Goal: Task Accomplishment & Management: Complete application form

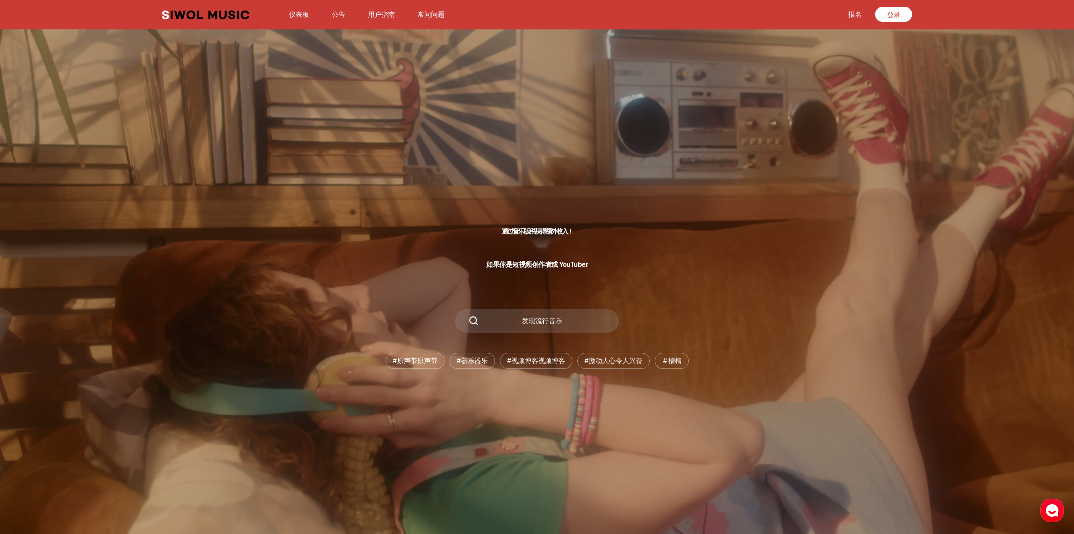
click at [546, 131] on div "通过音乐版税获得额外收入！ 如果你是短视频创作者或 YouTuber 发现流行音乐 #原声带 原声带 #器乐 器乐 #视频博客 视频博客 #激动人心 令人兴奋…" at bounding box center [537, 287] width 1074 height 495
click at [889, 13] on font "登录" at bounding box center [893, 15] width 13 height 8
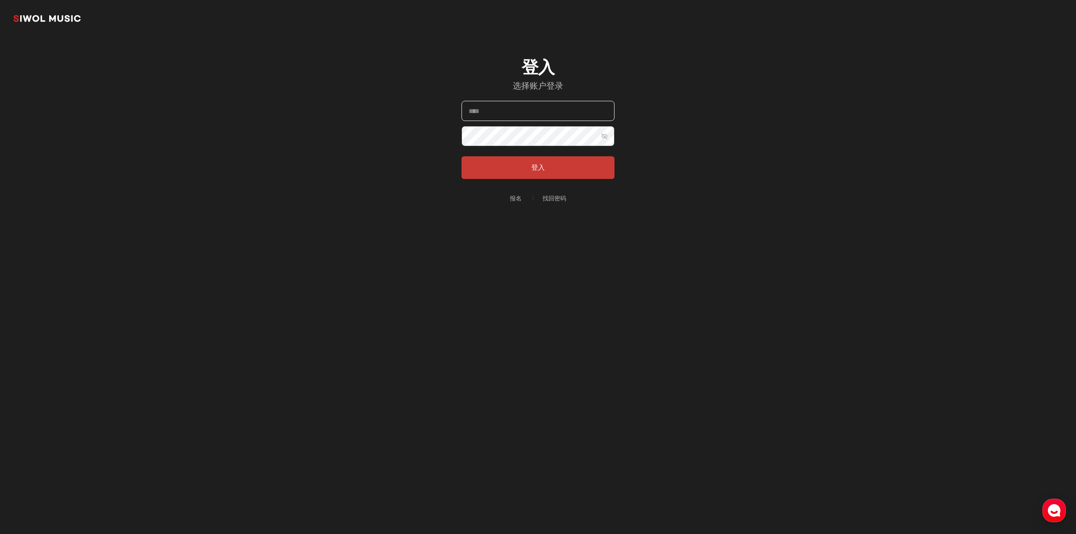
click at [544, 112] on input "电子邮件" at bounding box center [538, 111] width 153 height 20
type input "**********"
click at [609, 132] on button "显示密码" at bounding box center [605, 136] width 20 height 20
click at [591, 152] on form "**********" at bounding box center [538, 140] width 153 height 78
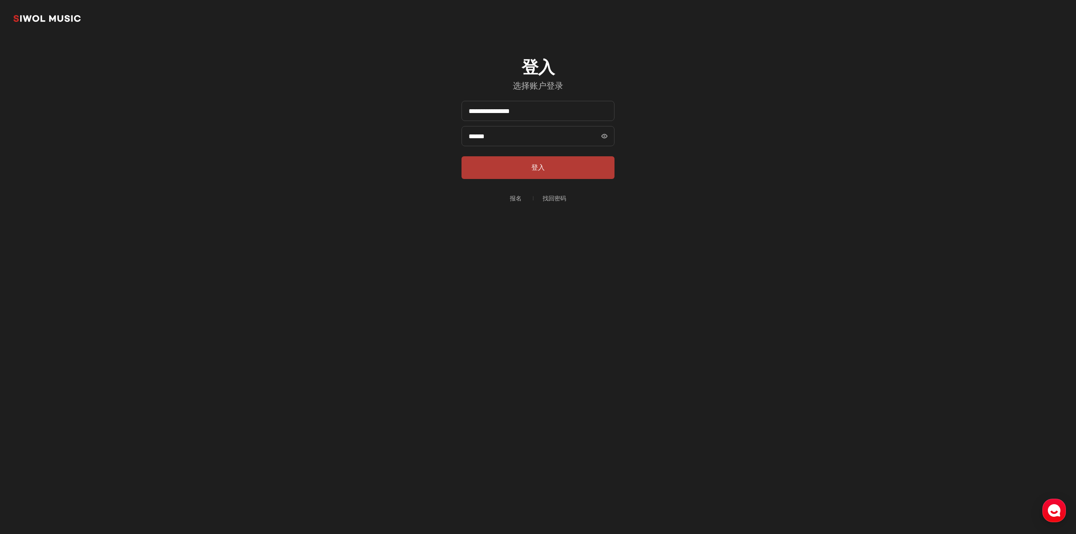
click at [589, 160] on button "登入" at bounding box center [538, 167] width 153 height 23
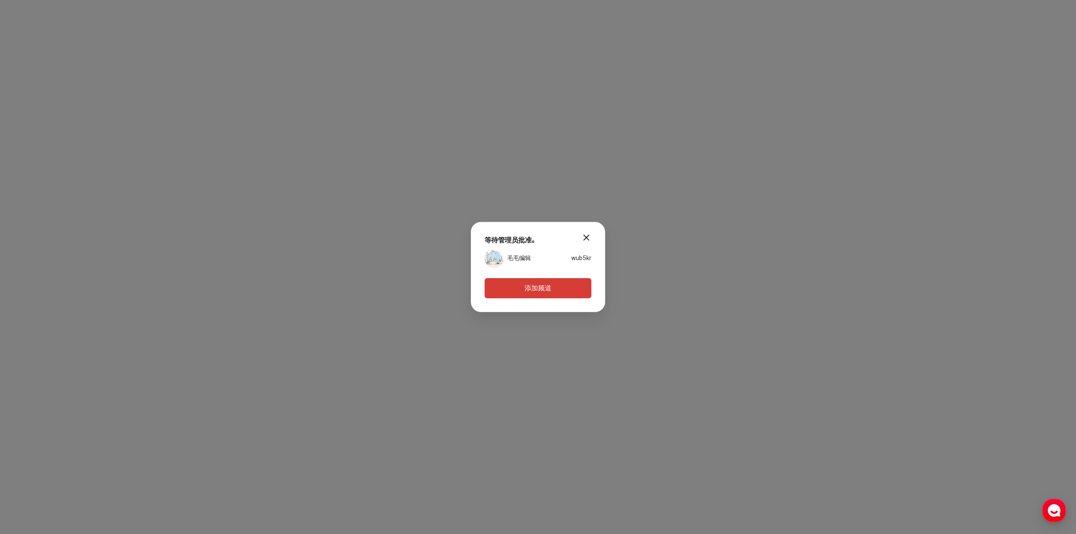
click at [563, 285] on button "添加频道" at bounding box center [538, 288] width 107 height 20
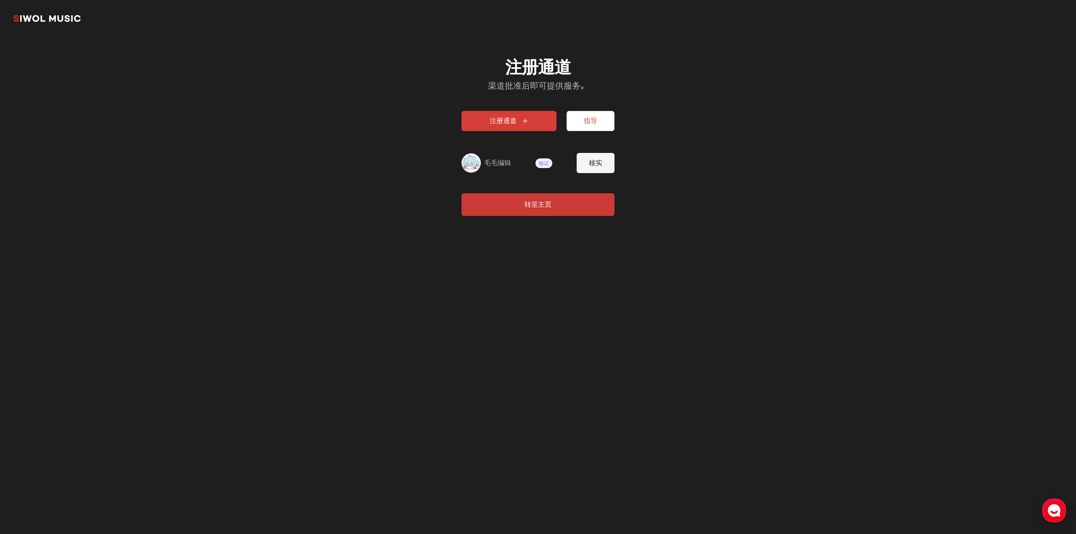
click at [544, 164] on font "验证" at bounding box center [544, 164] width 10 height 6
click at [602, 169] on button "核实" at bounding box center [596, 163] width 38 height 20
type input "**********"
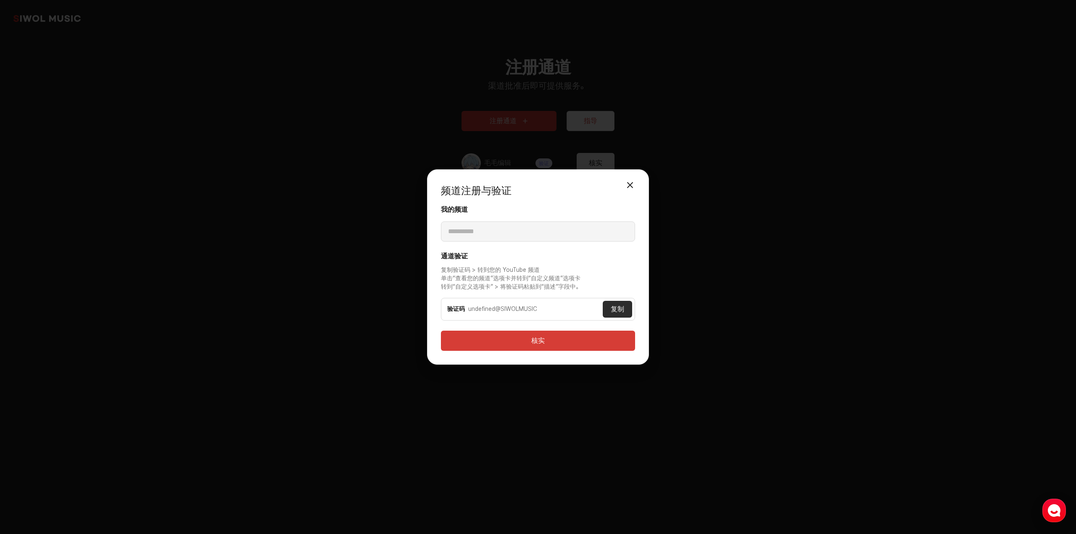
click at [637, 187] on button "关闭模式" at bounding box center [630, 185] width 17 height 17
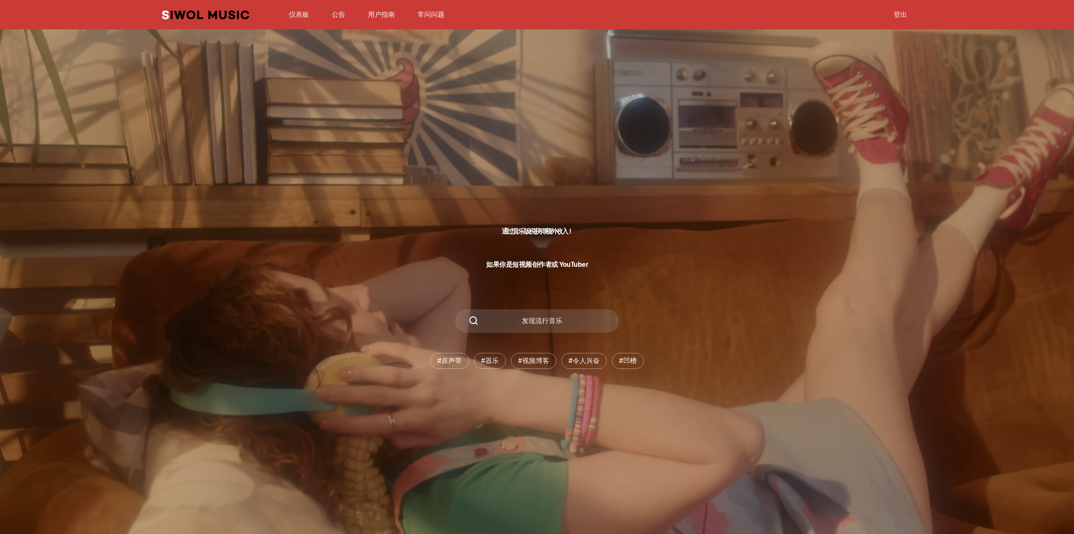
click at [905, 16] on font "登出" at bounding box center [900, 15] width 13 height 8
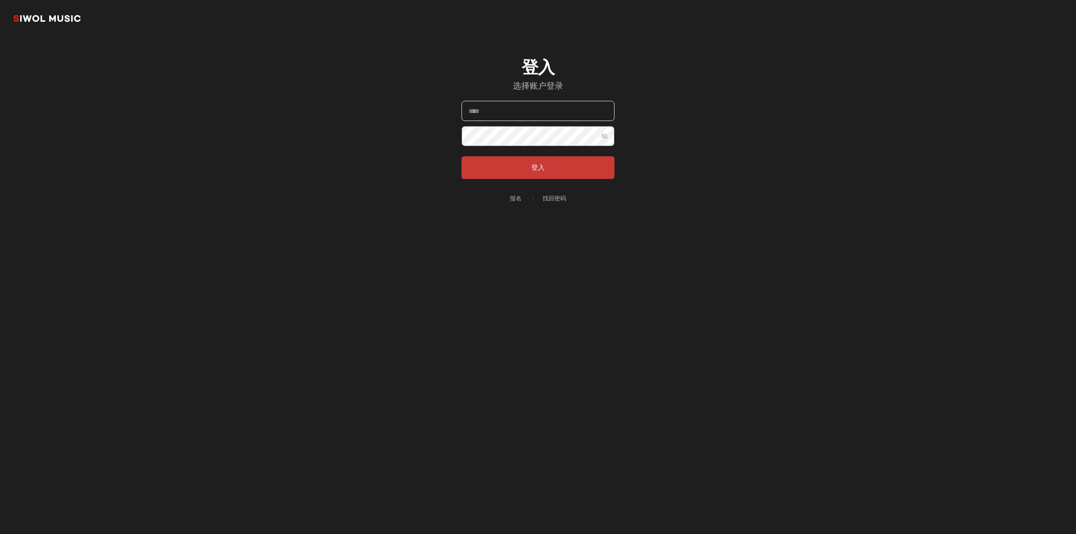
click at [520, 116] on input "电子邮件" at bounding box center [538, 111] width 153 height 20
type input "**********"
click at [588, 163] on button "登入" at bounding box center [538, 167] width 153 height 23
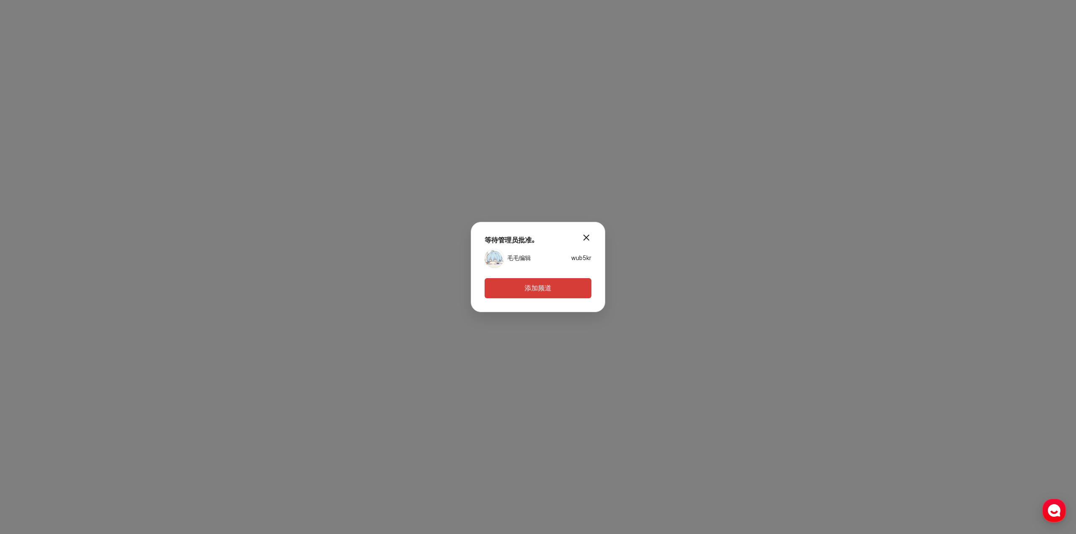
click at [515, 255] on font "毛毛编辑" at bounding box center [520, 258] width 24 height 7
click at [583, 288] on button "添加频道" at bounding box center [538, 288] width 107 height 20
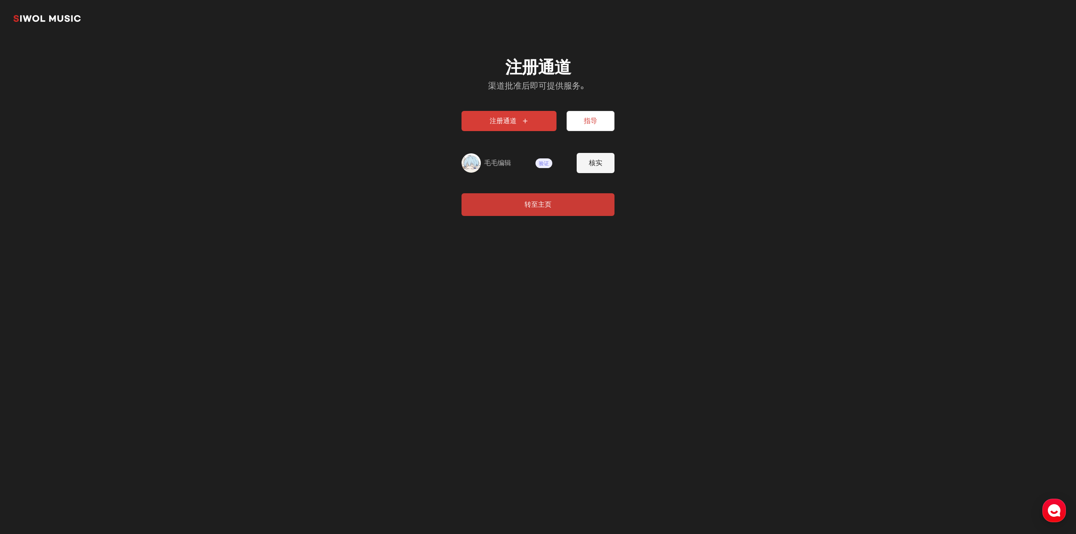
click at [537, 120] on button "注册通道" at bounding box center [509, 121] width 95 height 20
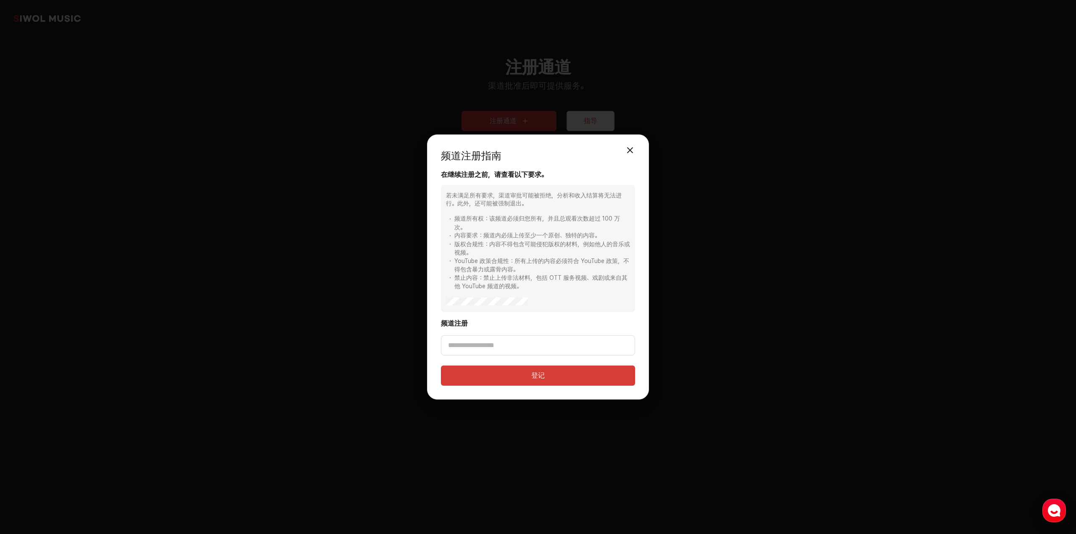
click at [632, 148] on button "关闭模式" at bounding box center [630, 150] width 17 height 17
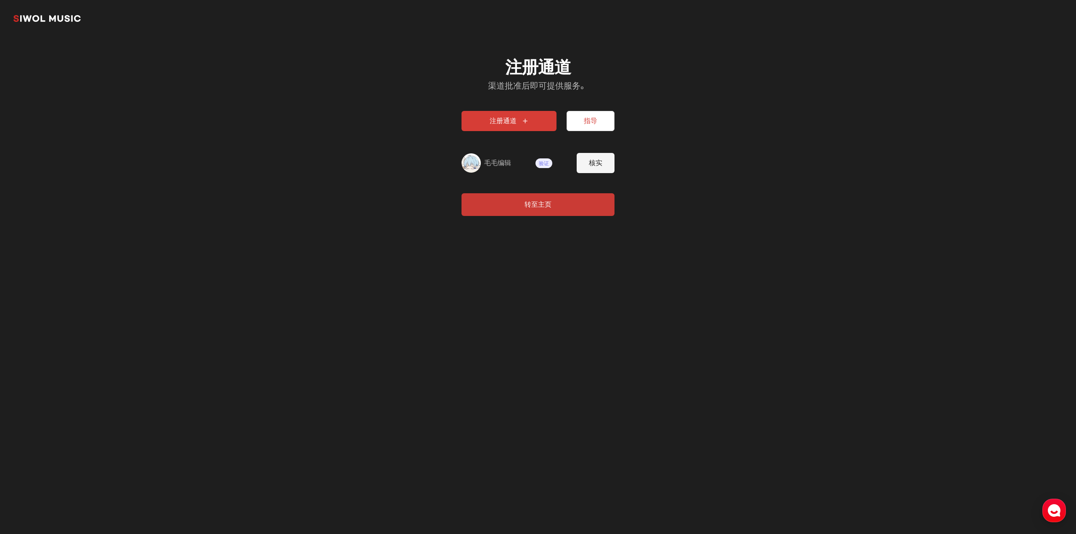
click at [606, 127] on button "指导" at bounding box center [591, 121] width 48 height 20
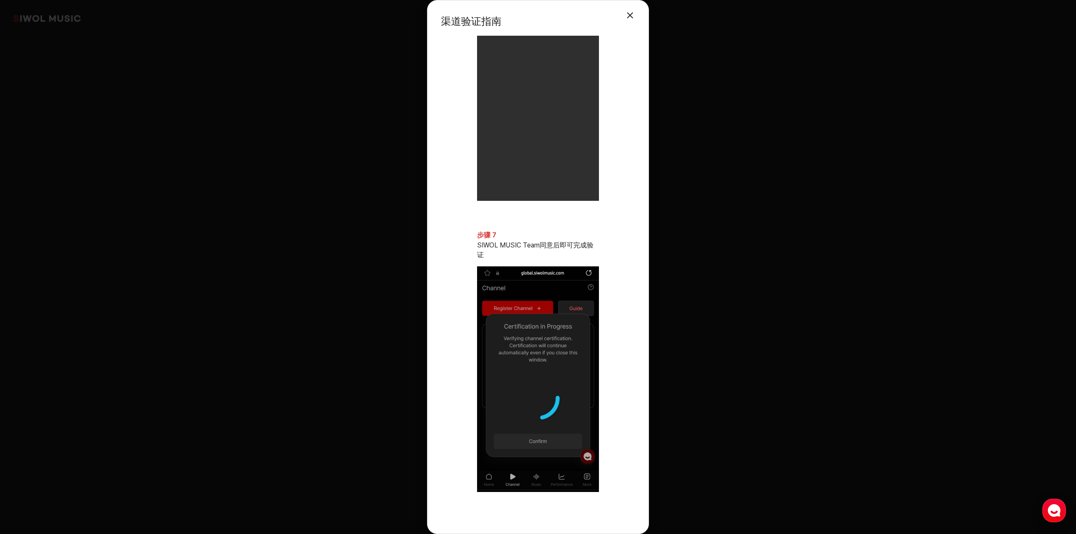
scroll to position [1560, 0]
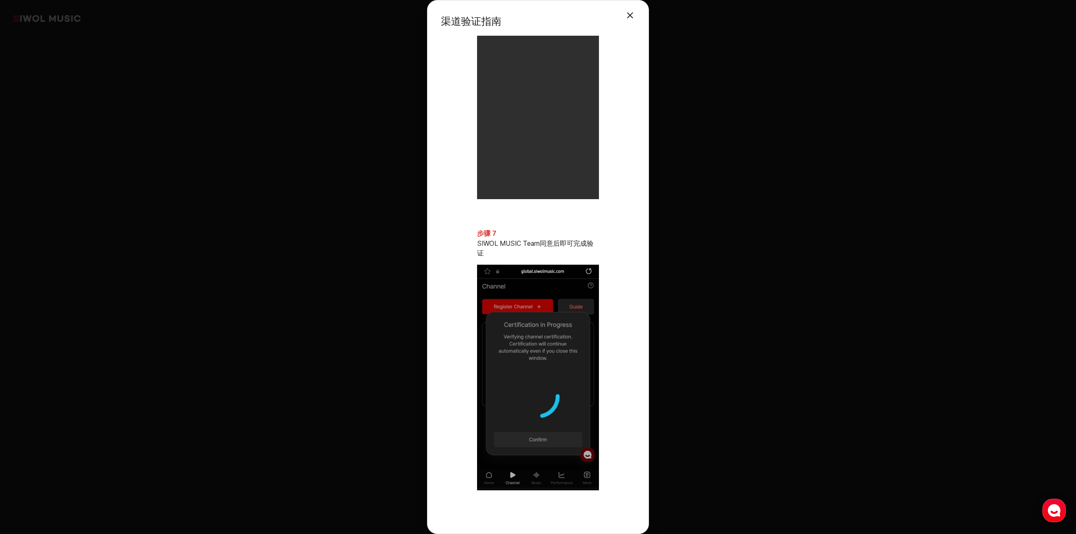
click at [627, 19] on button "关闭模式" at bounding box center [630, 15] width 17 height 17
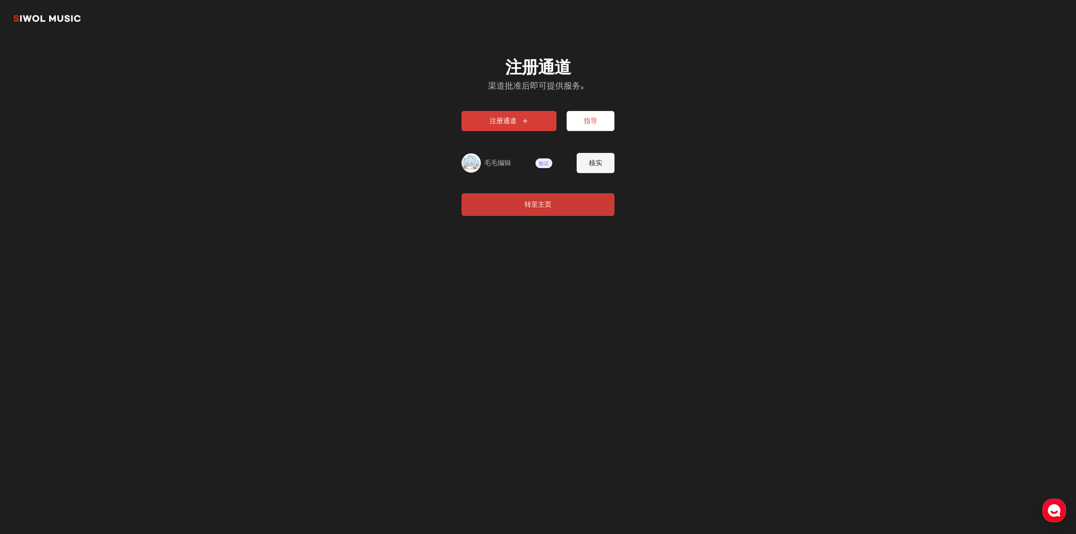
click at [545, 167] on span "验证" at bounding box center [544, 164] width 17 height 10
click at [545, 165] on font "验证" at bounding box center [544, 164] width 10 height 6
click at [463, 161] on img at bounding box center [471, 162] width 19 height 19
click at [601, 164] on font "核实" at bounding box center [595, 163] width 13 height 8
type input "**********"
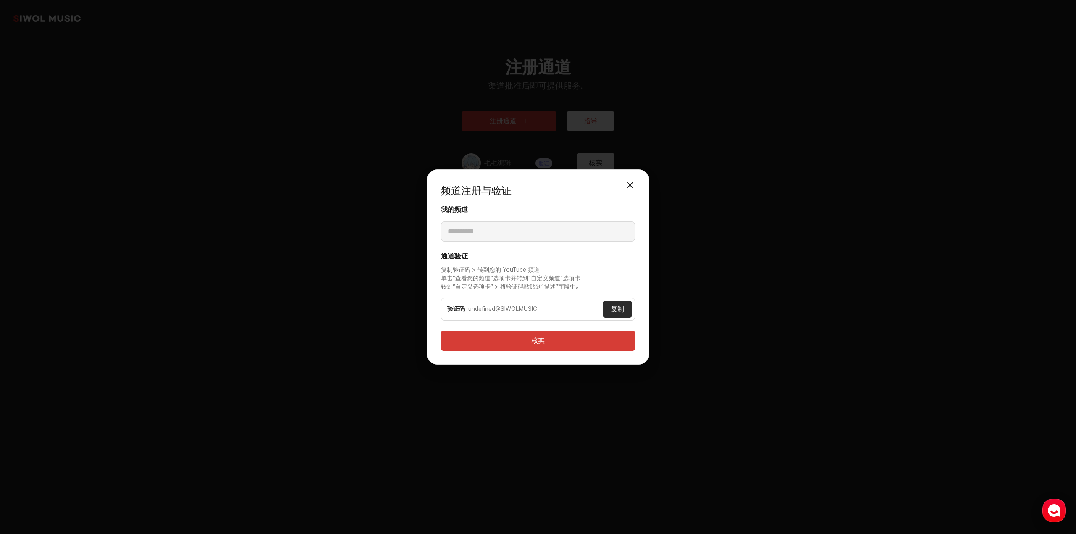
click at [629, 187] on button "关闭模式" at bounding box center [630, 185] width 17 height 17
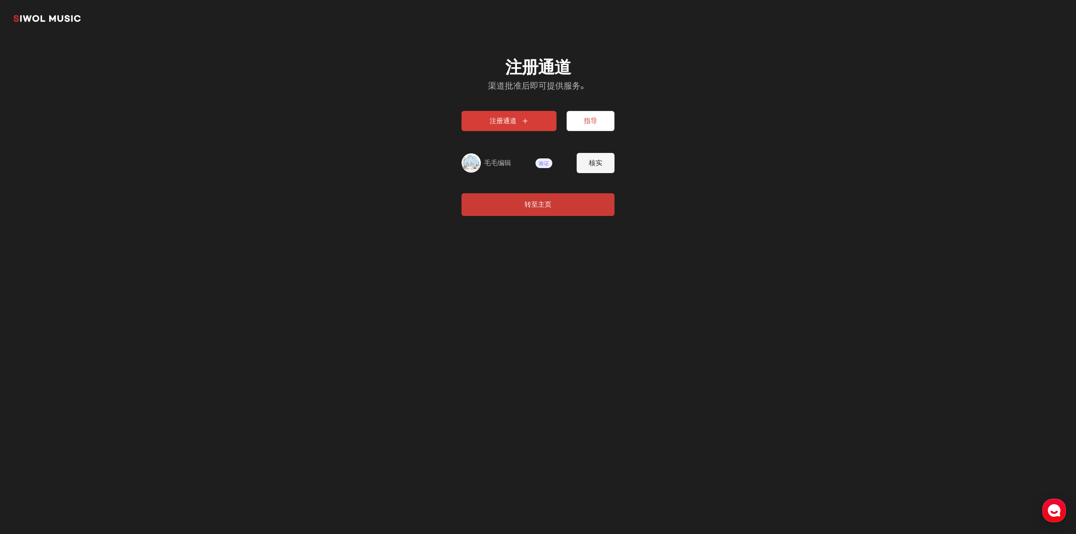
click at [127, 292] on div "시월뮤직 注册通道 渠道批准后即可提供服务。 注册通道 指导 毛毛编辑 验证 核实 转至主页" at bounding box center [538, 267] width 1076 height 534
click at [596, 160] on font "核实" at bounding box center [595, 163] width 13 height 8
type input "**********"
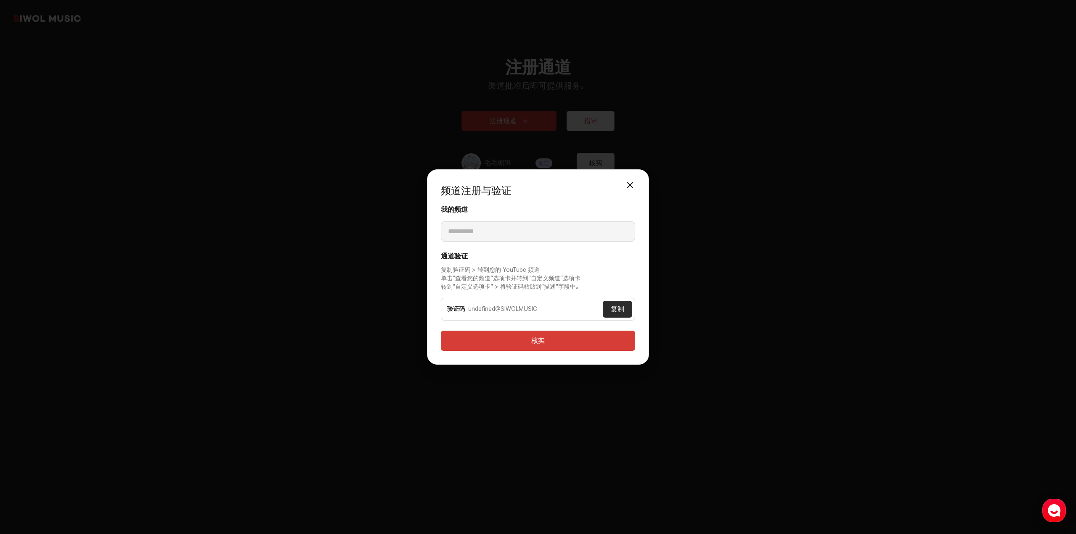
click at [634, 181] on button "关闭模式" at bounding box center [630, 185] width 17 height 17
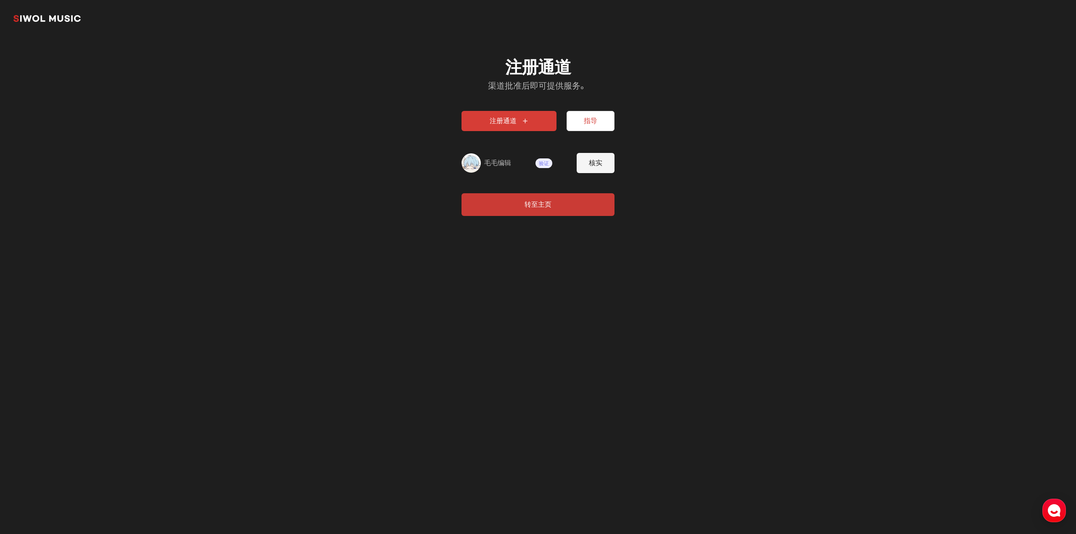
click at [634, 181] on div "注册通道 渠道批准后即可提供服务。 注册通道 指导 毛毛编辑 验证 核实 转至主页" at bounding box center [537, 153] width 193 height 232
click at [485, 125] on button "注册通道" at bounding box center [509, 121] width 95 height 20
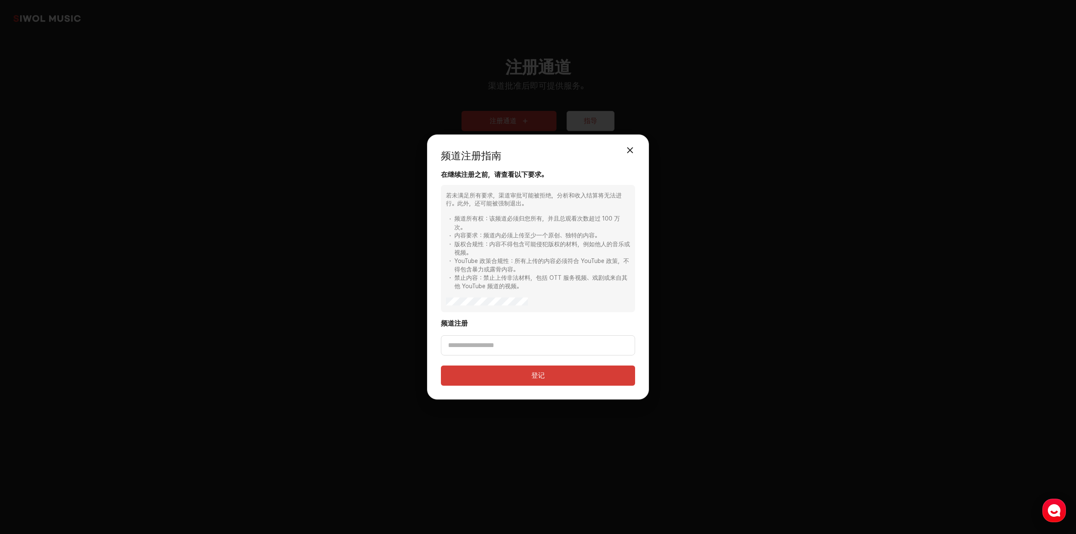
click at [637, 153] on button "关闭模式" at bounding box center [630, 150] width 17 height 17
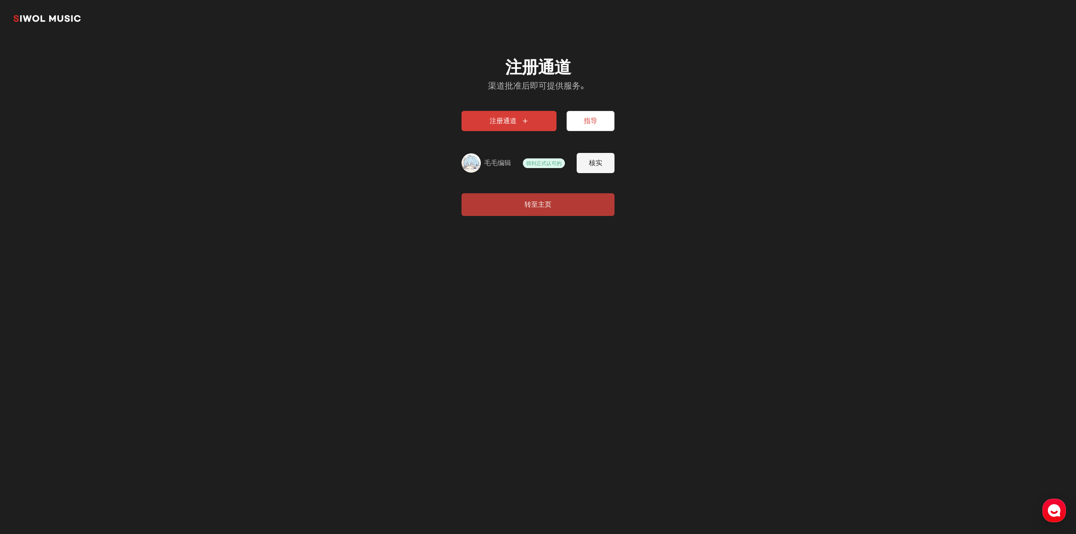
click at [547, 202] on font "转至主页" at bounding box center [538, 205] width 27 height 8
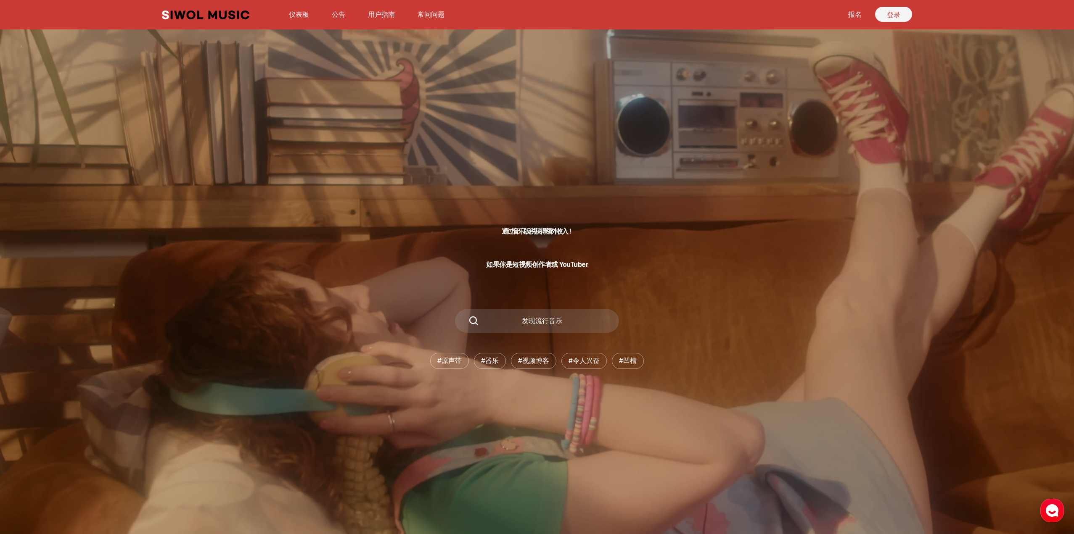
click at [888, 16] on font "登录" at bounding box center [893, 15] width 13 height 8
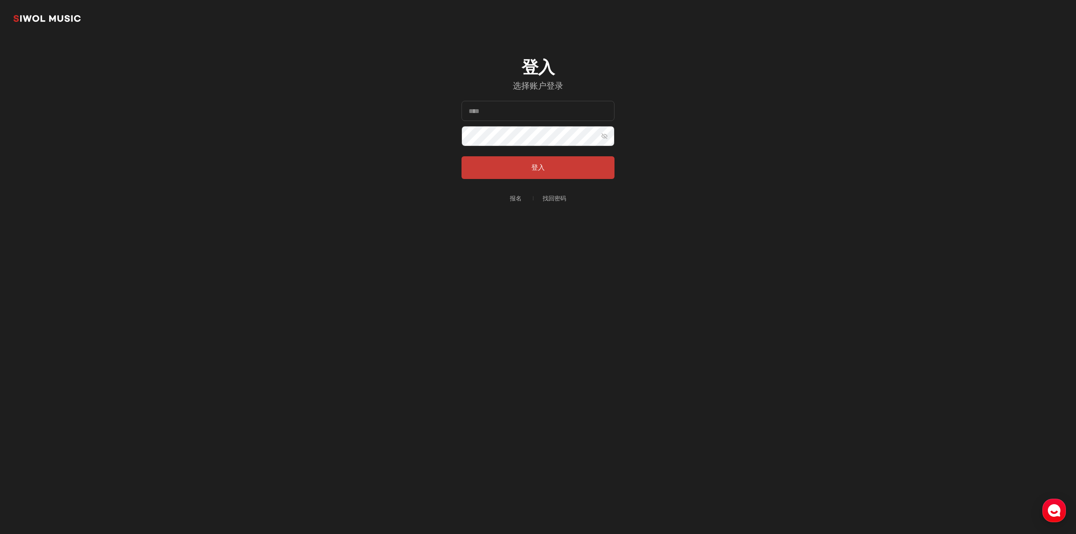
type input "**********"
click at [529, 114] on input "**********" at bounding box center [538, 111] width 153 height 20
click at [749, 137] on section "**********" at bounding box center [538, 134] width 1076 height 269
click at [611, 165] on button "登入" at bounding box center [538, 167] width 153 height 23
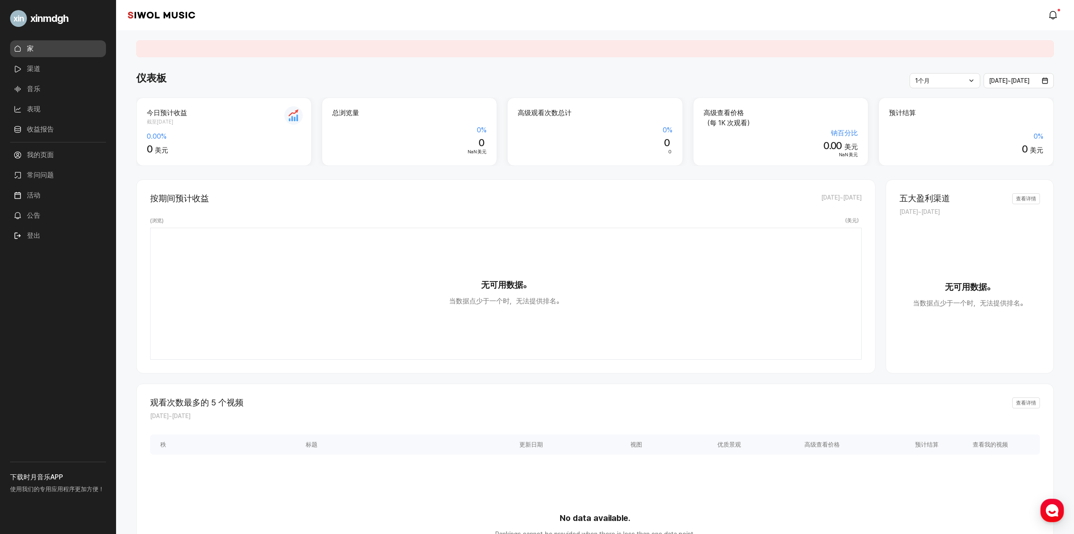
click at [37, 70] on font "渠道" at bounding box center [33, 69] width 13 height 8
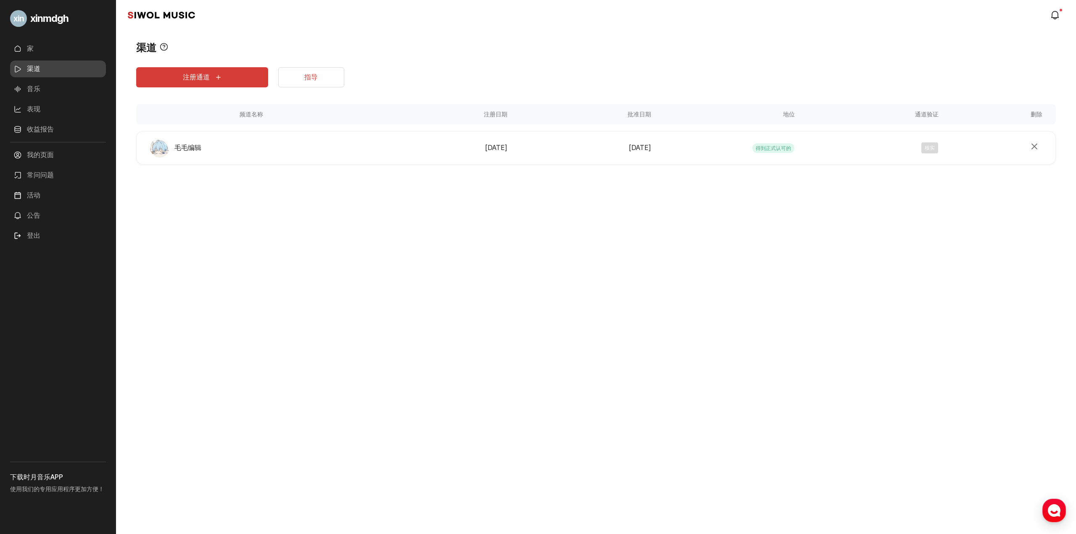
click at [55, 47] on link "家" at bounding box center [58, 48] width 96 height 17
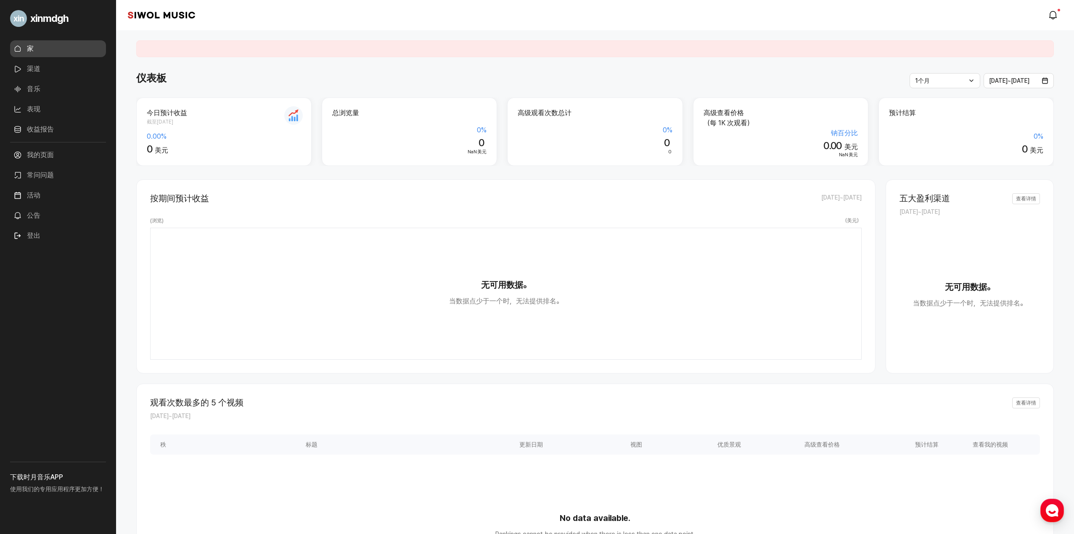
click at [141, 225] on div "按期间预计收益 2025.08.12 ~ 2025.09.12 ( 浏览 ) （ 美元 ） 无可用数据。 当数据点少于一个时，无法提供排名。" at bounding box center [505, 277] width 739 height 194
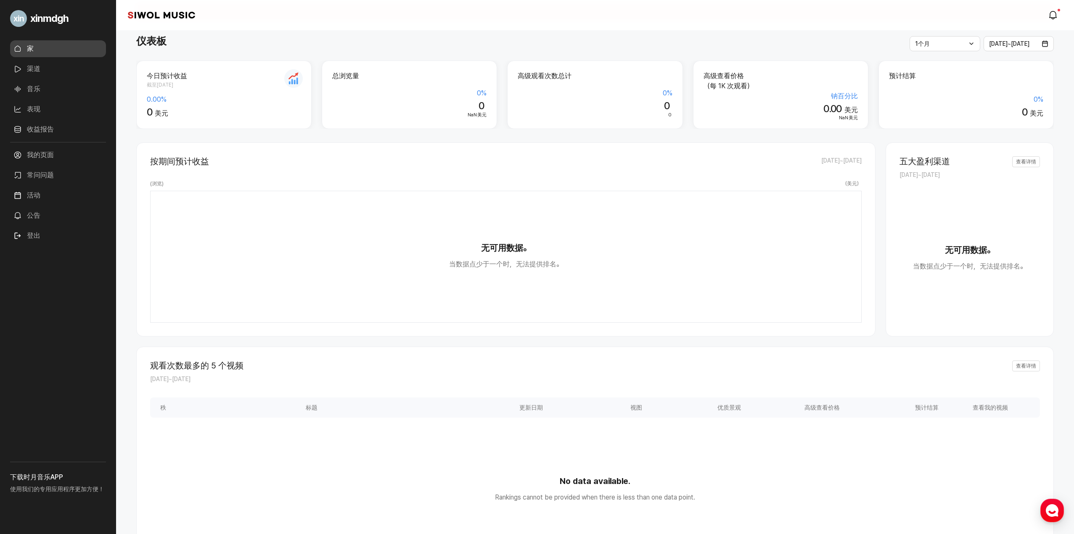
scroll to position [42, 0]
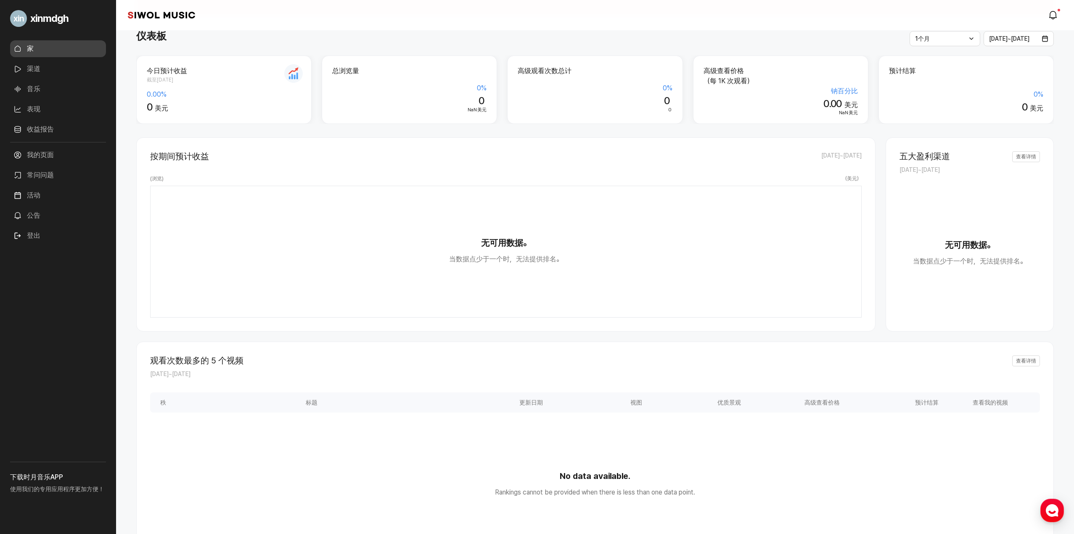
click at [66, 70] on link "渠道" at bounding box center [58, 69] width 96 height 17
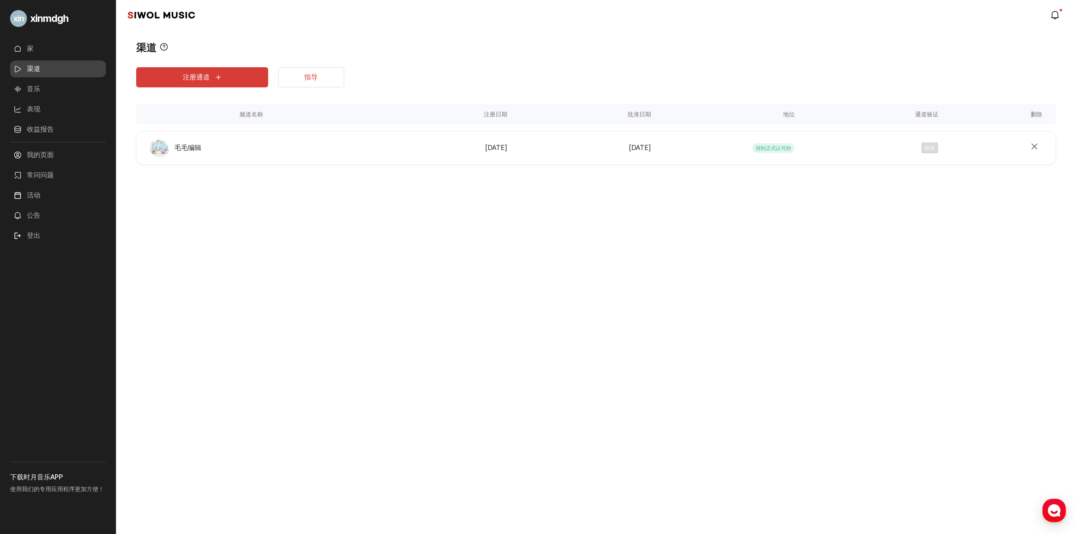
click at [143, 333] on div "xinmdgh 家 渠道 音乐 表现 收益报告 更多的 我的页面 常问问题 活动 公告 登出 下载时月音乐APP 使用我们的专用应用程序更加方便！ 时月音乐 …" at bounding box center [538, 267] width 1076 height 534
click at [209, 79] on font "注册通道" at bounding box center [196, 77] width 27 height 8
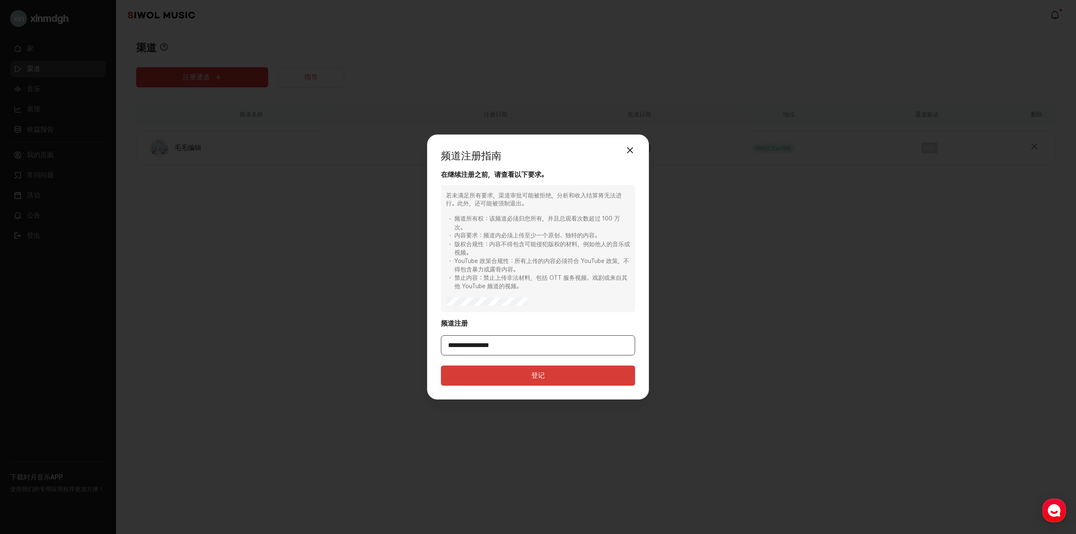
drag, startPoint x: 541, startPoint y: 346, endPoint x: 339, endPoint y: 336, distance: 202.1
click at [346, 336] on div "**********" at bounding box center [538, 267] width 1076 height 534
paste input "**********"
type input "**********"
drag, startPoint x: 621, startPoint y: 375, endPoint x: 623, endPoint y: 370, distance: 5.3
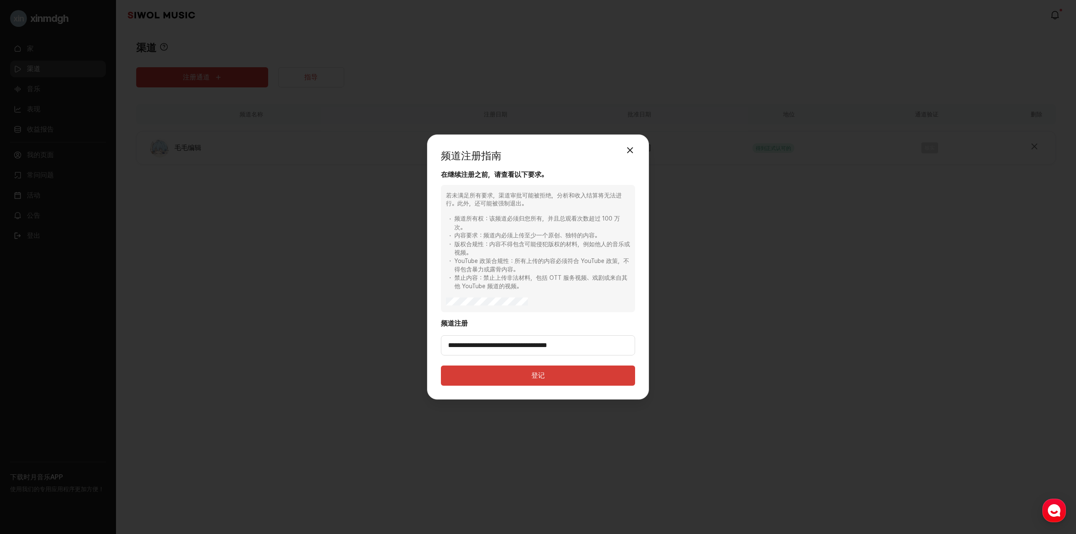
click at [621, 375] on button "登记" at bounding box center [538, 376] width 194 height 20
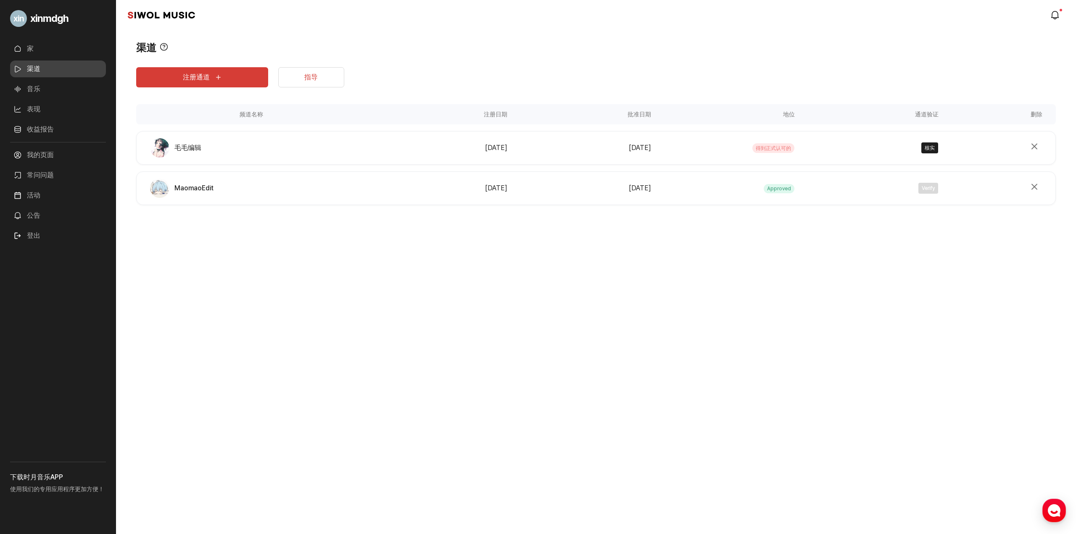
click at [933, 147] on font "核实" at bounding box center [930, 148] width 10 height 6
type input "****"
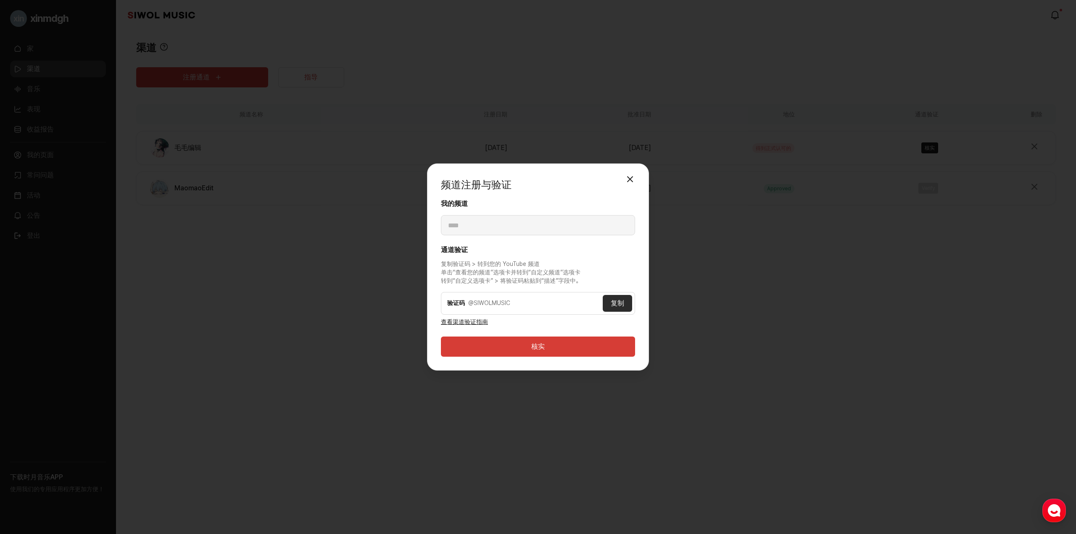
click at [455, 303] on font "验证码" at bounding box center [456, 303] width 18 height 7
click at [615, 301] on font "复制" at bounding box center [617, 303] width 13 height 8
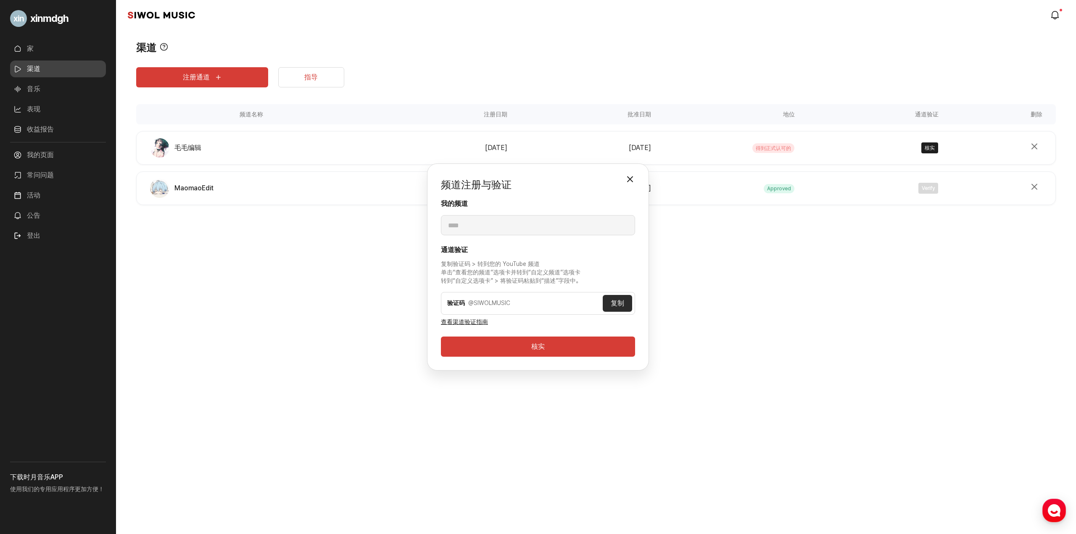
click at [922, 238] on div "频道注册与验证 关闭模式 我的频道 **** 通道验证 复制验证码 > 转到您的 YouTube 频道 单击“查看您的频道”选项卡并转到“自定义频道”选项卡 …" at bounding box center [538, 267] width 1076 height 534
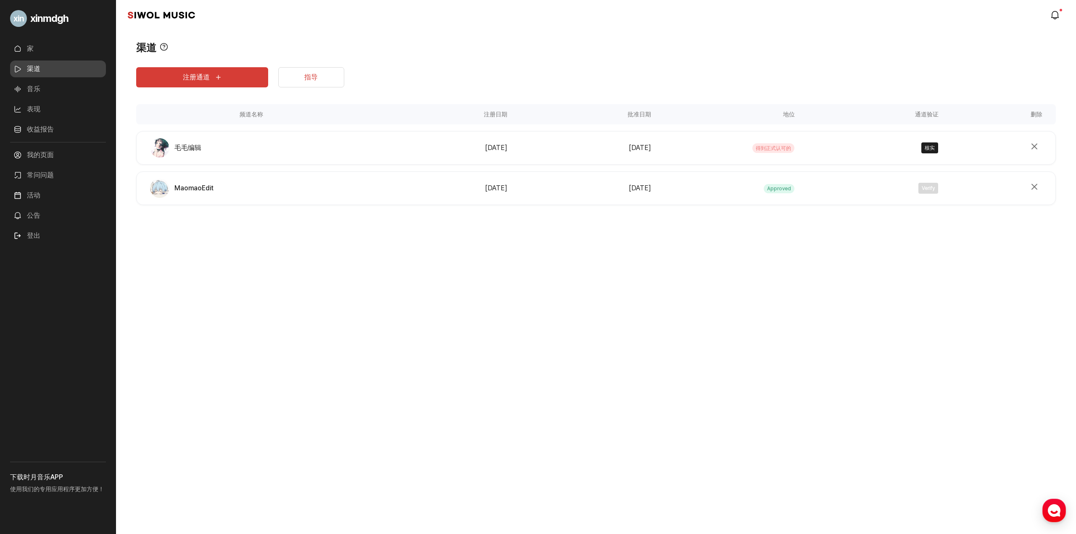
click at [815, 261] on div "xinmdgh 家 渠道 音乐 表现 收益报告 更多的 我的页面 常问问题 活动 公告 登出 下载时月音乐APP 使用我们的专用应用程序更加方便！ 时月音乐 …" at bounding box center [538, 267] width 1076 height 534
click at [856, 222] on div "注册通道 指导 频道名称 注册日期 批准日期 地位 通道验证 删除 频道名称 毛毛编辑 注册日期 2025年9月12日 批准日期 2025年9月12日 地位 …" at bounding box center [596, 150] width 920 height 189
click at [936, 148] on button "核实" at bounding box center [930, 148] width 17 height 11
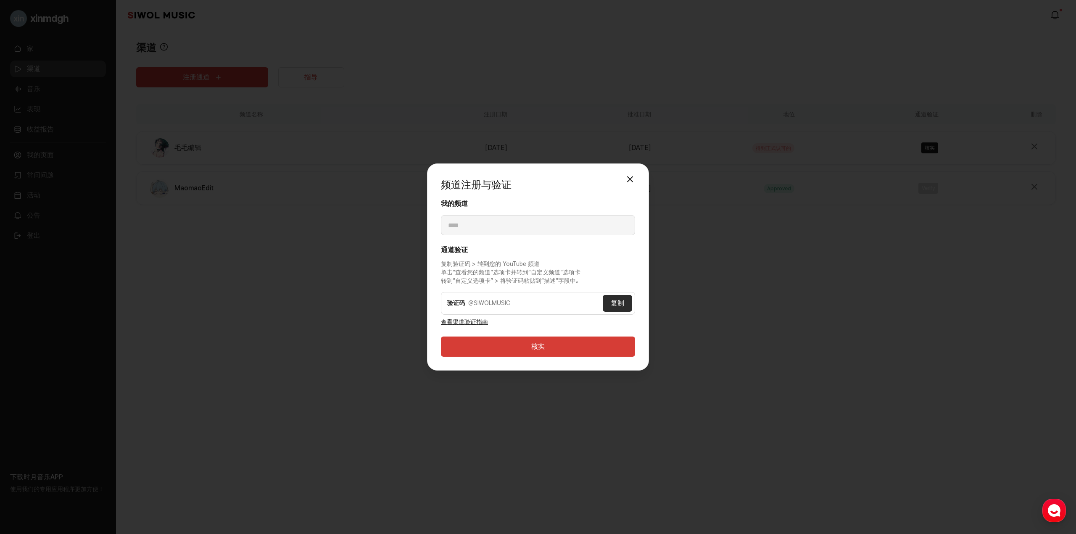
click at [613, 306] on font "复制" at bounding box center [617, 303] width 13 height 8
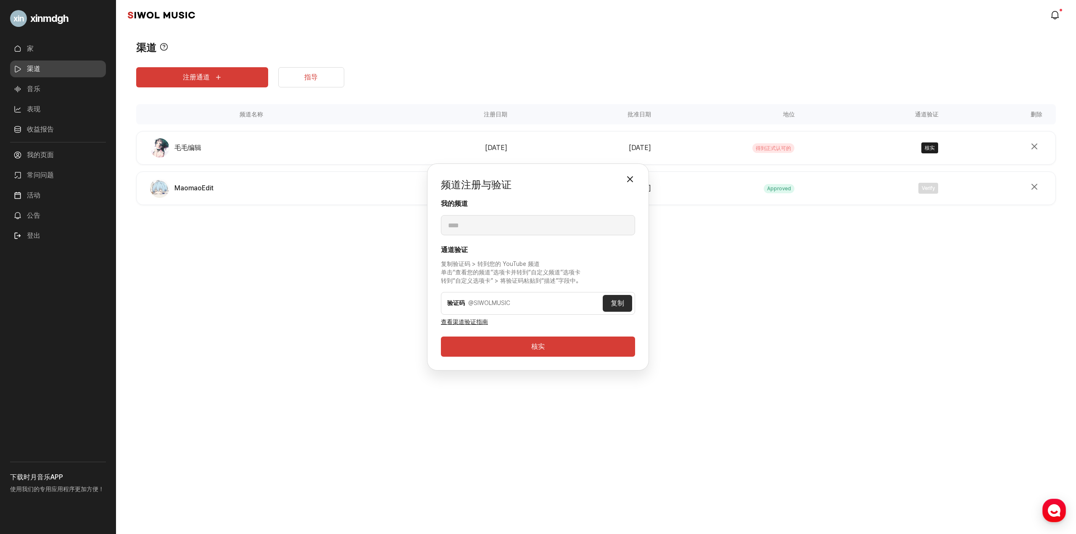
click at [188, 309] on div "频道注册与验证 关闭模式 我的频道 **** 通道验证 复制验证码 > 转到您的 YouTube 频道 单击“查看您的频道”选项卡并转到“自定义频道”选项卡 …" at bounding box center [538, 267] width 1076 height 534
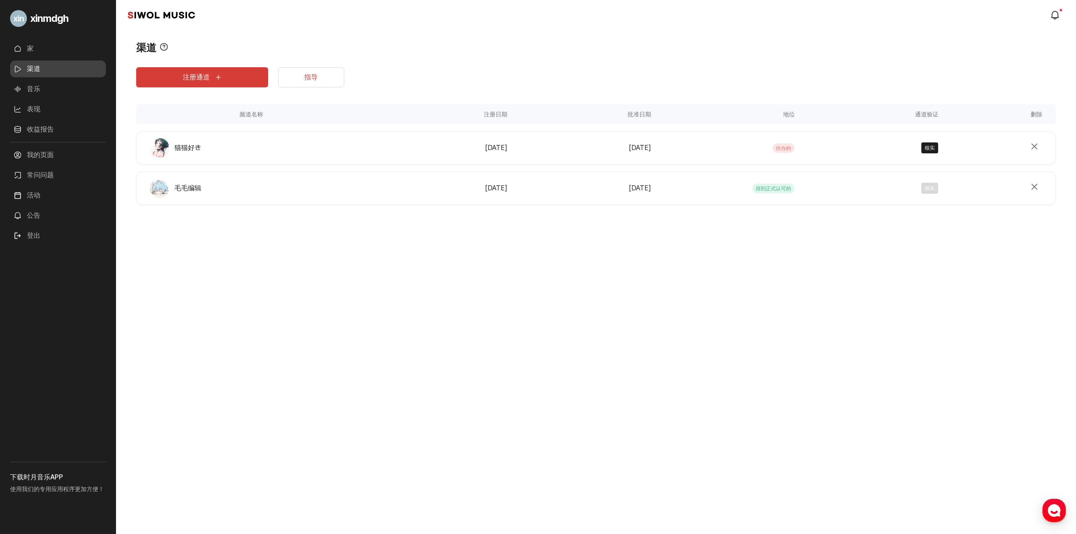
click at [240, 74] on button "注册通道" at bounding box center [202, 77] width 132 height 20
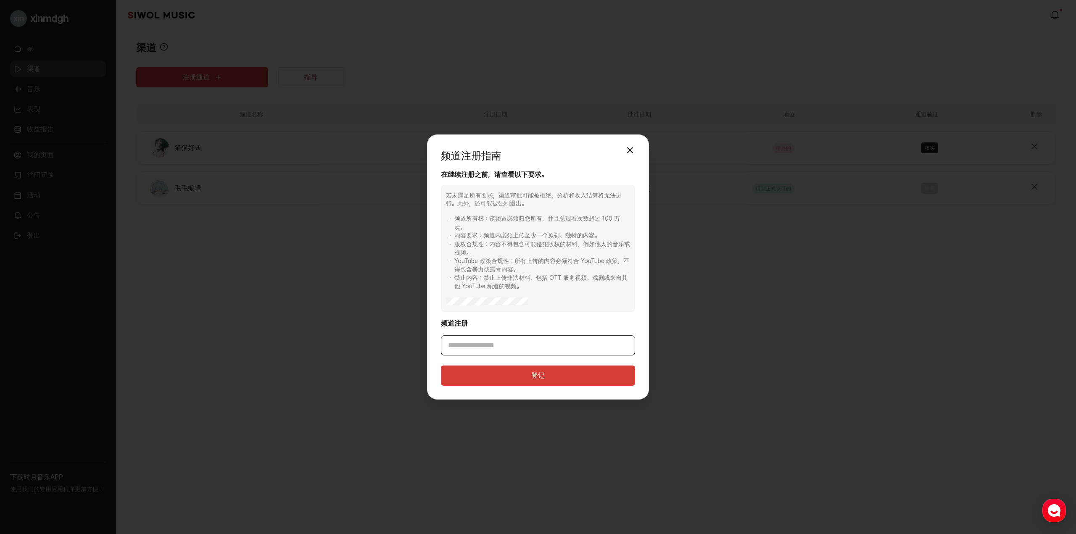
click at [484, 341] on input "频道注册" at bounding box center [538, 346] width 194 height 20
click at [524, 317] on div "在继续注册之前，请查看以下要求。 若未满足所有要求，渠道审批可能被拒绝，分析和收入结算将无法进行。此外，还可能被强制退出。 频道所有权：该频道必须归您所有，并…" at bounding box center [538, 262] width 194 height 185
click at [506, 346] on input "频道注册" at bounding box center [538, 346] width 194 height 20
paste input "**********"
type input "**********"
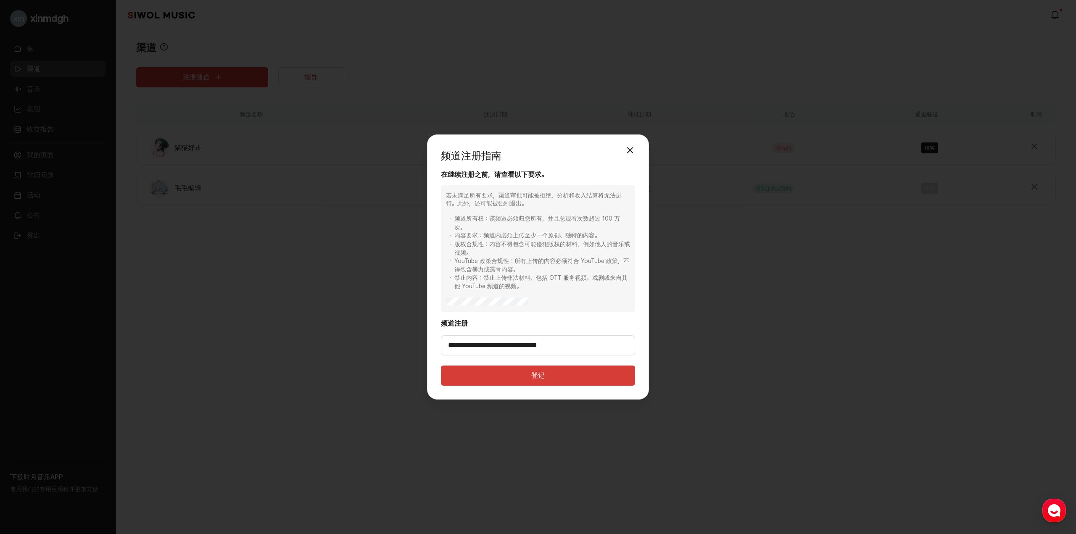
click at [562, 383] on button "登记" at bounding box center [538, 376] width 194 height 20
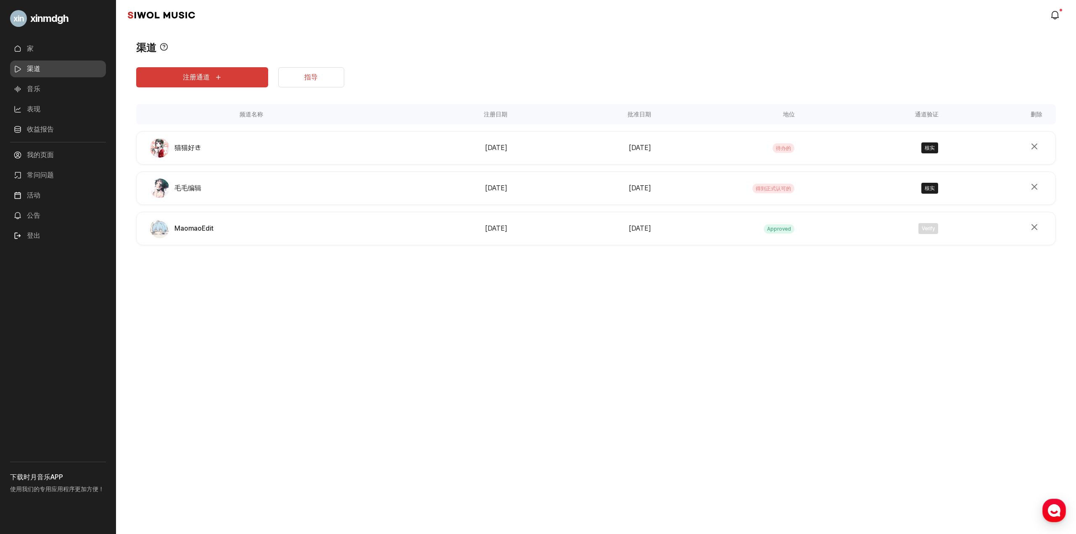
click at [809, 283] on div "注册通道 指导 频道名称 注册日期 批准日期 地位 通道验证 删除 频道名称 猫猫好き 注册日期 2025年9月12日 批准日期 2025年9月12日 地位 …" at bounding box center [596, 171] width 920 height 230
click at [928, 147] on font "核实" at bounding box center [930, 148] width 10 height 6
type input "****"
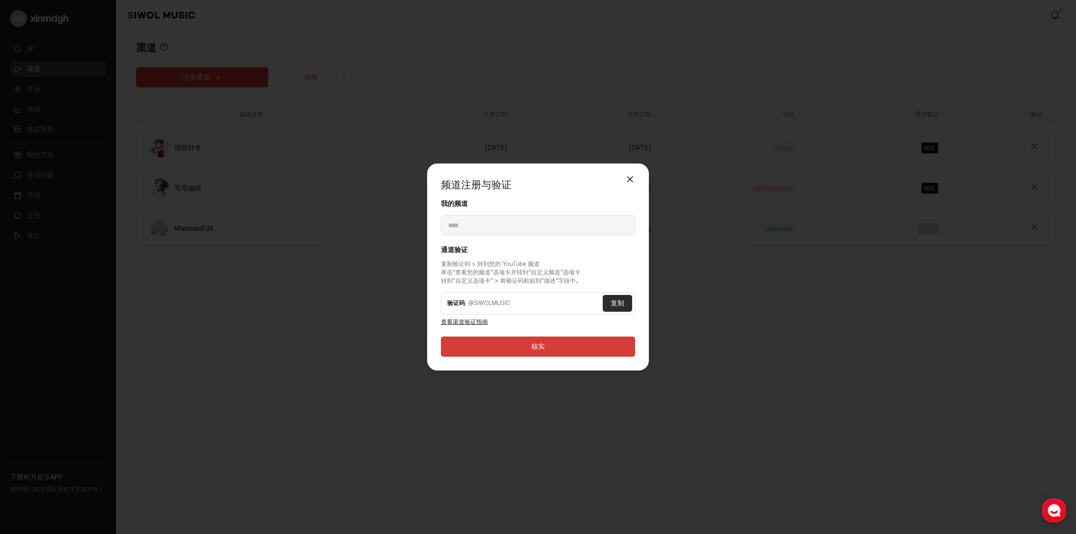
click at [523, 311] on div "验证码 @SIWOLMUSIC 复制" at bounding box center [538, 303] width 194 height 23
click at [525, 306] on div "@SIWOLMUSIC" at bounding box center [535, 303] width 135 height 8
click at [611, 301] on font "复制" at bounding box center [617, 303] width 13 height 8
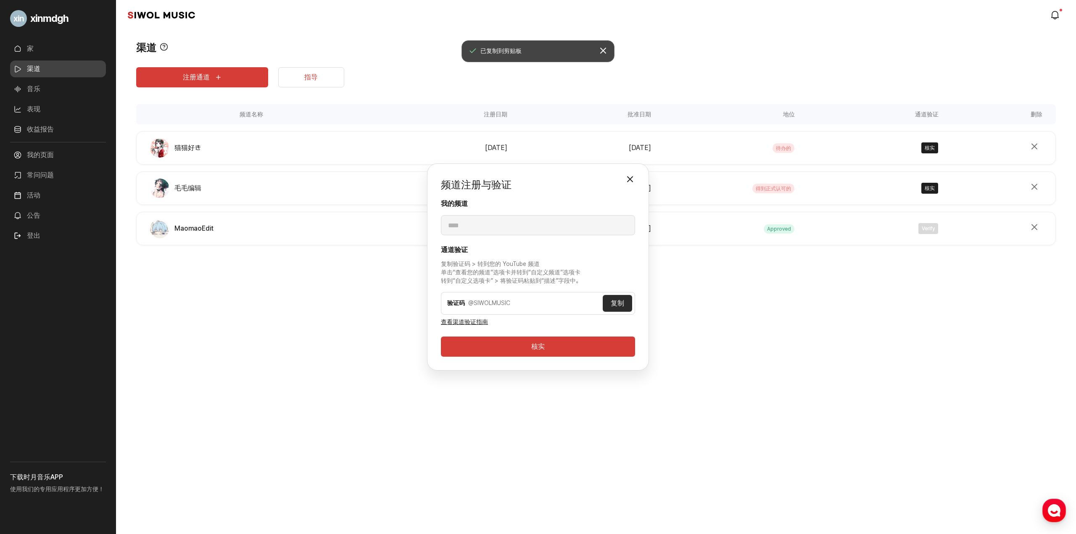
click at [457, 301] on font "验证码" at bounding box center [456, 303] width 18 height 7
click at [147, 330] on div "频道注册与验证 关闭模式 我的频道 **** 通道验证 复制验证码 > 转到您的 YouTube 频道 单击“查看您的频道”选项卡并转到“自定义频道”选项卡 …" at bounding box center [538, 267] width 1076 height 534
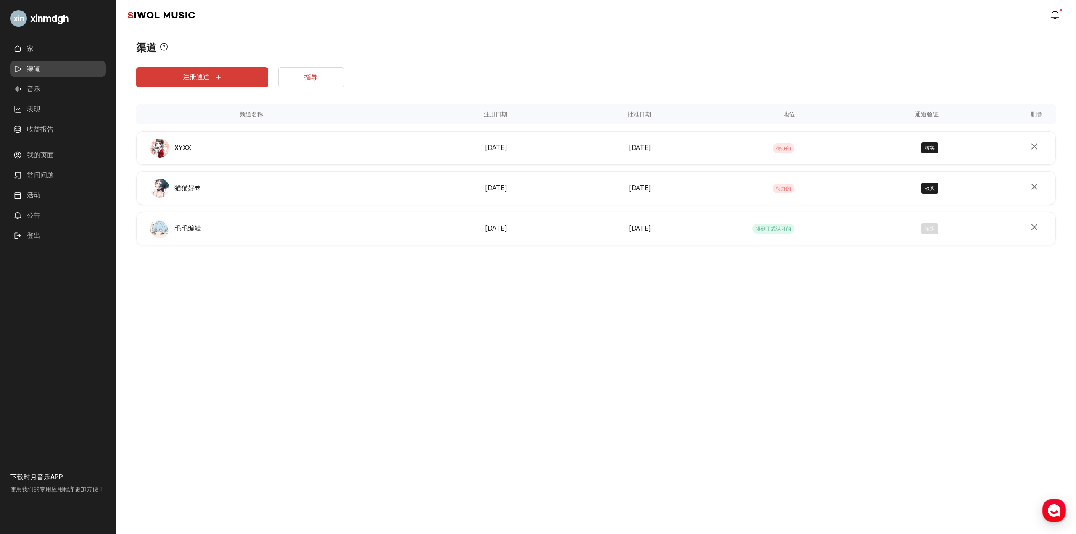
click at [928, 186] on font "核实" at bounding box center [930, 188] width 10 height 6
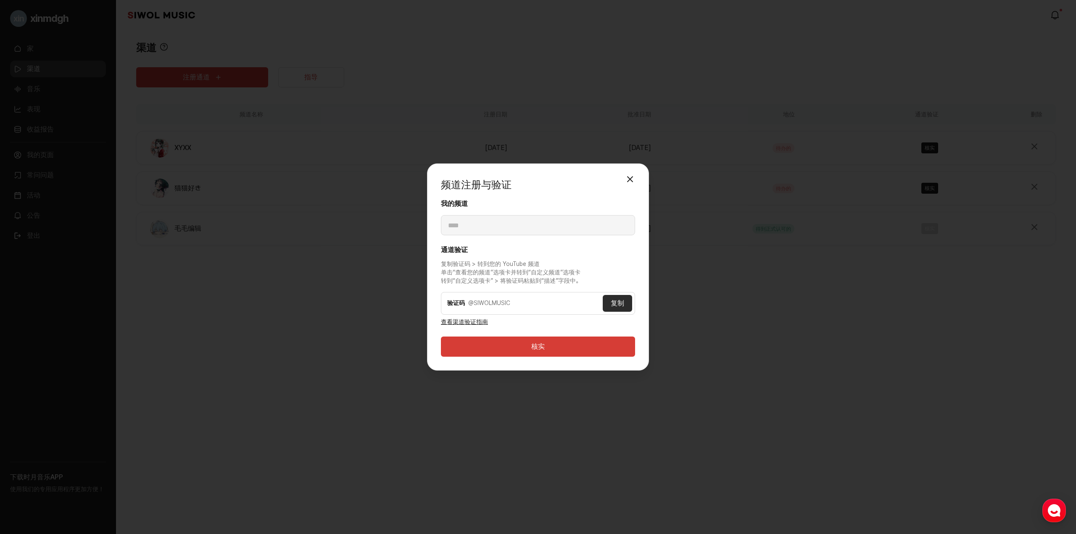
click at [637, 182] on button "关闭模式" at bounding box center [630, 179] width 17 height 17
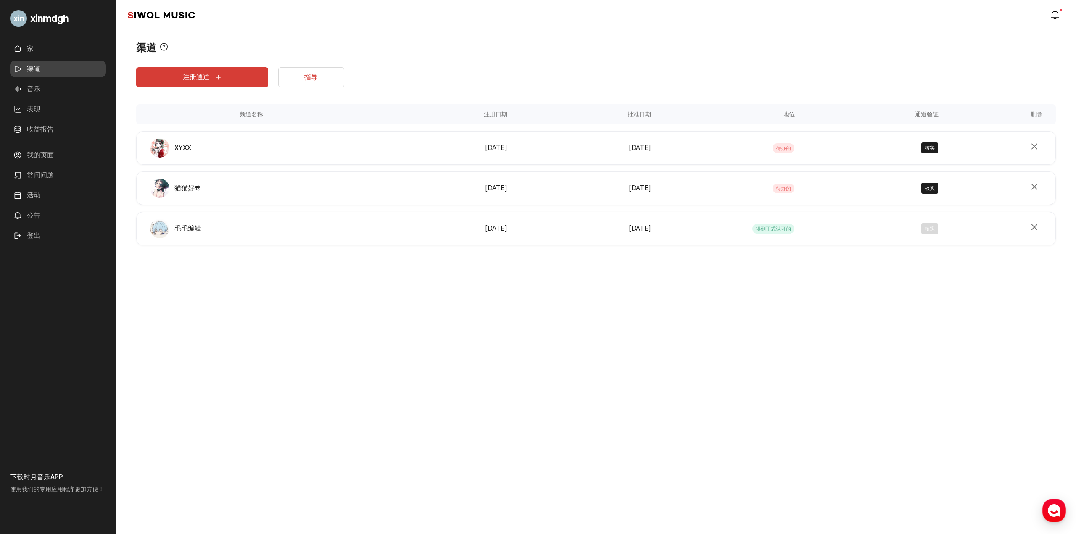
click at [732, 304] on div "xinmdgh 家 渠道 音乐 表现 收益报告 更多的 我的页面 常问问题 活动 公告 登出 下载时月音乐APP 使用我们的专用应用程序更加方便！ 时月音乐 …" at bounding box center [538, 267] width 1076 height 534
click at [934, 148] on font "核实" at bounding box center [930, 148] width 10 height 6
type input "****"
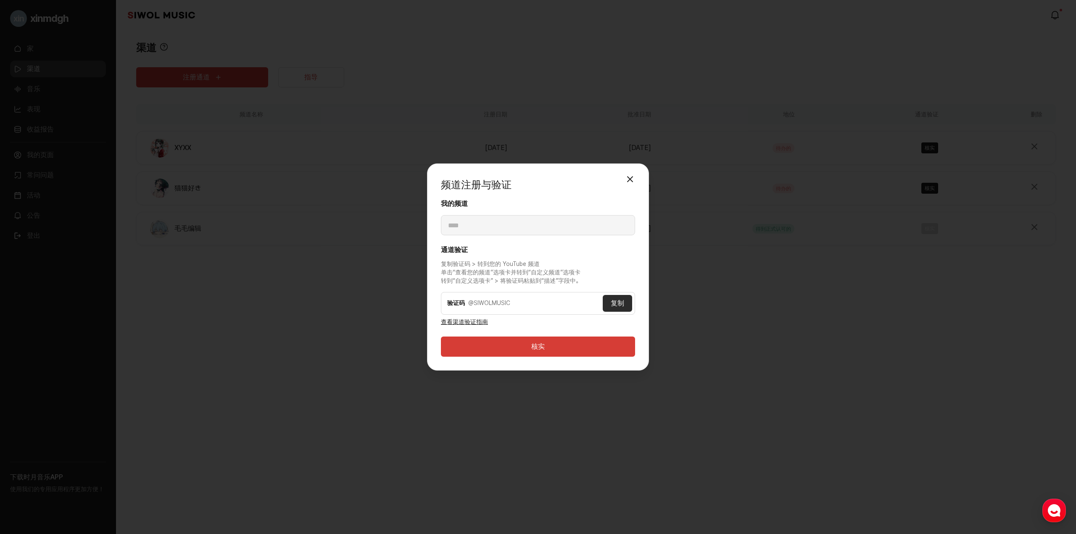
click at [634, 183] on button "关闭模式" at bounding box center [630, 179] width 17 height 17
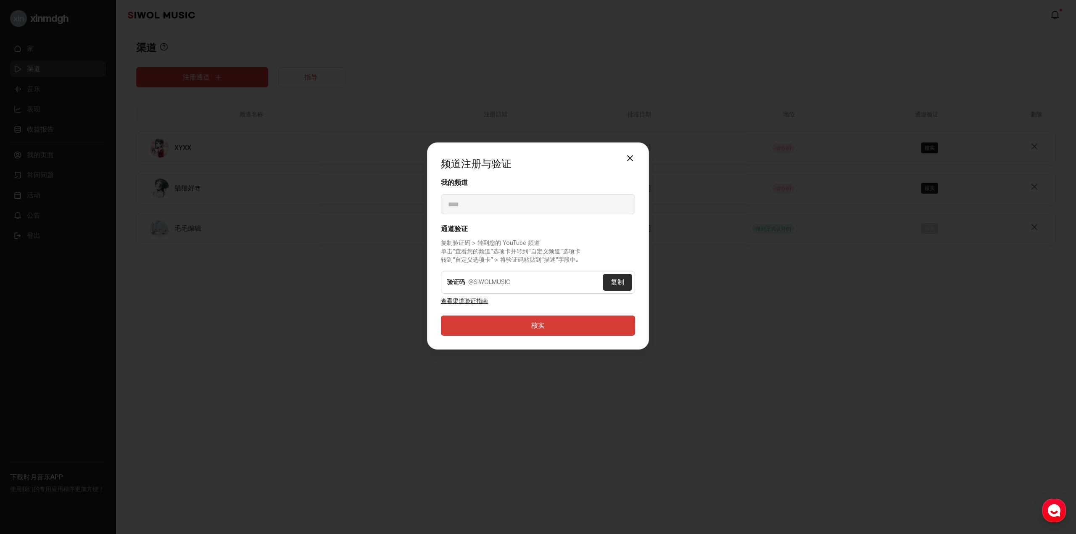
click at [667, 309] on div "xinmdgh 家 渠道 音乐 表现 收益报告 更多的 我的页面 常问问题 活动 公告 登出 下载时月音乐APP 使用我们的专用应用程序更加方便！ 时月音乐 …" at bounding box center [538, 267] width 1076 height 534
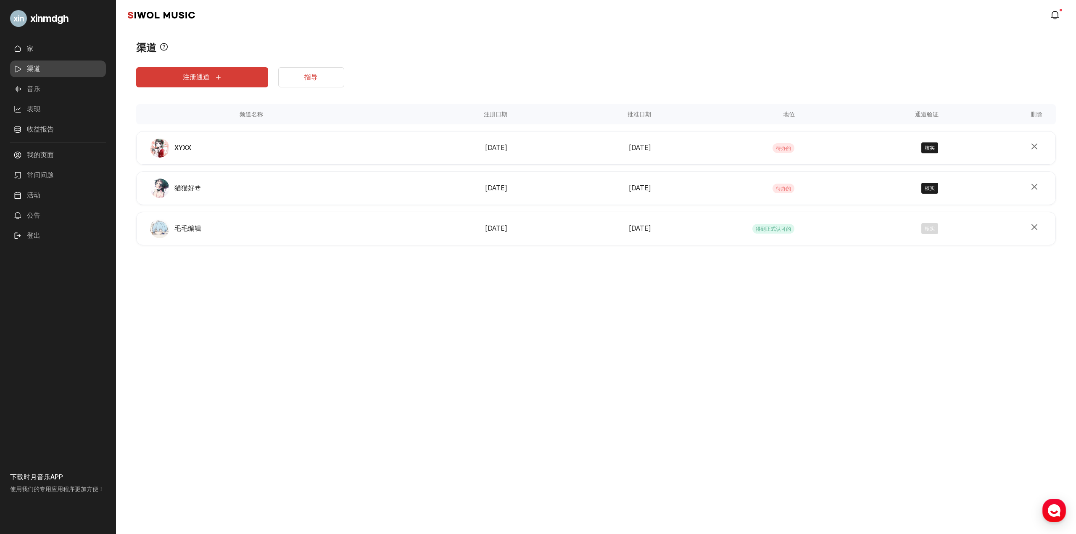
click at [284, 498] on div "xinmdgh 家 渠道 音乐 表现 收益报告 更多的 我的页面 常问问题 活动 公告 登出 下载时月音乐APP 使用我们的专用应用程序更加方便！ 时月音乐 …" at bounding box center [538, 267] width 1076 height 534
click at [190, 82] on button "注册通道" at bounding box center [202, 77] width 132 height 20
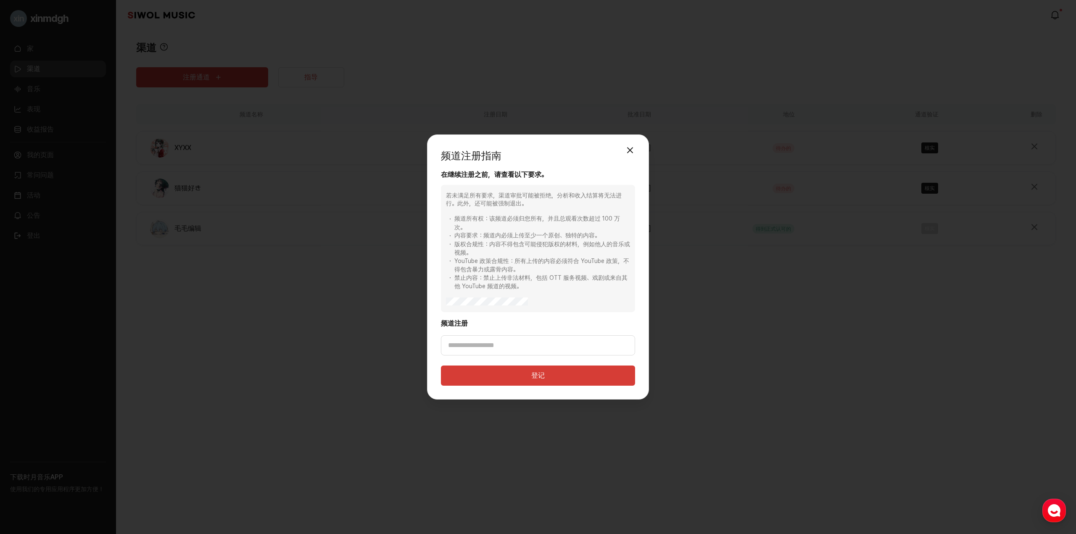
click at [631, 140] on div "频道注册指南 关闭模式 在继续注册之前，请查看以下要求。 若未满足所有要求，渠道审批可能被拒绝，分析和收入结算将无法进行。此外，还可能被强制退出。 频道所有权…" at bounding box center [538, 267] width 222 height 265
click at [630, 150] on button "关闭模式" at bounding box center [630, 150] width 17 height 17
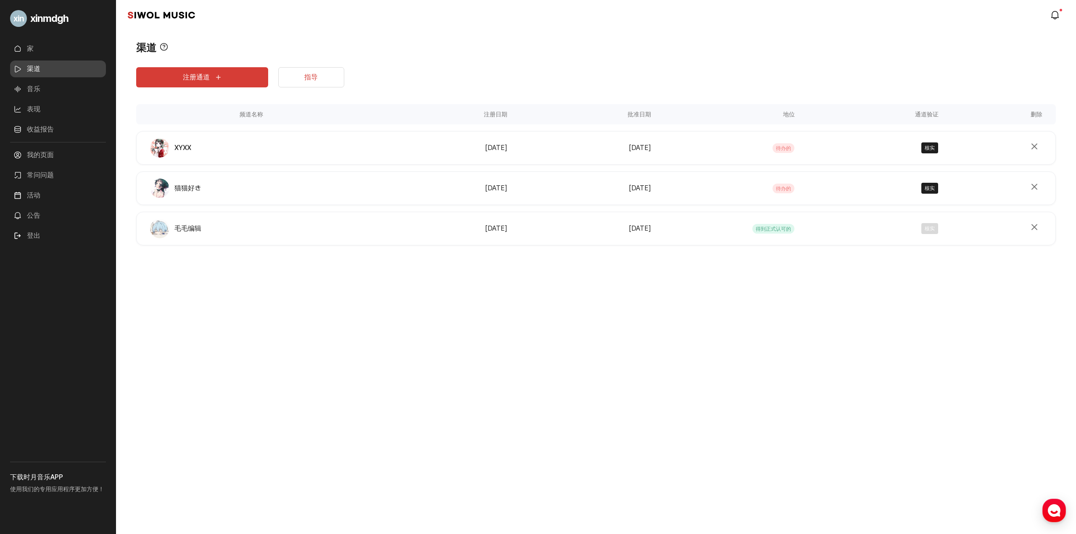
click at [779, 186] on font "待办的" at bounding box center [783, 189] width 15 height 6
click at [780, 225] on span "得到正式认可的" at bounding box center [774, 229] width 42 height 10
click at [716, 287] on div "渠道 查看工具提示 添加频道后，请先进行验证。管理员审核后，我们会通知您验证状态。未经频道验证，您将无法使用 Siwol Music 或接收音乐收益结算。 关…" at bounding box center [596, 162] width 960 height 265
click at [54, 93] on link "音乐" at bounding box center [58, 89] width 96 height 17
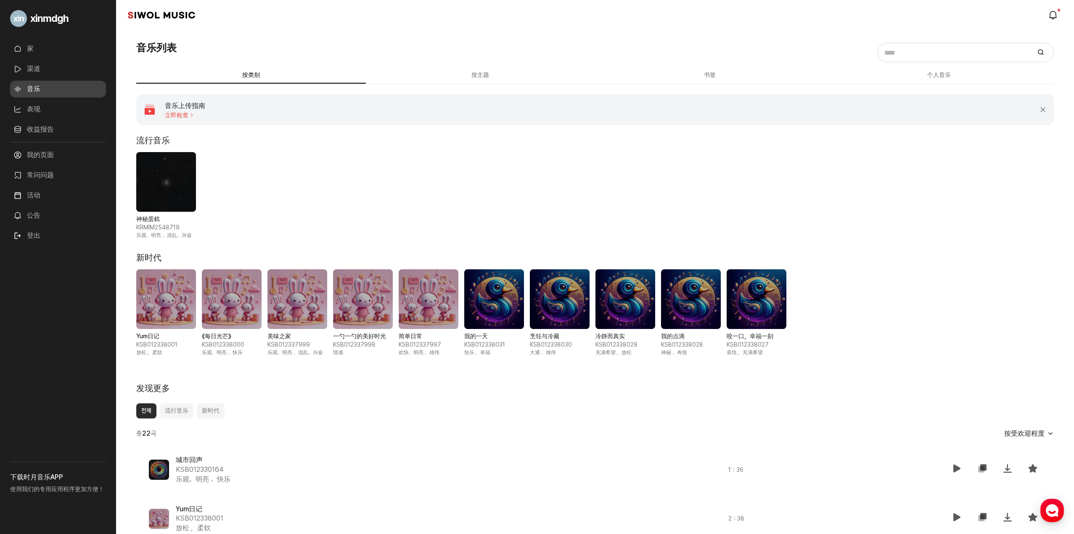
click at [55, 61] on link "渠道" at bounding box center [58, 69] width 96 height 17
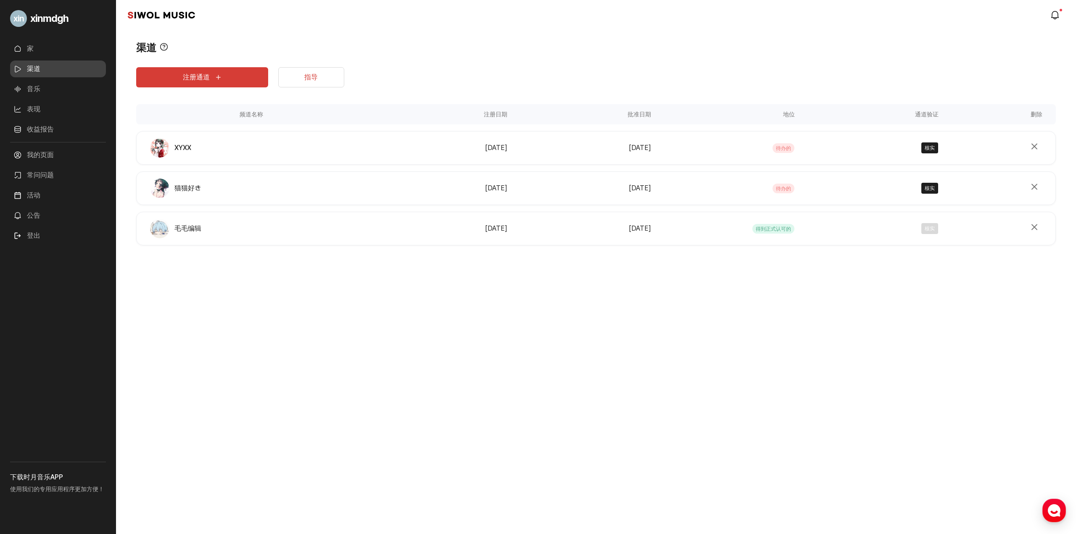
click at [692, 393] on div "xinmdgh 家 渠道 音乐 表现 收益报告 更多的 我的页面 常问问题 活动 公告 登出 下载时月音乐APP 使用我们的专用应用程序更加方便！ 时月音乐 …" at bounding box center [538, 267] width 1076 height 534
click at [425, 320] on div "xinmdgh 家 渠道 音乐 表现 收益报告 更多的 我的页面 常问问题 活动 公告 登出 下载时月音乐APP 使用我们的专用应用程序更加方便！ 时月音乐 …" at bounding box center [538, 267] width 1076 height 534
click at [209, 83] on button "注册通道" at bounding box center [202, 77] width 132 height 20
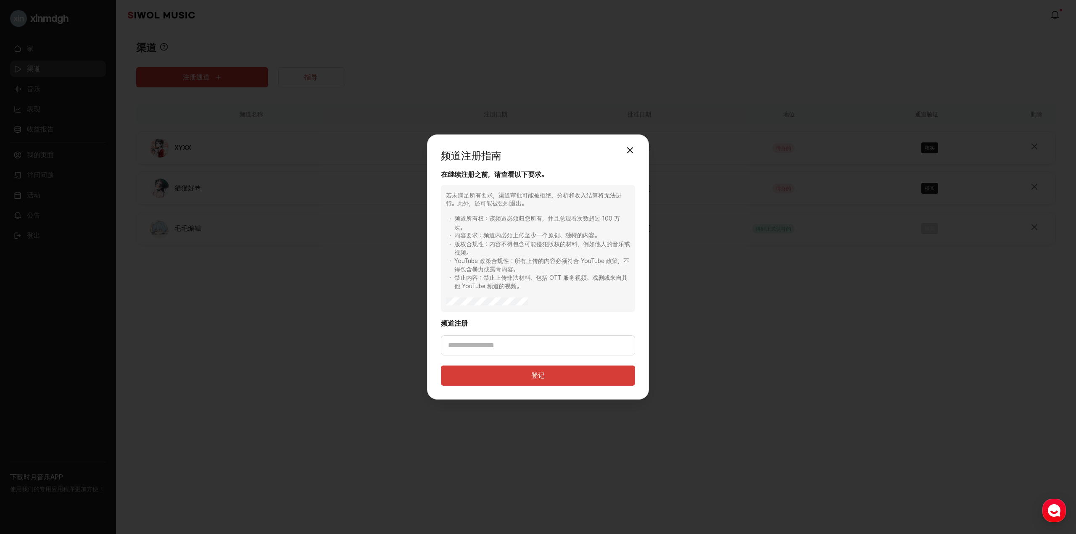
click at [336, 300] on div "频道注册指南 关闭模式 在继续注册之前，请查看以下要求。 若未满足所有要求，渠道审批可能被拒绝，分析和收入结算将无法进行。此外，还可能被强制退出。 频道所有权…" at bounding box center [538, 267] width 1076 height 534
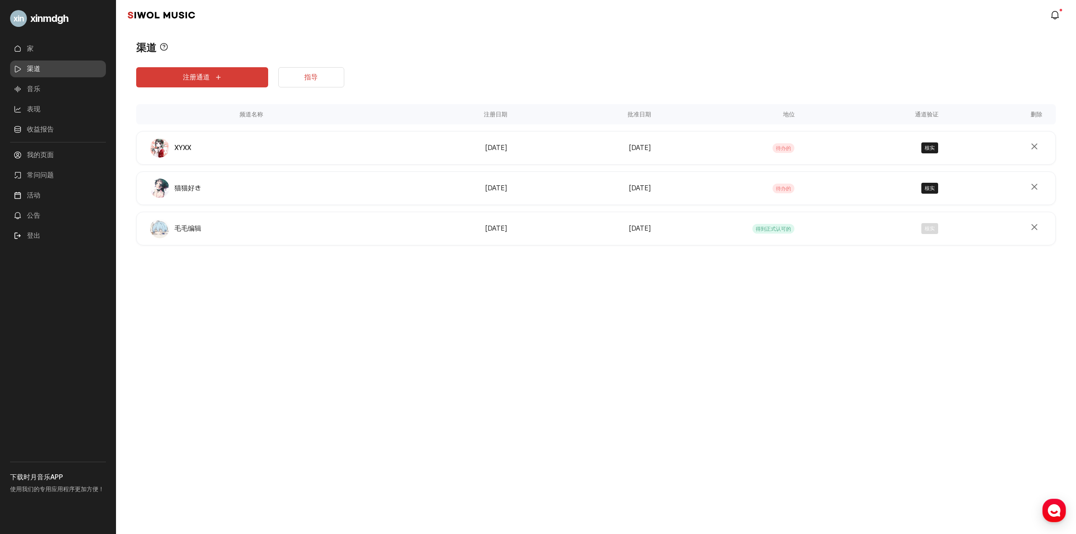
click at [66, 50] on link "家" at bounding box center [58, 48] width 96 height 17
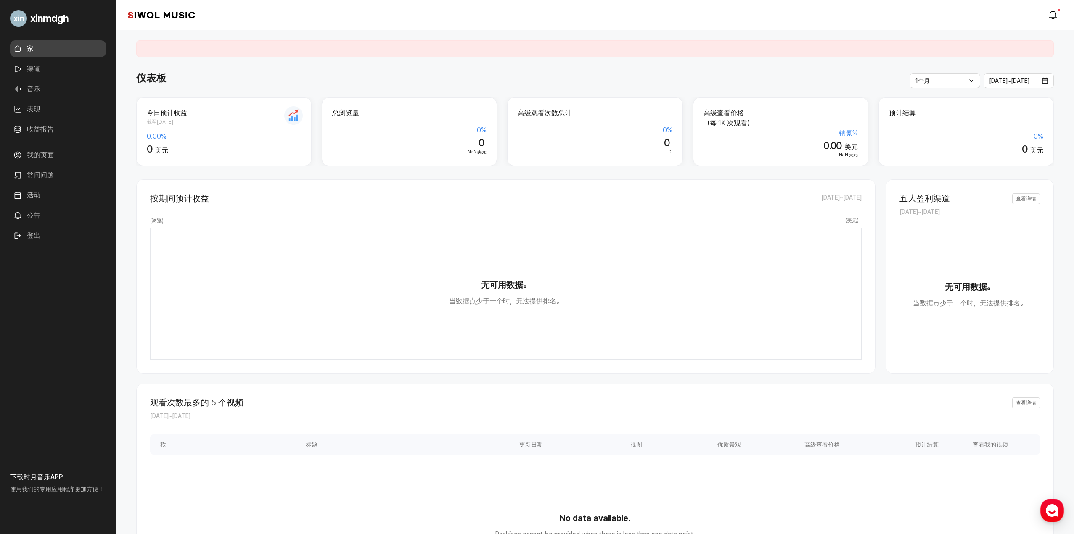
click at [68, 129] on link "收益报告" at bounding box center [58, 129] width 96 height 17
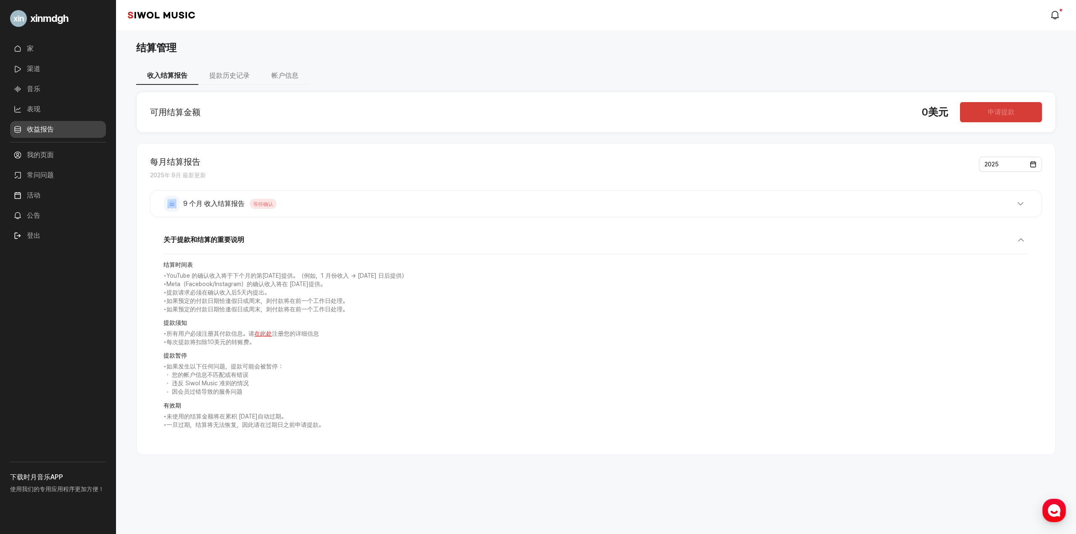
click at [1007, 111] on div "申请提款" at bounding box center [1001, 112] width 82 height 20
click at [270, 74] on button "帐户信息" at bounding box center [285, 76] width 49 height 18
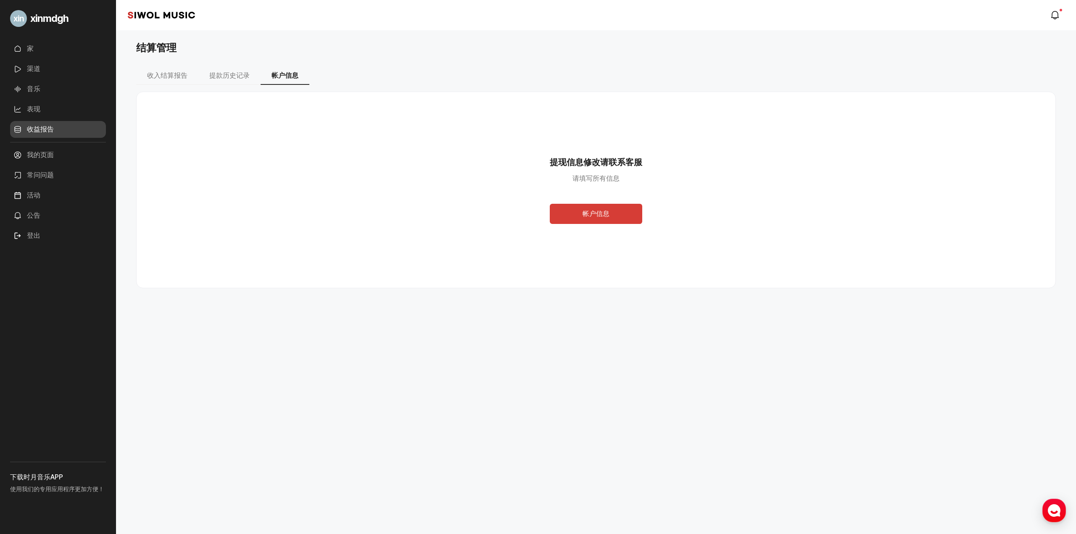
click at [612, 211] on button "帐户信息" at bounding box center [596, 214] width 93 height 20
click at [254, 132] on button "选择" at bounding box center [364, 132] width 429 height 20
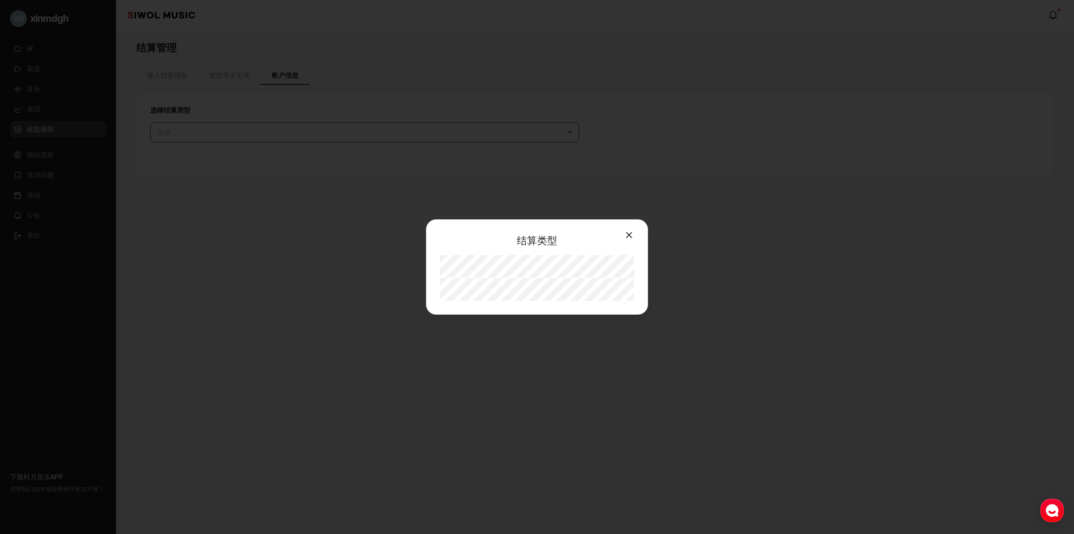
select select "**"
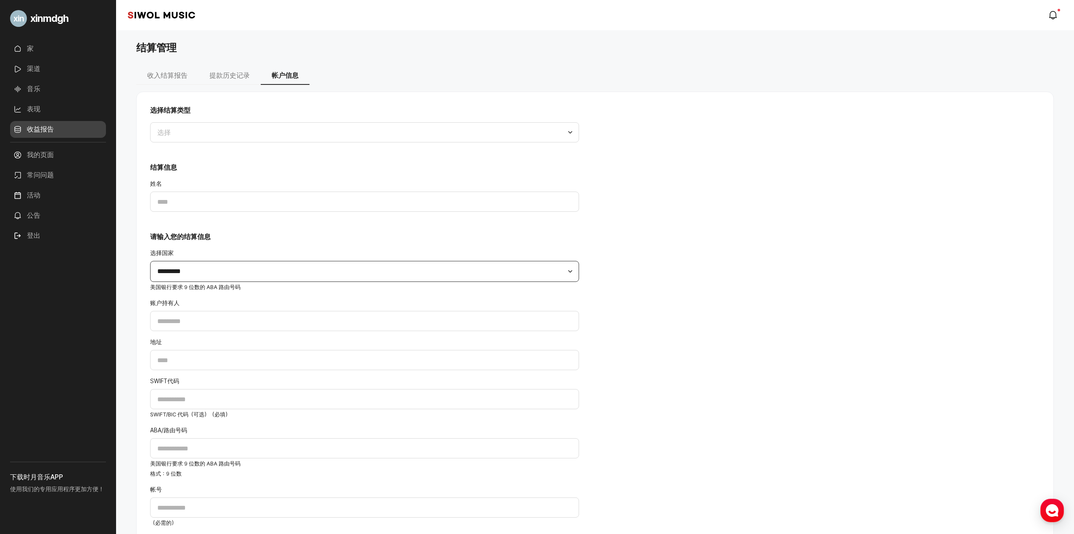
click at [322, 266] on select "**********" at bounding box center [364, 271] width 429 height 21
click at [759, 250] on div "**********" at bounding box center [594, 405] width 917 height 626
click at [409, 193] on input "姓名" at bounding box center [364, 202] width 429 height 20
click at [408, 132] on button "选择" at bounding box center [364, 132] width 429 height 20
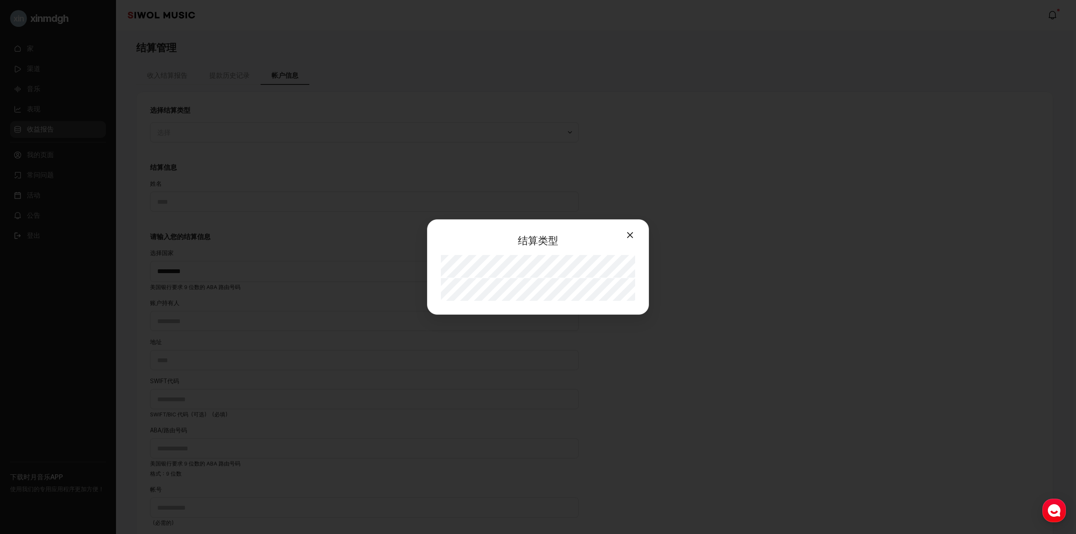
select select "**"
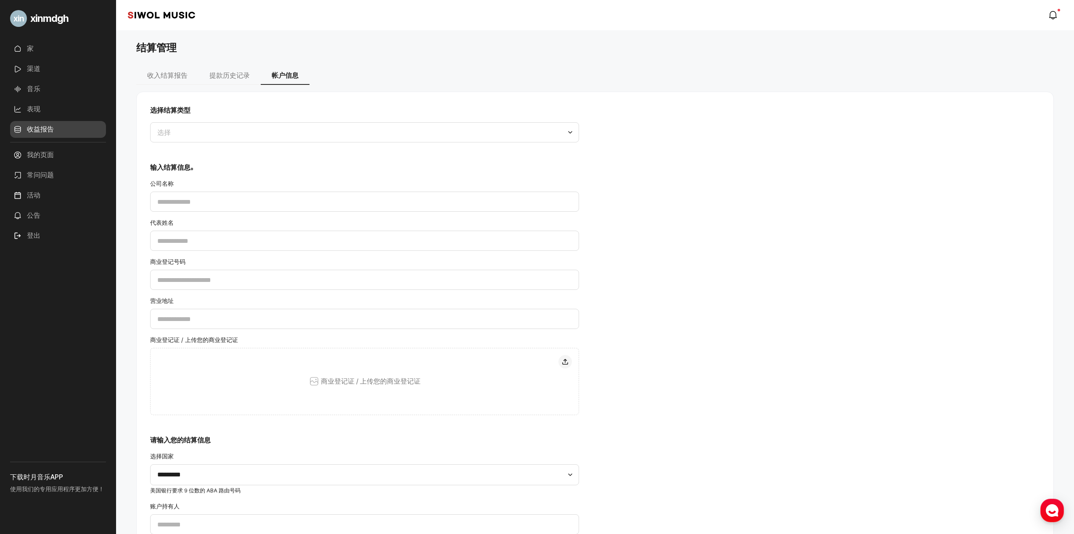
click at [312, 119] on div "选择结算类型 选择" at bounding box center [364, 124] width 429 height 37
click at [312, 135] on button "选择" at bounding box center [364, 132] width 429 height 20
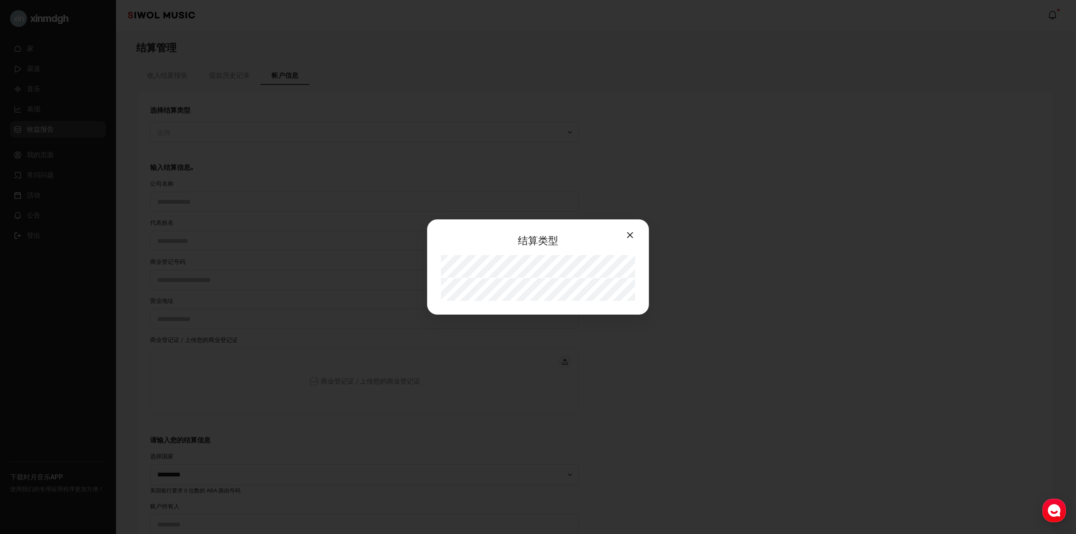
select select "**"
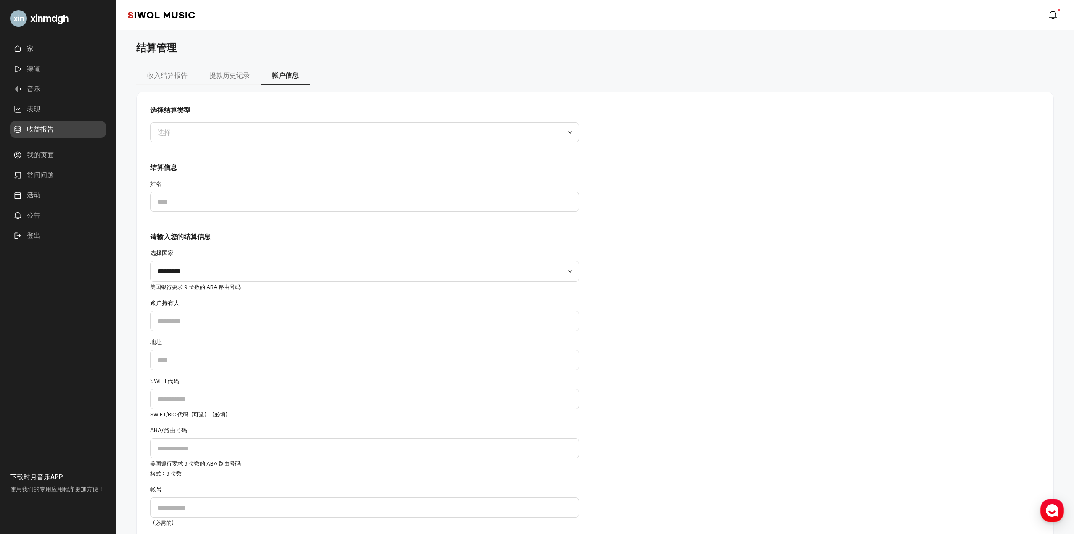
click at [40, 480] on font "下载时月音乐APP" at bounding box center [36, 477] width 53 height 8
click at [48, 477] on font "下载时月音乐APP" at bounding box center [36, 477] width 53 height 8
click at [95, 45] on link "家" at bounding box center [58, 48] width 96 height 17
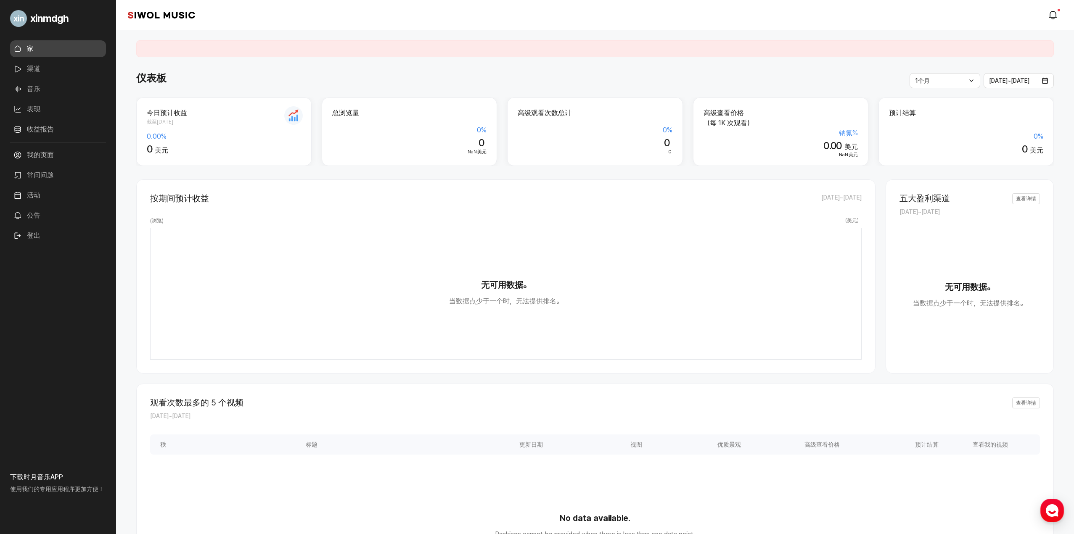
click at [59, 69] on link "渠道" at bounding box center [58, 69] width 96 height 17
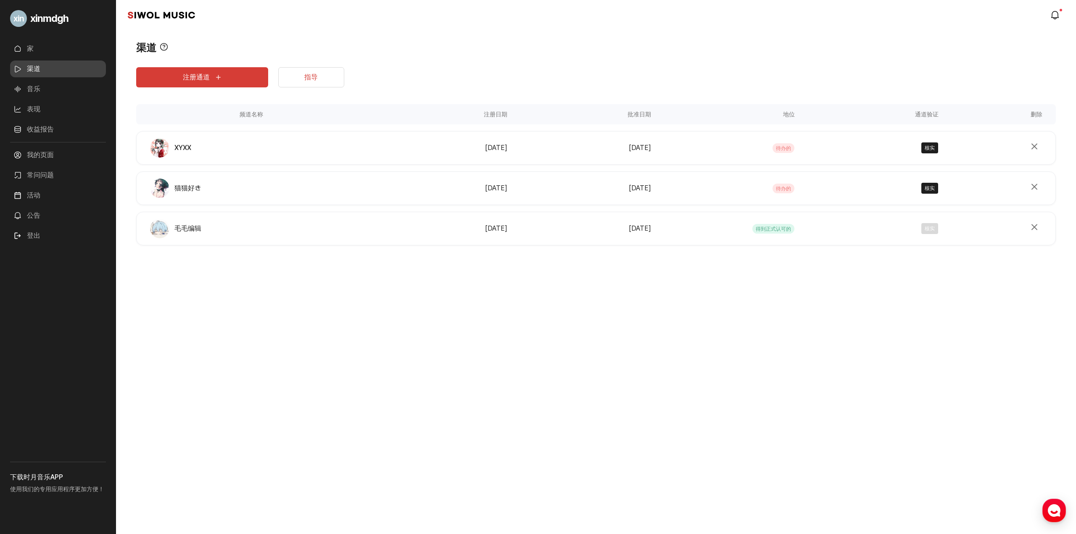
click at [496, 323] on div "xinmdgh 家 渠道 音乐 表现 收益报告 更多的 我的页面 常问问题 活动 公告 登出 下载时月音乐APP 使用我们的专用应用程序更加方便！ 时月音乐 …" at bounding box center [538, 267] width 1076 height 534
drag, startPoint x: 0, startPoint y: 0, endPoint x: 496, endPoint y: 323, distance: 592.0
click at [496, 323] on div "xinmdgh 家 渠道 音乐 表现 收益报告 更多的 我的页面 常问问题 活动 公告 登出 下载时月音乐APP 使用我们的专用应用程序更加方便！ 时月音乐 …" at bounding box center [538, 267] width 1076 height 534
click at [195, 187] on font "猫猫好き" at bounding box center [187, 188] width 26 height 8
click at [169, 188] on img "渠道" at bounding box center [159, 188] width 19 height 19
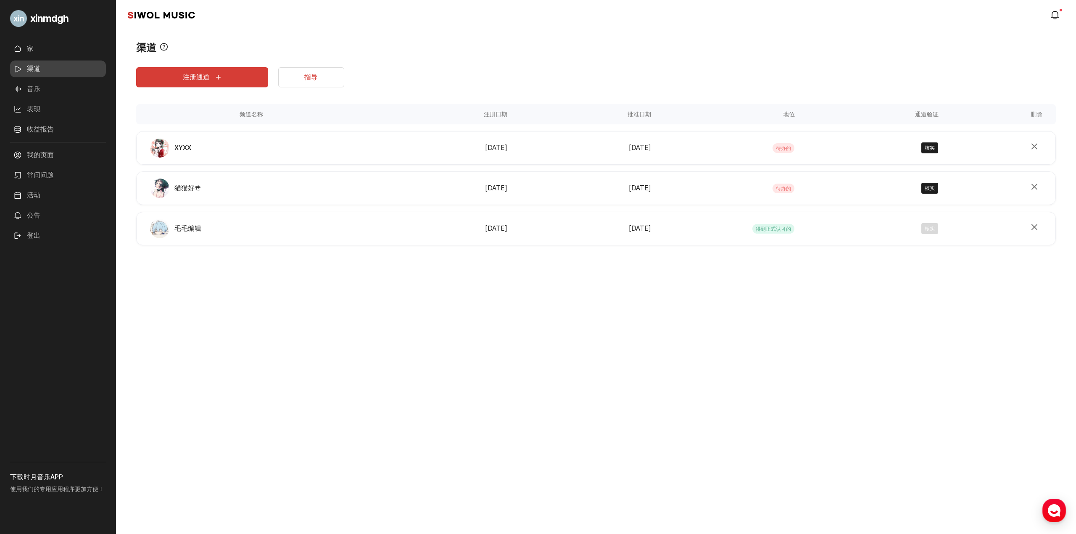
click at [187, 189] on font "猫猫好き" at bounding box center [187, 188] width 26 height 8
click at [928, 190] on font "核实" at bounding box center [930, 188] width 10 height 6
type input "****"
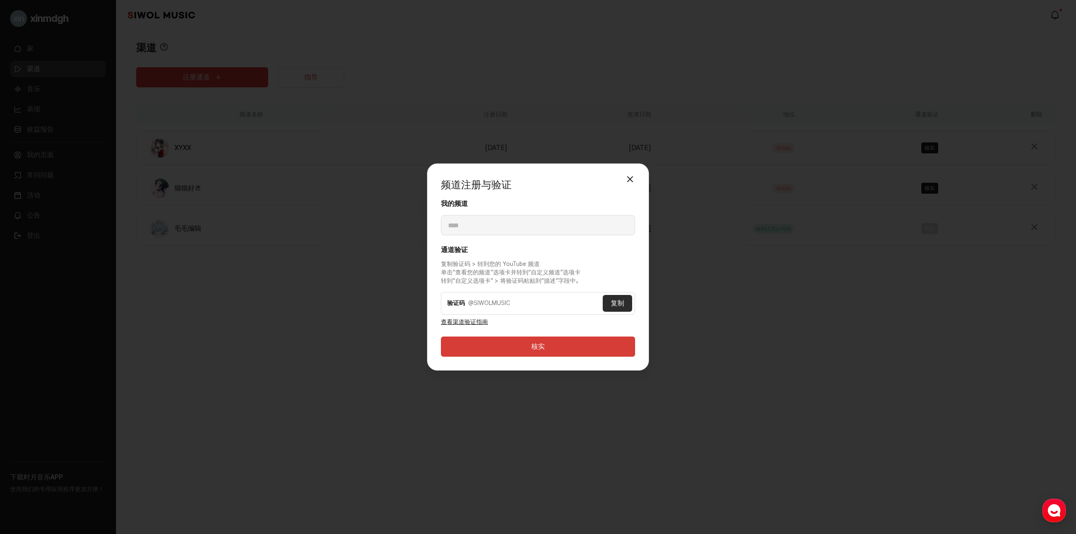
click at [561, 222] on div "我的频道 ****" at bounding box center [538, 217] width 194 height 36
click at [452, 220] on div "我的频道 ****" at bounding box center [538, 217] width 194 height 36
click at [460, 226] on div "我的频道 ****" at bounding box center [538, 217] width 194 height 36
click at [471, 247] on strong "通道验证" at bounding box center [538, 250] width 194 height 9
click at [628, 176] on button "关闭模式" at bounding box center [630, 179] width 17 height 17
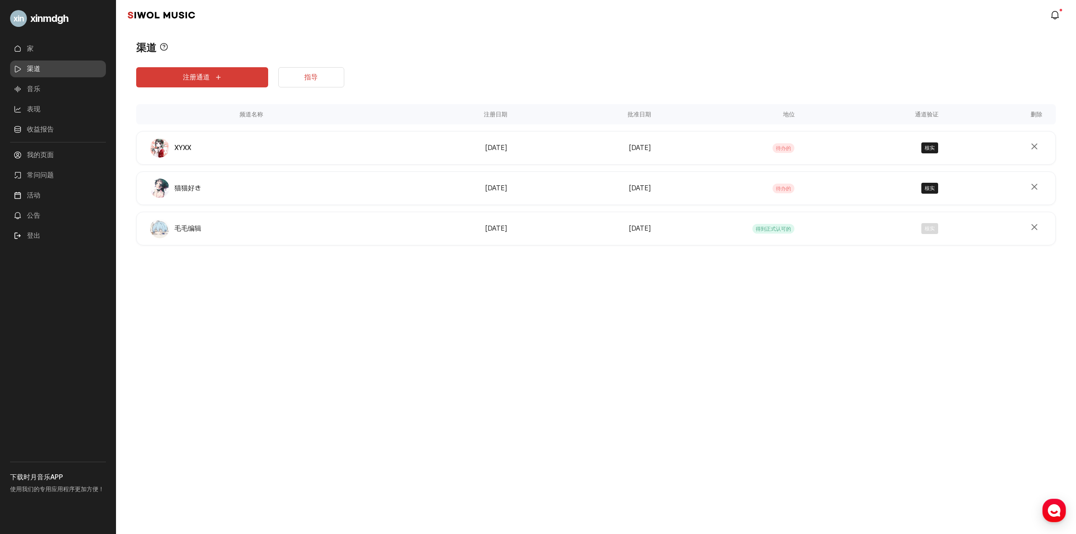
click at [186, 230] on font "毛毛编辑" at bounding box center [187, 229] width 27 height 8
click at [190, 192] on font "猫猫好き" at bounding box center [187, 188] width 26 height 8
click at [191, 189] on font "猫猫好き" at bounding box center [187, 188] width 26 height 8
click at [179, 150] on font "XYXX" at bounding box center [182, 148] width 17 height 8
click at [941, 188] on div "删除频道" at bounding box center [998, 189] width 115 height 18
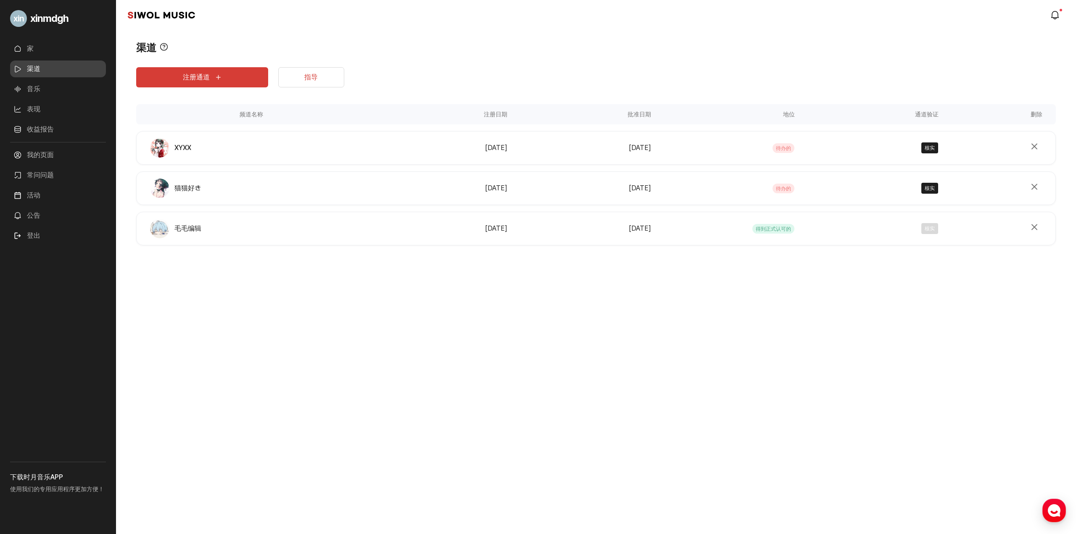
click at [933, 186] on font "核实" at bounding box center [930, 188] width 10 height 6
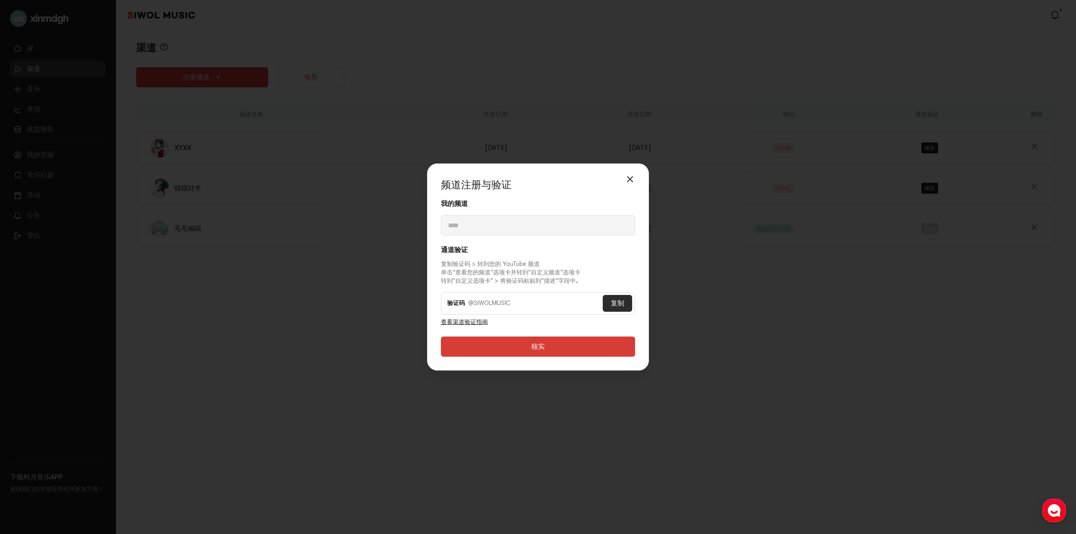
click at [605, 306] on button "复制" at bounding box center [617, 303] width 29 height 17
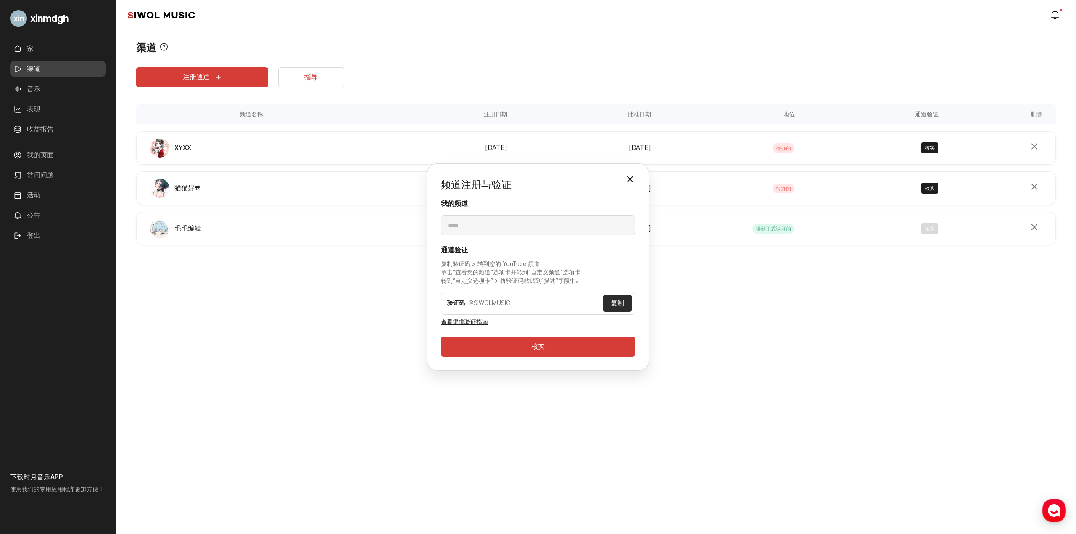
click at [629, 180] on button "关闭模式" at bounding box center [630, 179] width 17 height 17
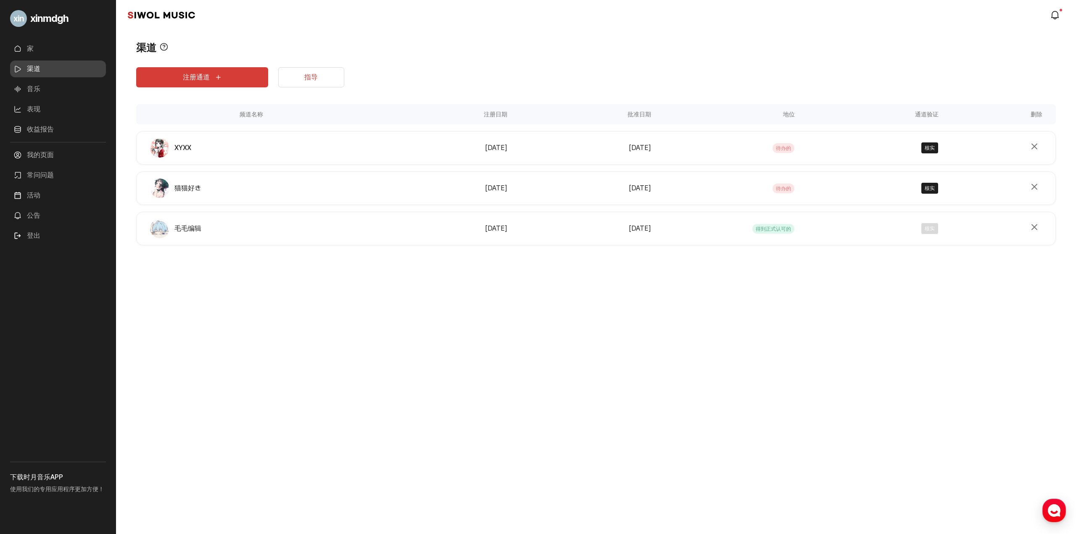
click at [524, 302] on div "xinmdgh 家 渠道 音乐 表现 收益报告 更多的 我的页面 常问问题 活动 公告 登出 下载时月音乐APP 使用我们的专用应用程序更加方便！ 时月音乐 …" at bounding box center [538, 267] width 1076 height 534
click at [605, 346] on div "xinmdgh 家 渠道 音乐 表现 收益报告 更多的 我的页面 常问问题 活动 公告 登出 下载时月音乐APP 使用我们的专用应用程序更加方便！ 时月音乐 …" at bounding box center [538, 267] width 1076 height 534
click at [939, 144] on div "通道验证 核实" at bounding box center [869, 148] width 144 height 11
click at [932, 146] on font "核实" at bounding box center [930, 148] width 10 height 6
type input "****"
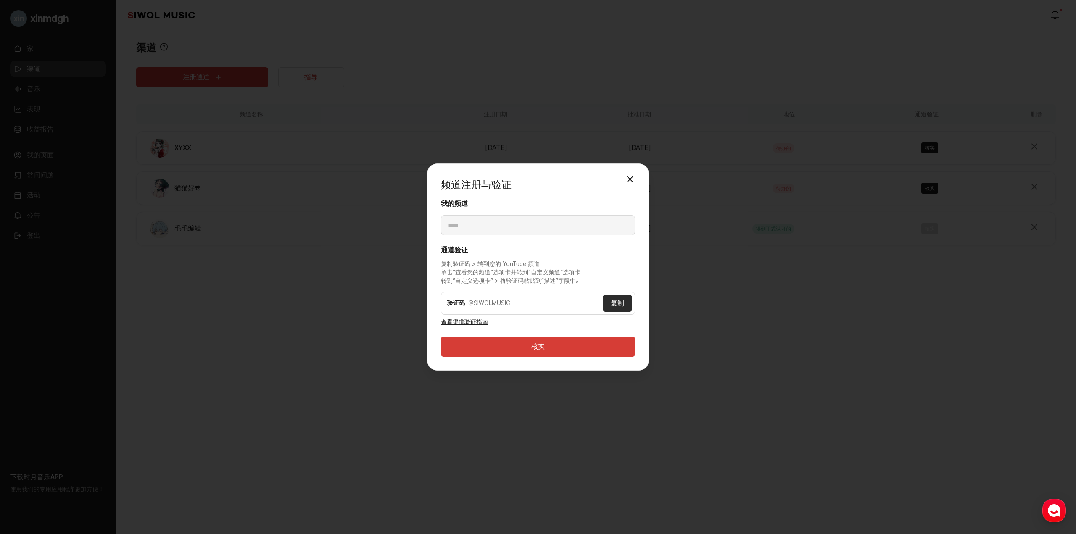
click at [629, 174] on button "关闭模式" at bounding box center [630, 179] width 17 height 17
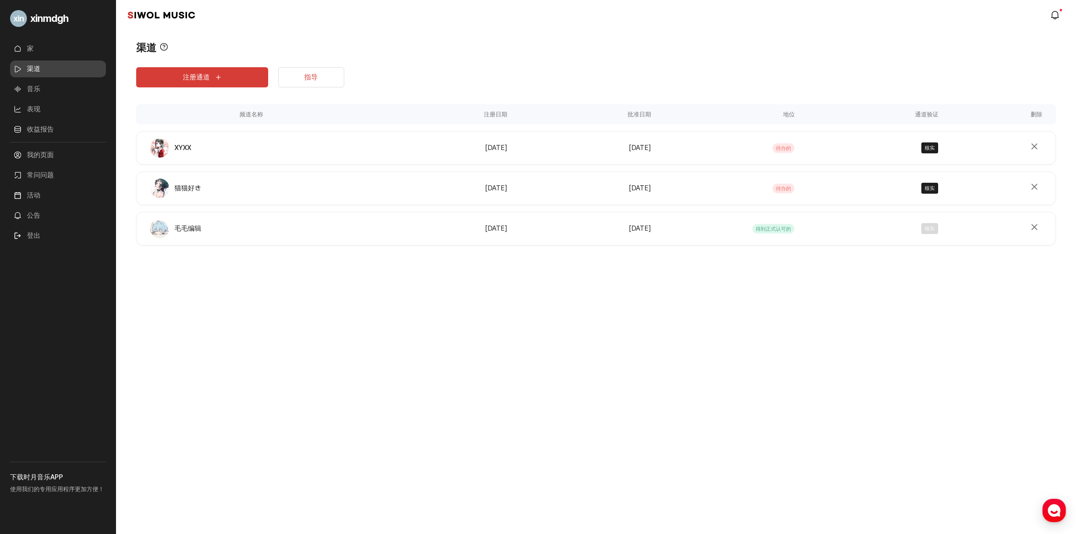
click at [925, 227] on div "核实" at bounding box center [869, 228] width 139 height 11
click at [931, 229] on div "核实" at bounding box center [869, 228] width 139 height 11
click at [757, 230] on font "得到正式认可的" at bounding box center [773, 229] width 35 height 6
click at [421, 281] on div "注册通道 指导 频道名称 注册日期 批准日期 地位 通道验证 删除 频道名称 XYXX 注册日期 [DATE] 批准日期 [DATE] 地位 待办的 通道验证…" at bounding box center [596, 171] width 920 height 230
click at [404, 315] on div "xinmdgh 家 渠道 音乐 表现 收益报告 更多的 我的页面 常问问题 活动 公告 登出 下载时月音乐APP 使用我们的专用应用程序更加方便！ 时月音乐 …" at bounding box center [538, 267] width 1076 height 534
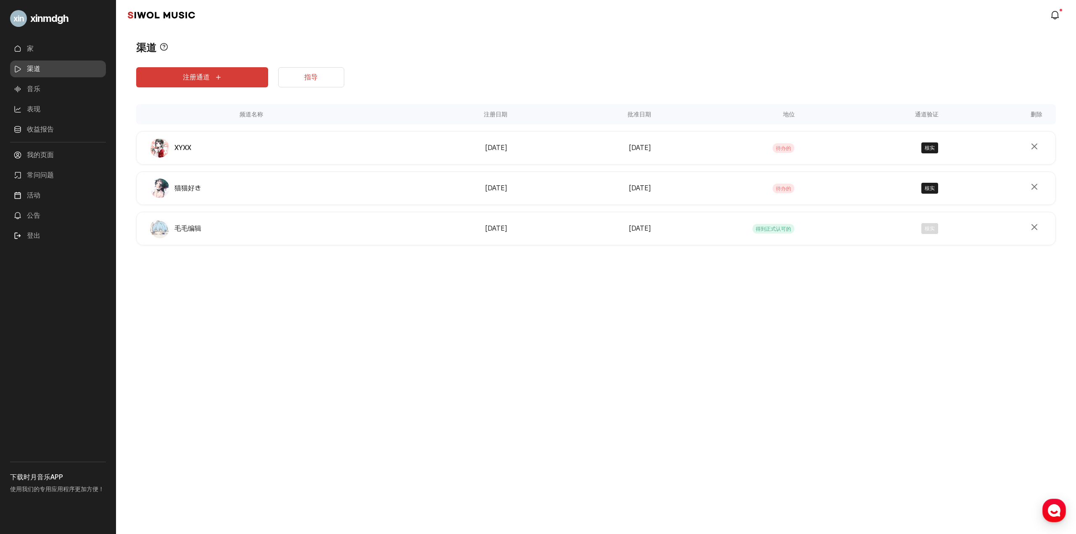
click at [466, 414] on div "xinmdgh 家 渠道 音乐 表现 收益报告 更多的 我的页面 常问问题 活动 公告 登出 下载时月音乐APP 使用我们的专用应用程序更加方便！ 时月音乐 …" at bounding box center [538, 267] width 1076 height 534
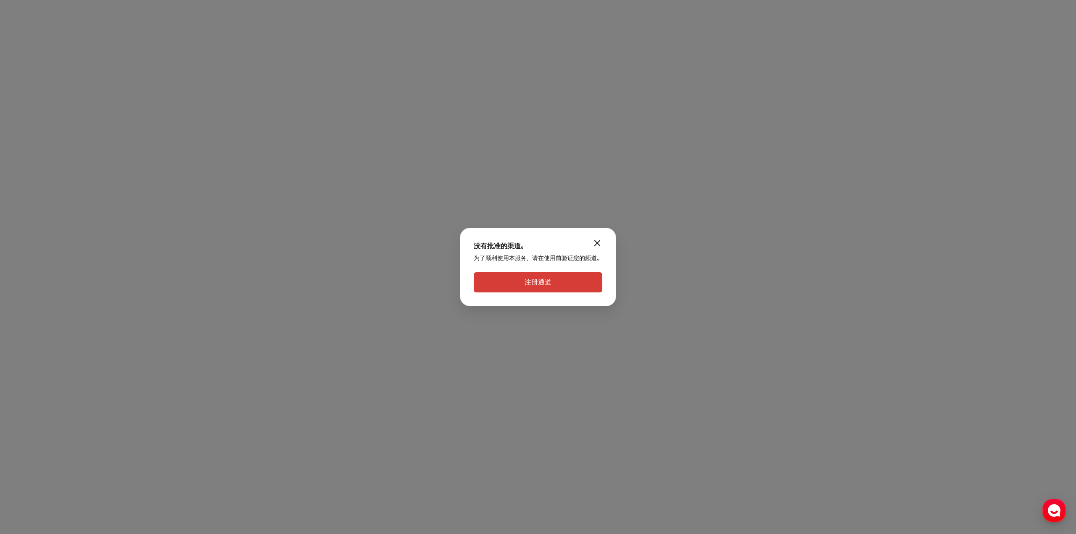
click at [557, 280] on button "注册通道" at bounding box center [538, 282] width 129 height 20
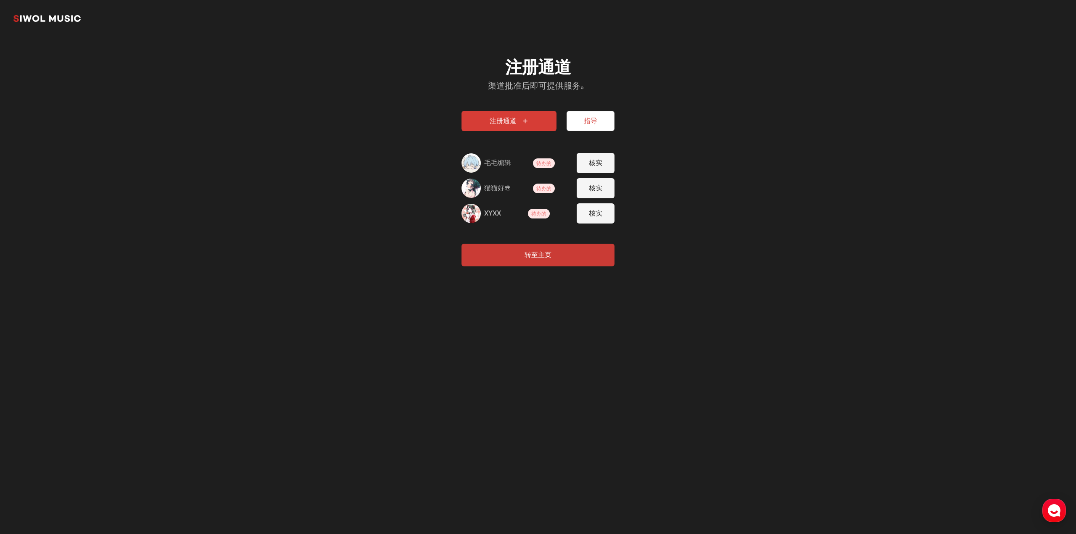
click at [590, 161] on font "核实" at bounding box center [595, 163] width 13 height 8
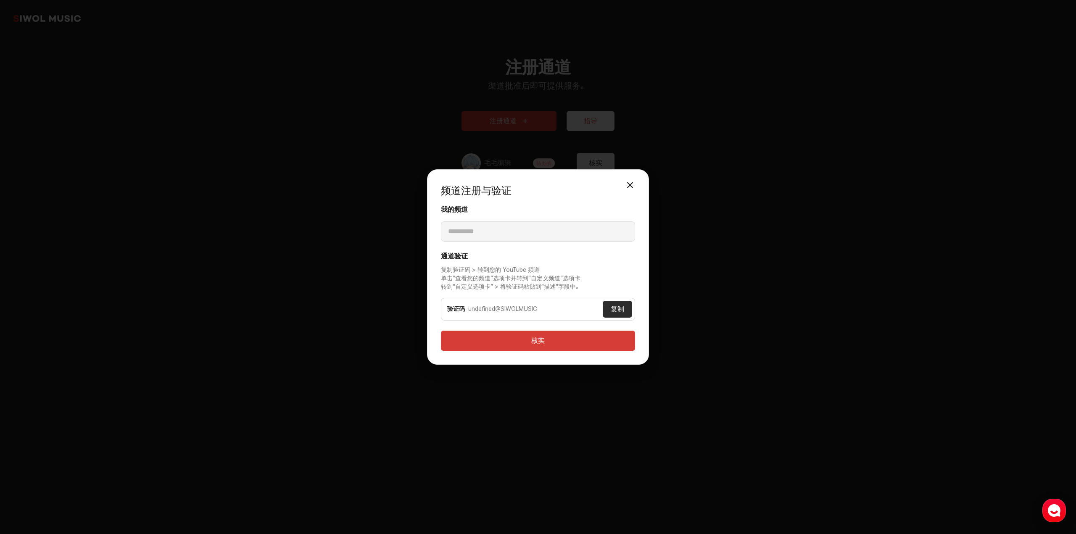
click at [627, 176] on div "**********" at bounding box center [538, 266] width 222 height 195
click at [629, 181] on button "关闭模式" at bounding box center [630, 185] width 17 height 17
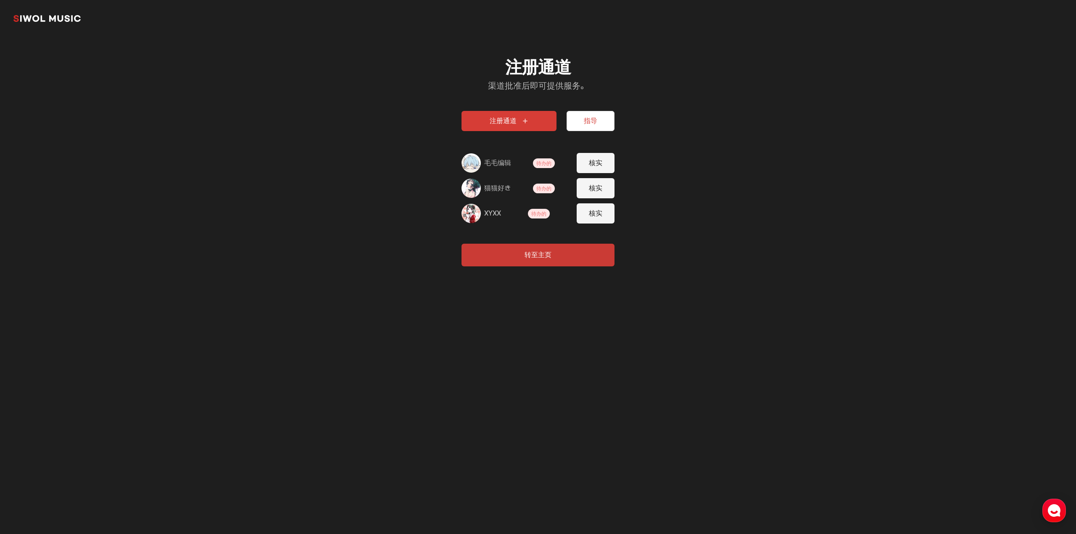
click at [542, 161] on font "待办的" at bounding box center [544, 164] width 15 height 6
click at [621, 165] on div "注册通道 渠道批准后即可提供服务。 注册通道 指导 毛毛编辑 待办的 核实 猫猫好き 待办的 核实 XYXX 待办的 核实 转至主页" at bounding box center [537, 162] width 193 height 250
click at [608, 165] on button "核实" at bounding box center [596, 163] width 38 height 20
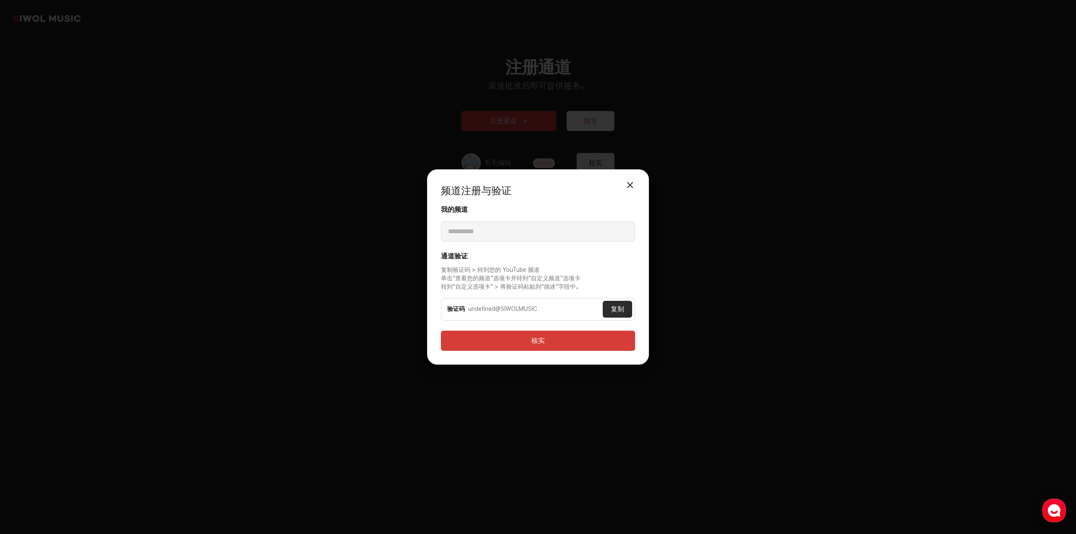
click at [645, 181] on div "**********" at bounding box center [538, 266] width 222 height 195
click at [635, 180] on button "关闭模式" at bounding box center [630, 185] width 17 height 17
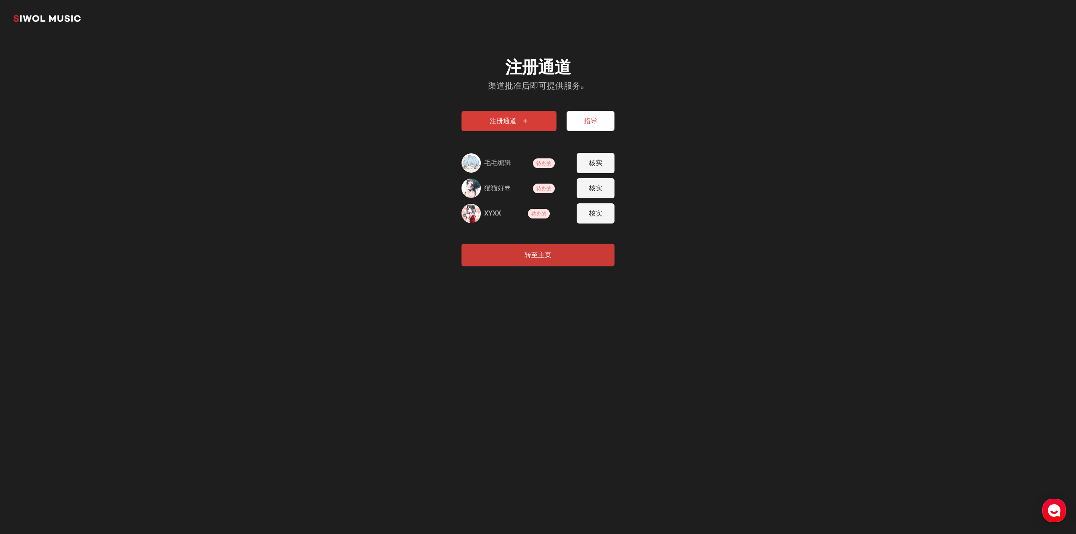
click at [611, 188] on button "核实" at bounding box center [596, 188] width 38 height 20
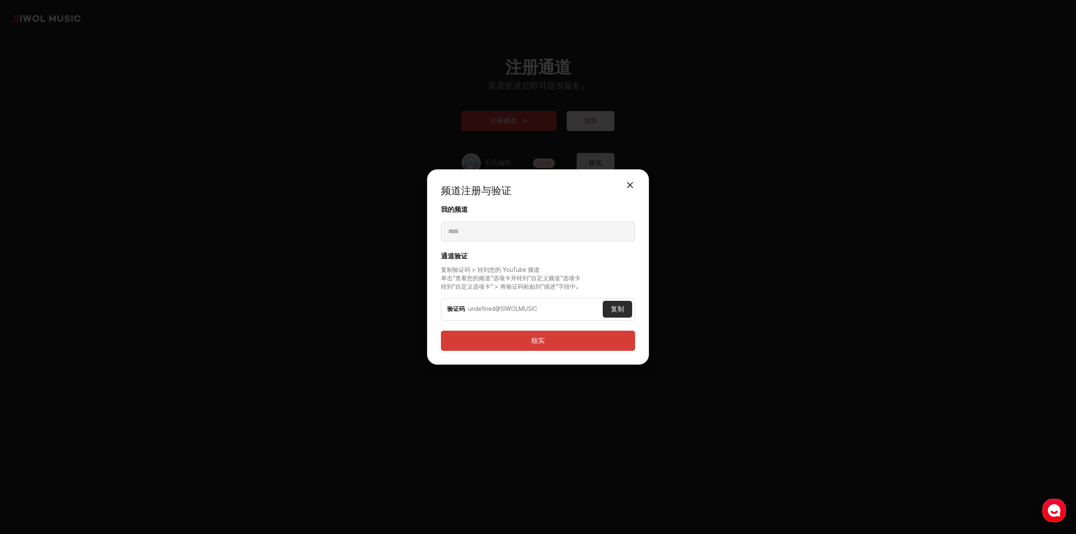
click at [631, 190] on button "关闭模式" at bounding box center [630, 185] width 17 height 17
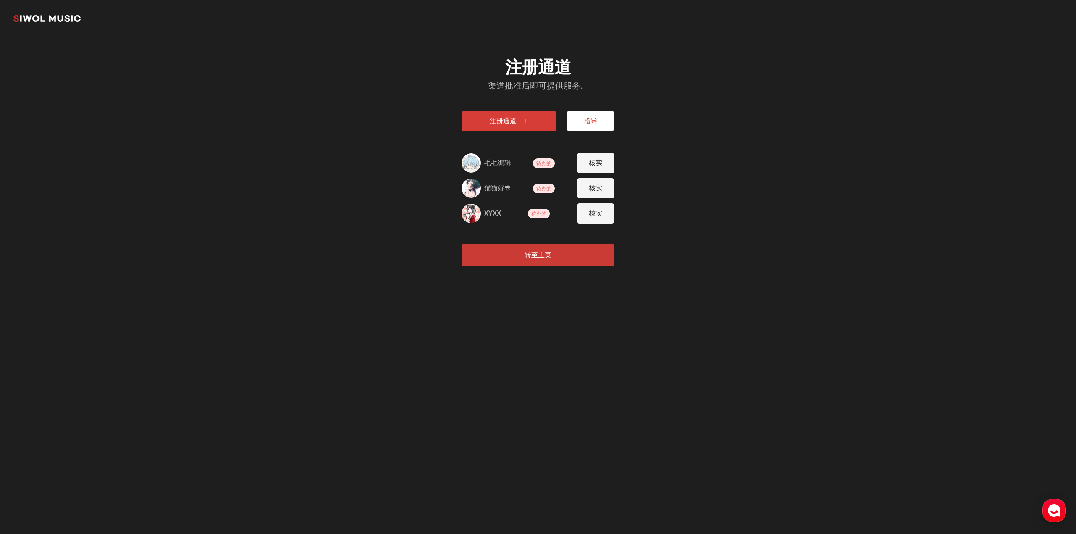
click at [610, 208] on button "核实" at bounding box center [596, 214] width 38 height 20
type input "****"
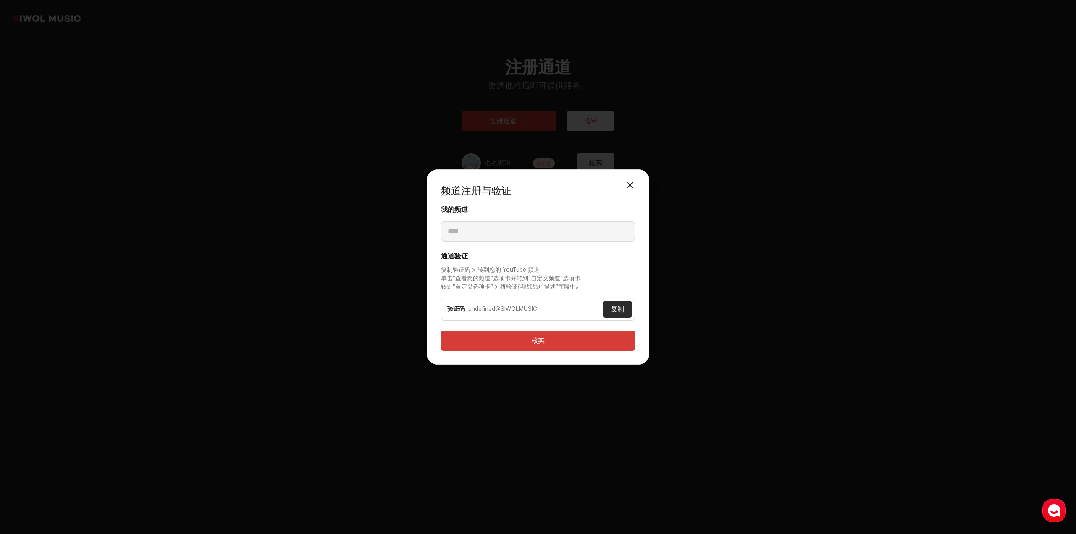
click at [625, 189] on button "关闭模式" at bounding box center [630, 185] width 17 height 17
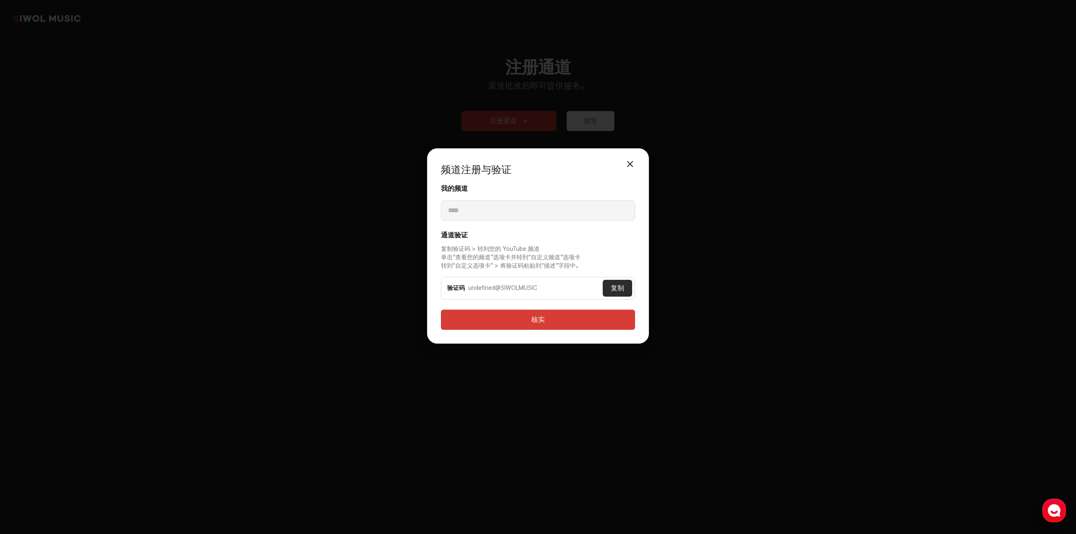
click at [633, 188] on div "注册通道 渠道批准后即可提供服务。 注册通道 指导 毛毛编辑 待办的 核实 猫猫好き 待办的 核实 XYXX 待办的 核实 转至主页" at bounding box center [537, 162] width 193 height 250
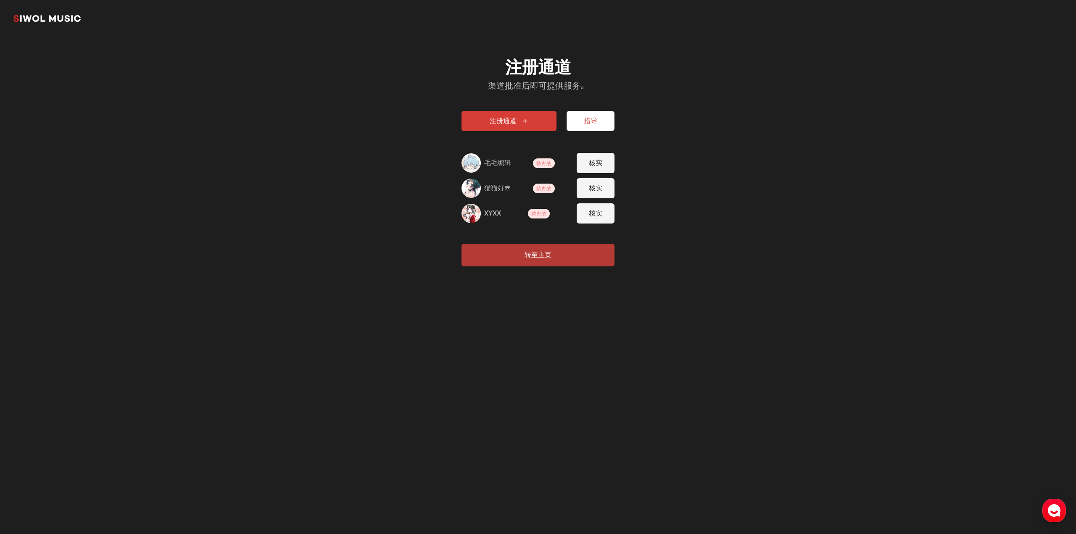
click at [543, 255] on font "转至主页" at bounding box center [538, 255] width 27 height 8
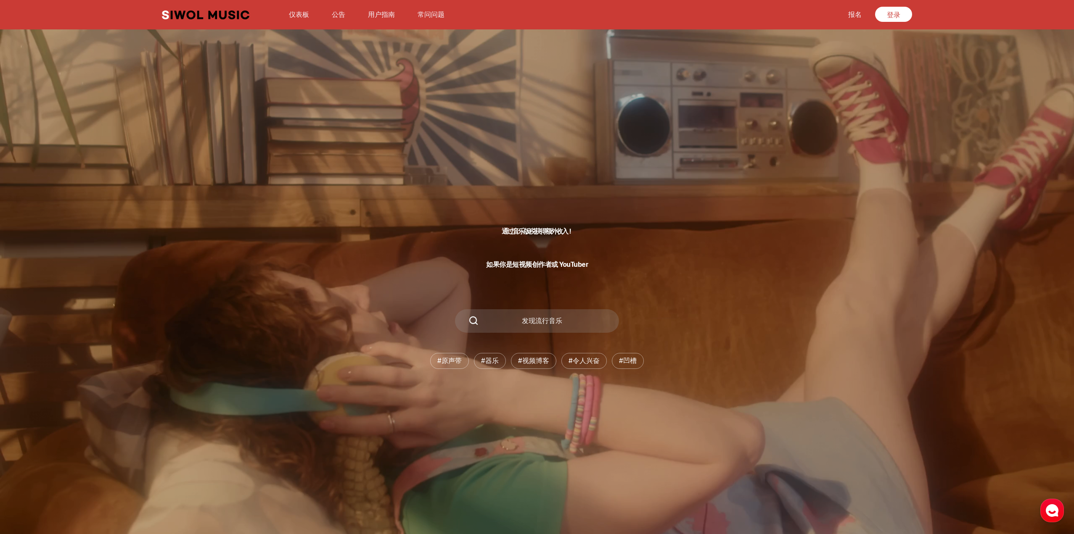
click at [898, 23] on div "时月音乐 仪表板 公告 用户指南 常问问题 报名 登录 仪表板 公告 用户指南 常问问题 报名 登录" at bounding box center [536, 14] width 767 height 29
click at [897, 19] on link "登录" at bounding box center [893, 14] width 37 height 15
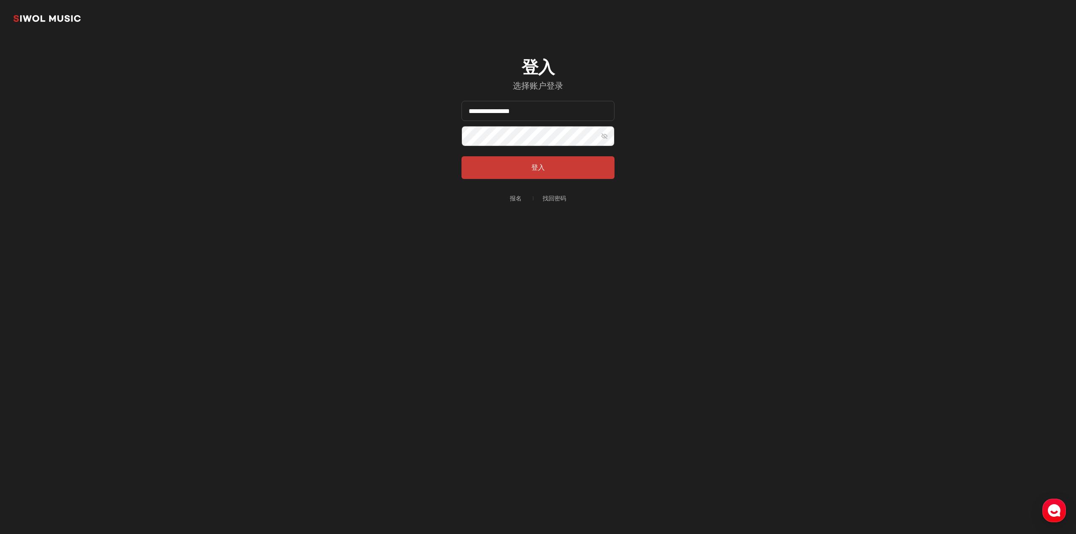
click at [530, 174] on button "登入" at bounding box center [538, 167] width 153 height 23
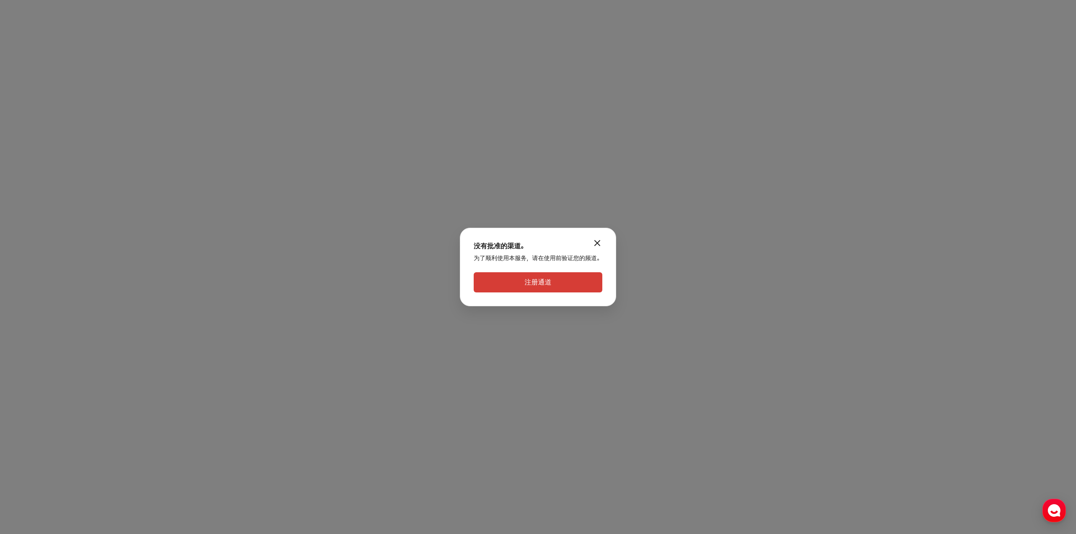
click at [568, 278] on button "注册通道" at bounding box center [538, 282] width 129 height 20
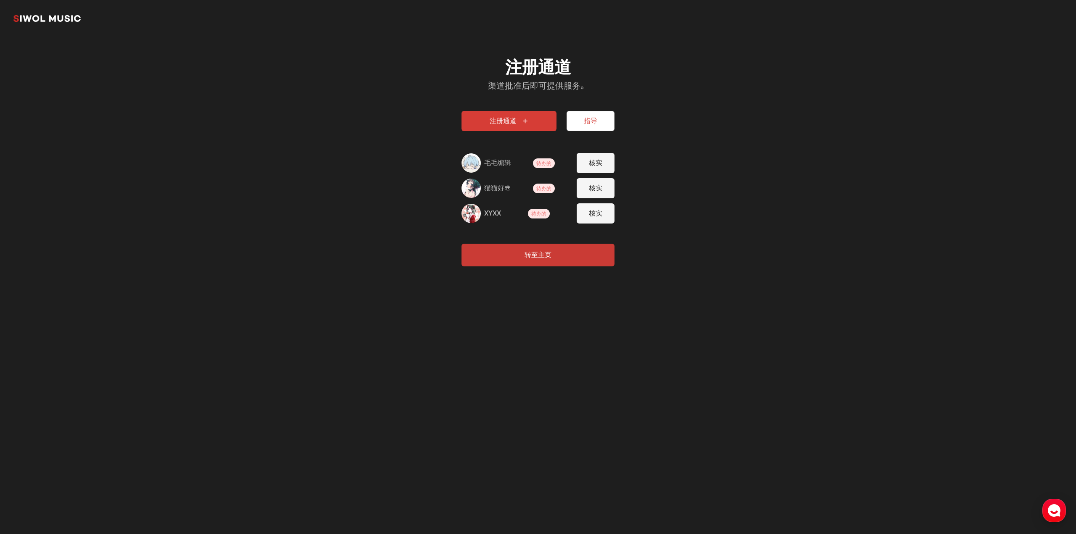
click at [588, 160] on button "核实" at bounding box center [596, 163] width 38 height 20
type input "**********"
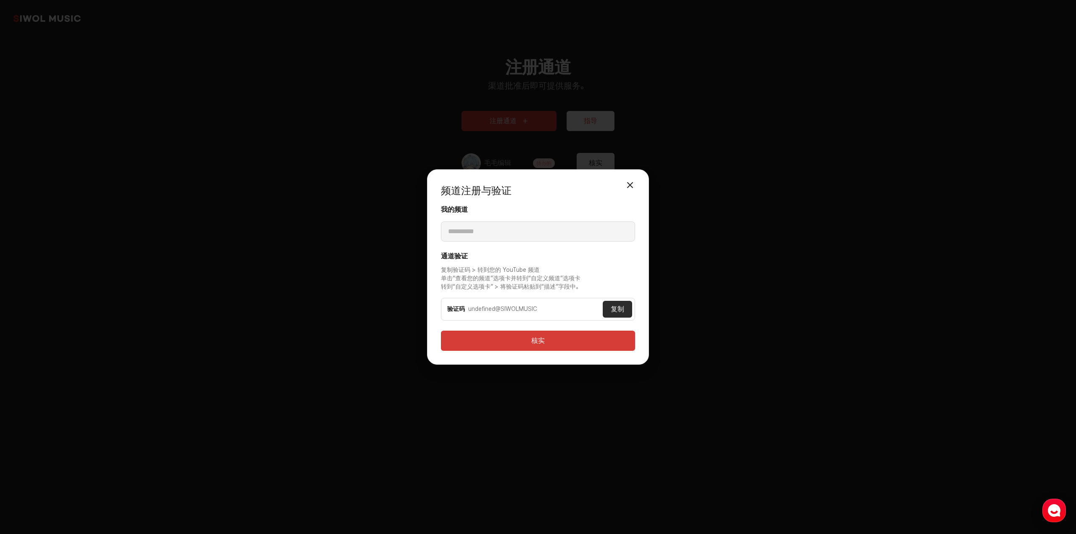
click at [542, 309] on div "undefined@SIWOLMUSIC" at bounding box center [535, 309] width 135 height 8
click at [629, 310] on button "复制" at bounding box center [617, 309] width 29 height 17
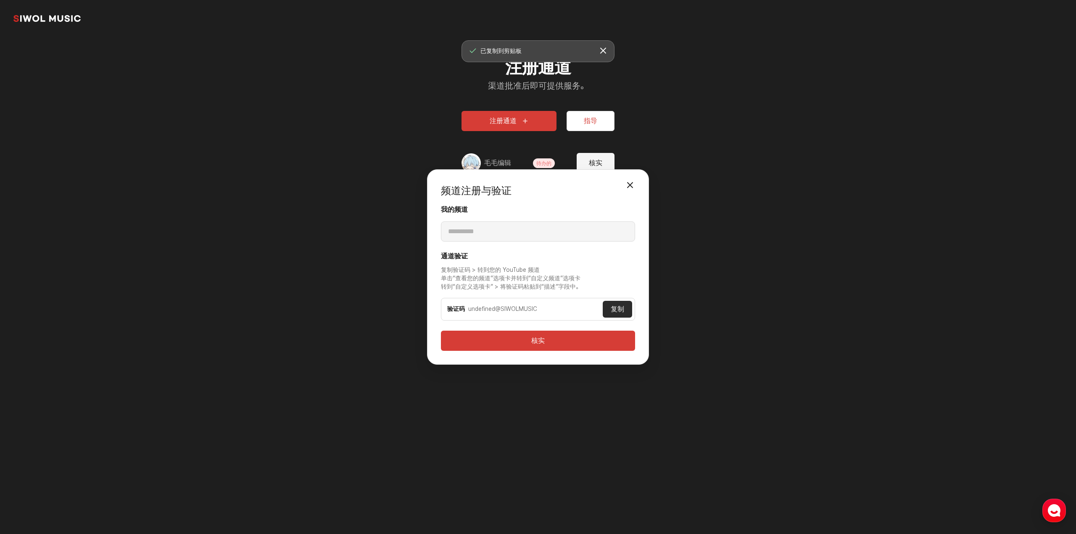
click at [632, 185] on button "关闭模式" at bounding box center [630, 185] width 17 height 17
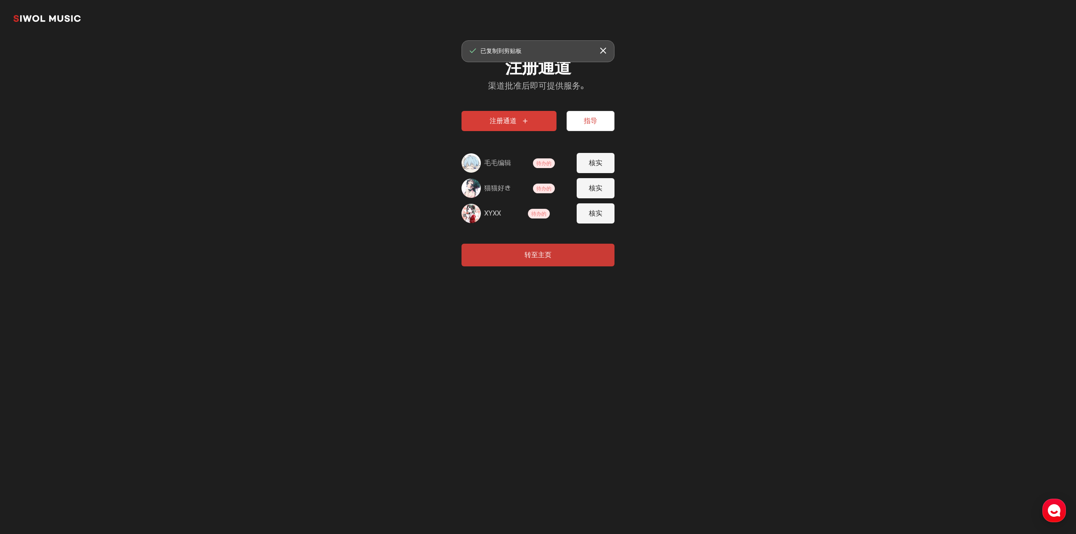
click at [605, 164] on button "核实" at bounding box center [596, 163] width 38 height 20
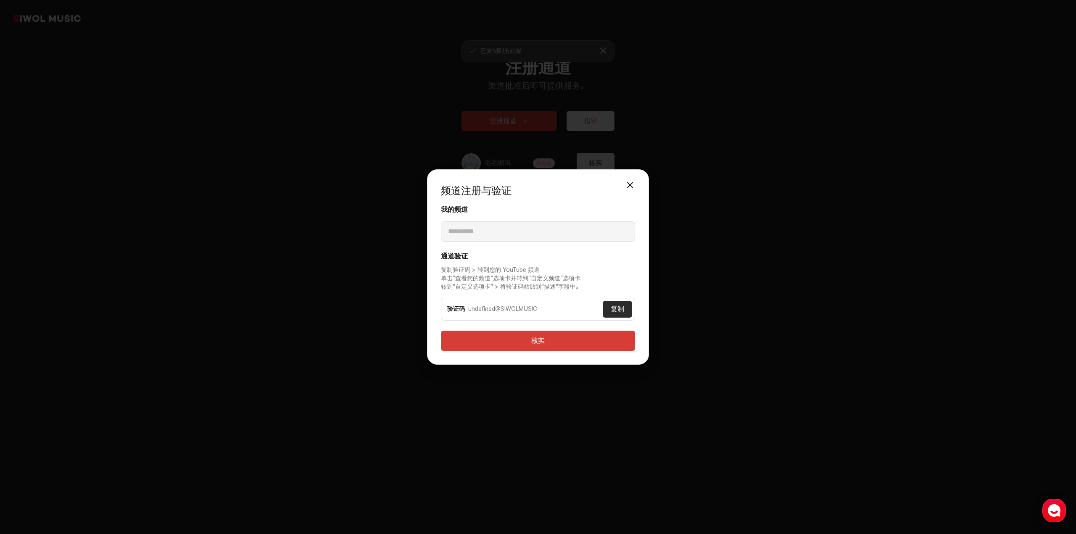
click at [624, 307] on font "复制" at bounding box center [617, 309] width 13 height 8
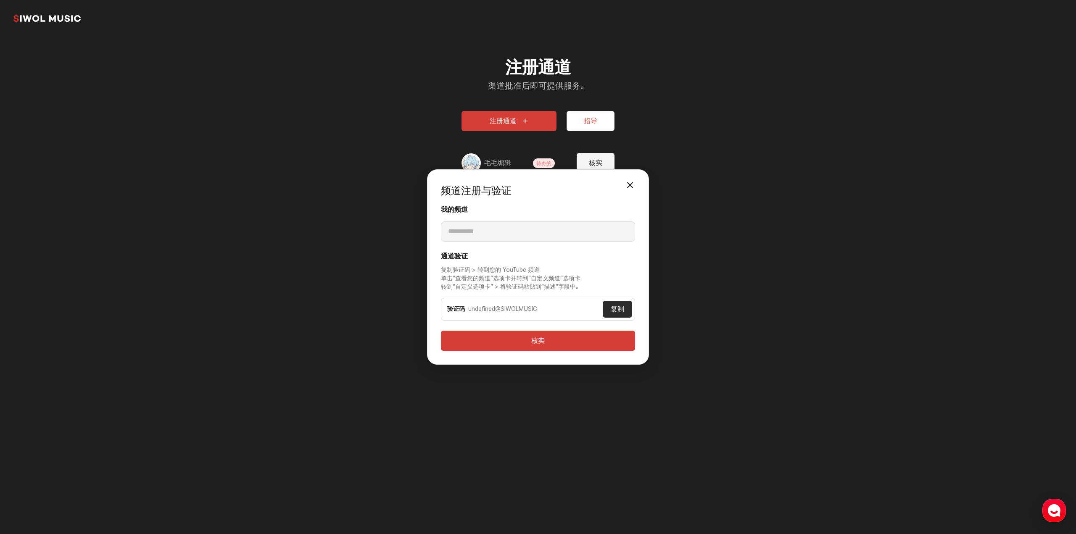
click at [627, 182] on button "关闭模式" at bounding box center [630, 185] width 17 height 17
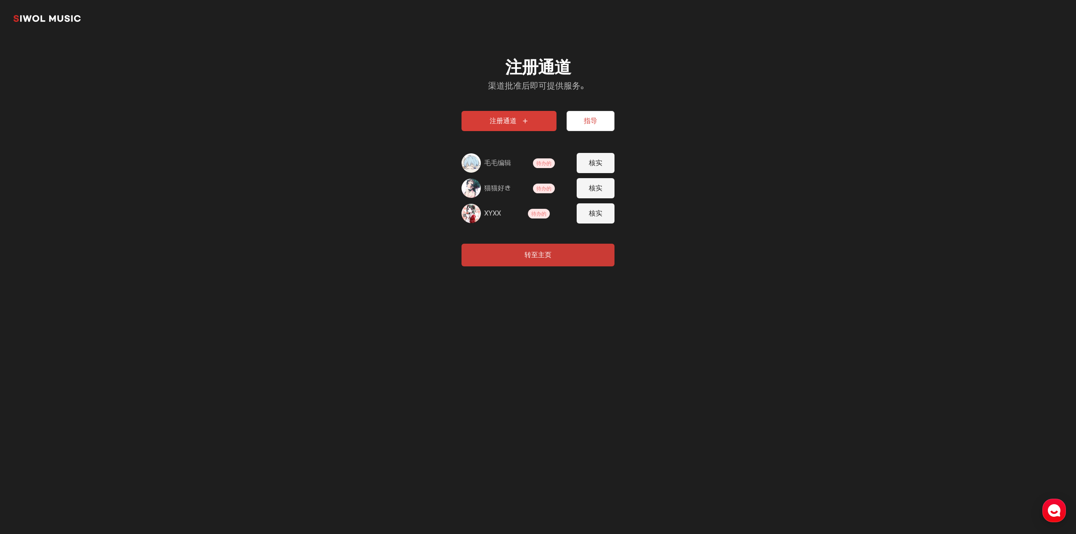
click at [598, 209] on button "核实" at bounding box center [596, 214] width 38 height 20
type input "****"
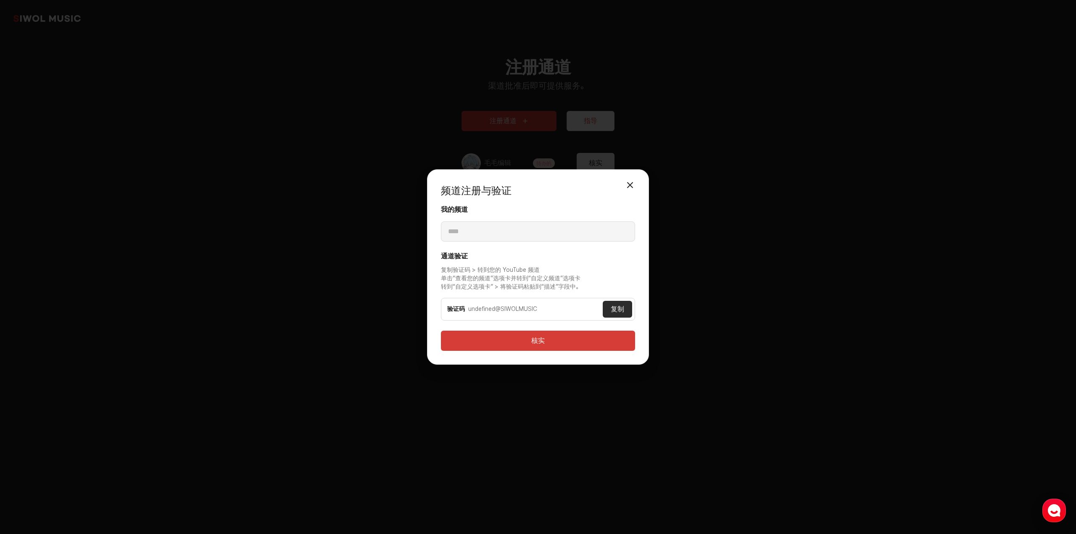
click at [614, 304] on button "复制" at bounding box center [617, 309] width 29 height 17
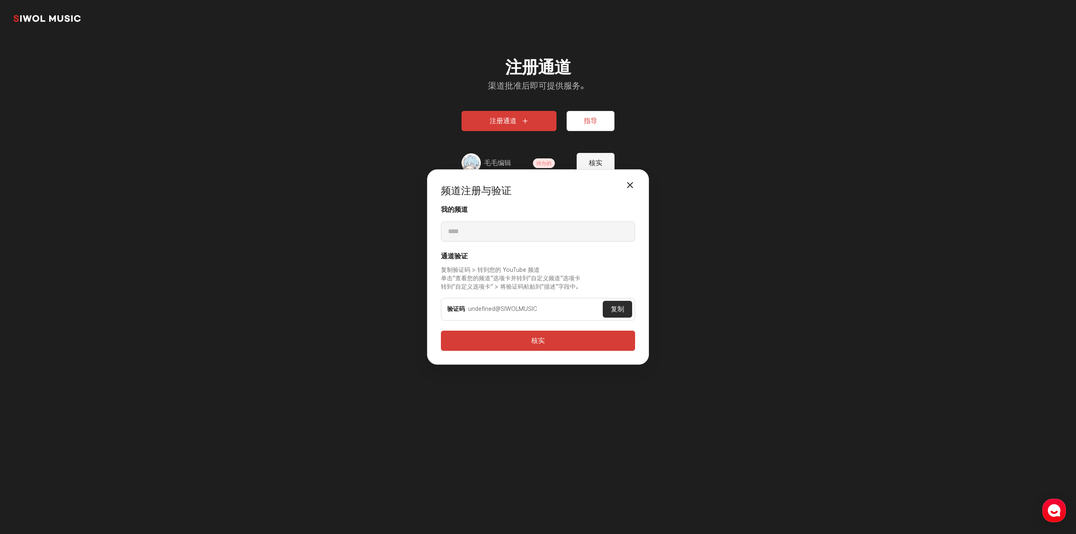
click at [640, 183] on div "频道注册与验证 关闭模式 我的频道 **** 通道验证 复制验证码 > 转到您的 YouTube 频道 单击“查看您的频道”选项卡并转到“自定义频道”选项卡 …" at bounding box center [538, 266] width 222 height 195
click at [635, 182] on button "关闭模式" at bounding box center [630, 185] width 17 height 17
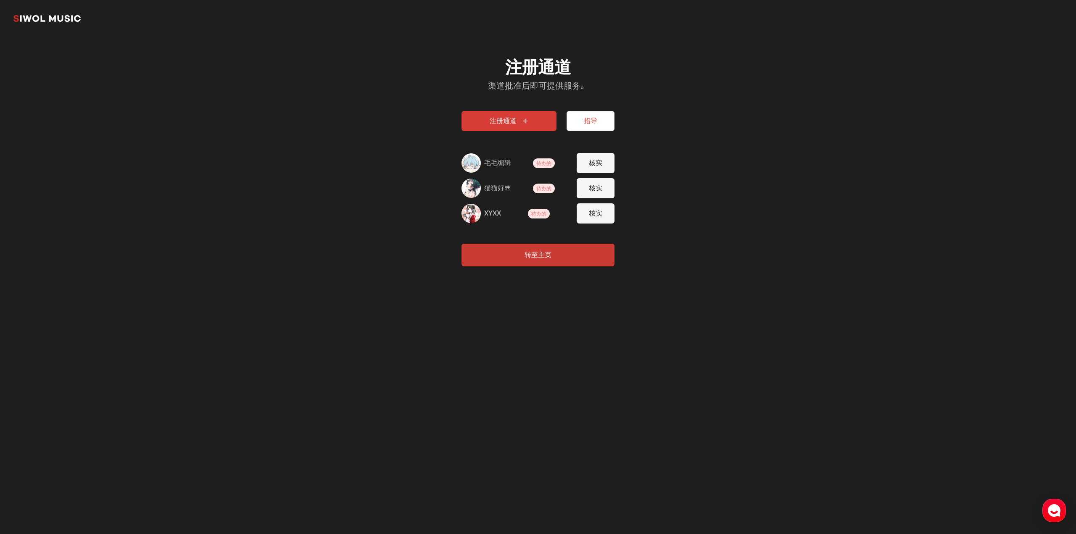
click at [546, 161] on font "待办的" at bounding box center [544, 164] width 15 height 6
click at [489, 159] on font "毛毛编辑" at bounding box center [497, 163] width 27 height 8
click at [494, 188] on font "猫猫好き" at bounding box center [497, 188] width 26 height 8
click at [494, 211] on font "XYXX" at bounding box center [492, 213] width 17 height 8
click at [504, 164] on font "毛毛编辑" at bounding box center [497, 163] width 27 height 8
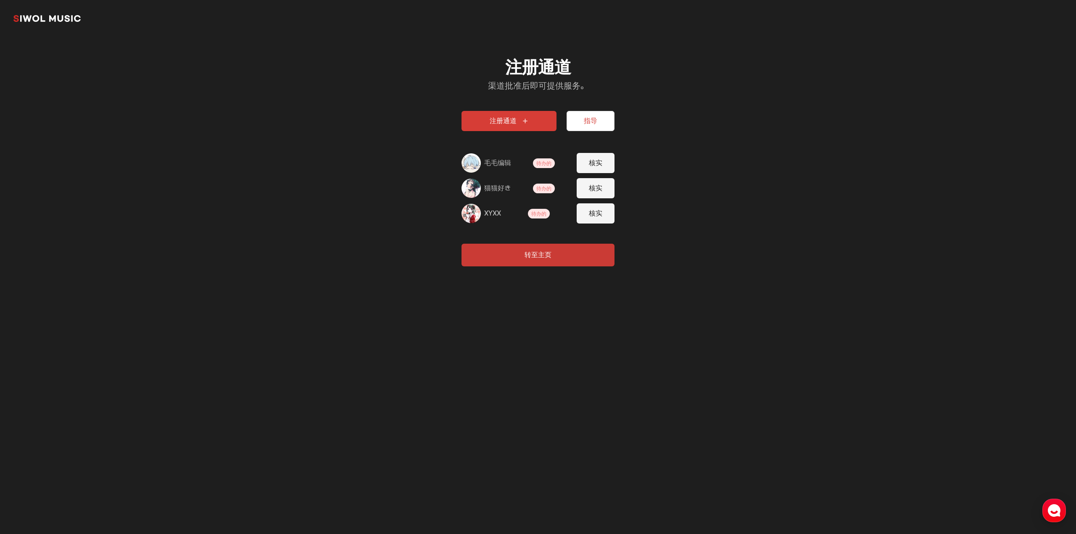
click at [605, 161] on button "核实" at bounding box center [596, 163] width 38 height 20
type input "**********"
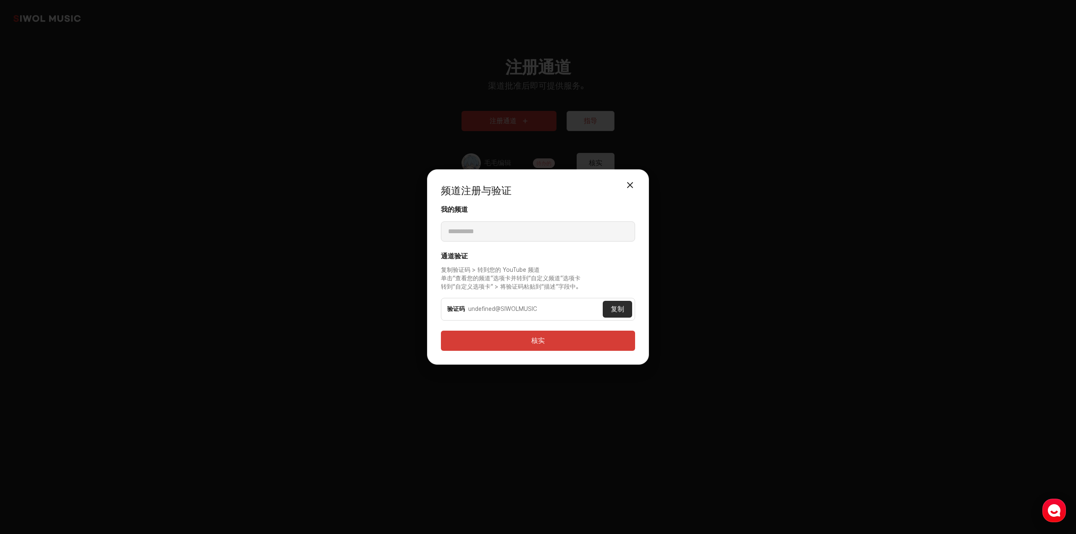
click at [638, 186] on button "关闭模式" at bounding box center [630, 185] width 17 height 17
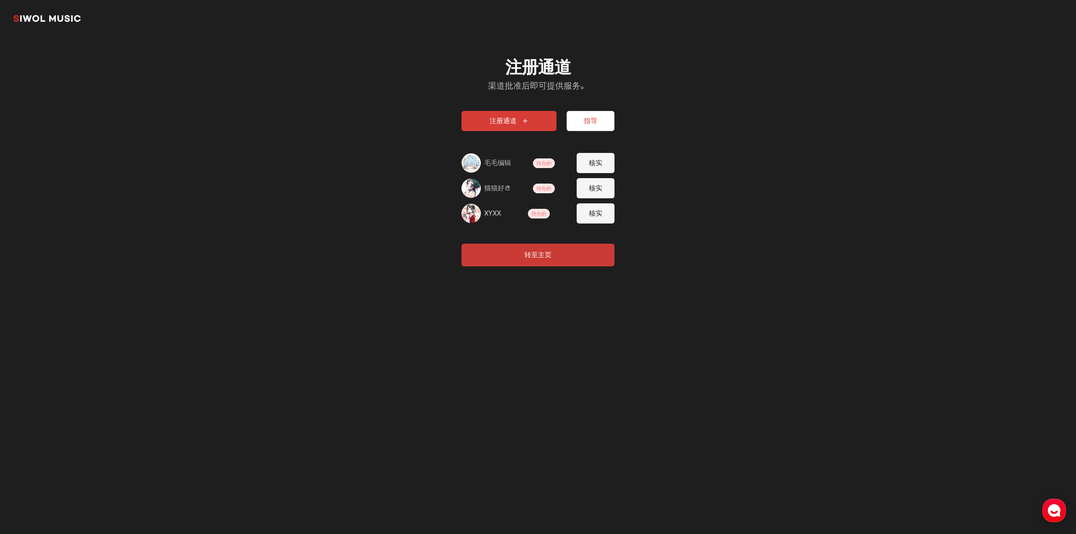
click at [605, 124] on button "指导" at bounding box center [591, 121] width 48 height 20
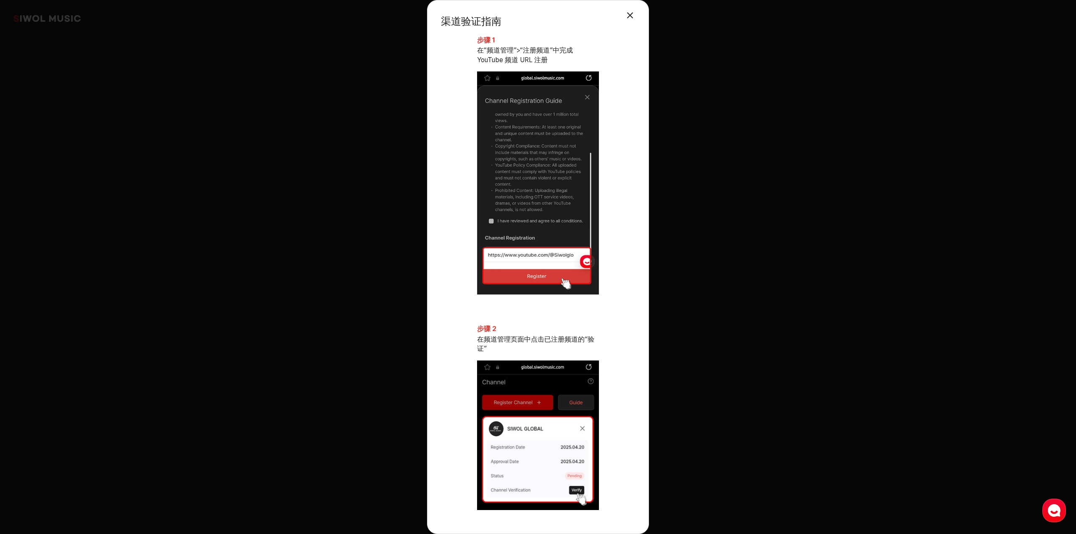
click at [639, 6] on div "渠道验证指南 关闭模式 步骤 1 在“频道管理”>“注册频道”中完成 YouTube 频道 URL 注册 步骤 2 在频道管理页面中点击已注册频道的“验证” …" at bounding box center [538, 267] width 222 height 534
click at [629, 17] on button "关闭模式" at bounding box center [630, 15] width 17 height 17
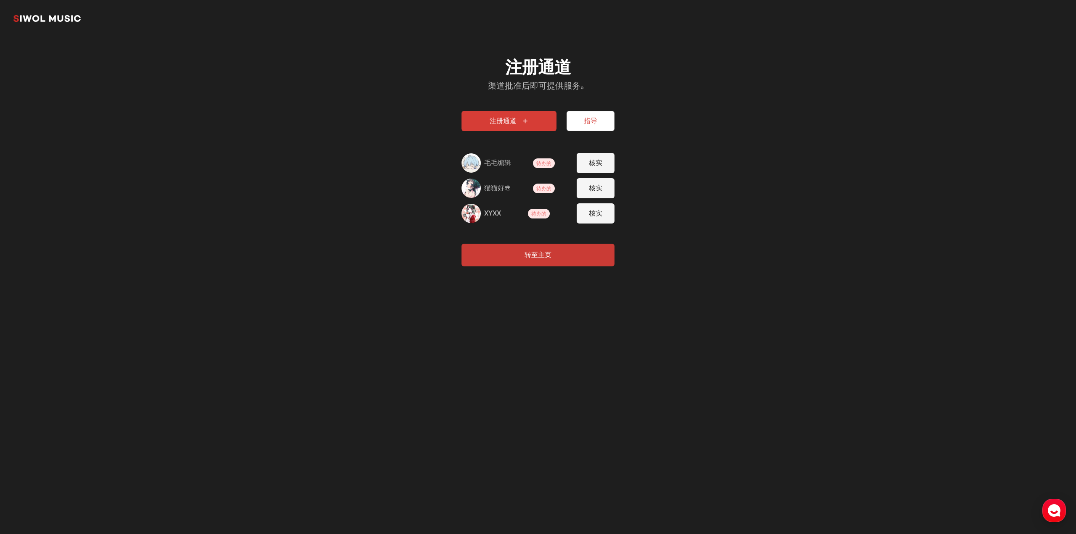
click at [141, 291] on div "시월뮤직 注册通道 渠道批准后即可提供服务。 注册通道 指导 毛毛编辑 待办的 核实 猫猫好き 待办的 核实 XYXX 待办的 核实 转至主页" at bounding box center [538, 267] width 1076 height 534
click at [603, 216] on button "核实" at bounding box center [596, 214] width 38 height 20
type input "****"
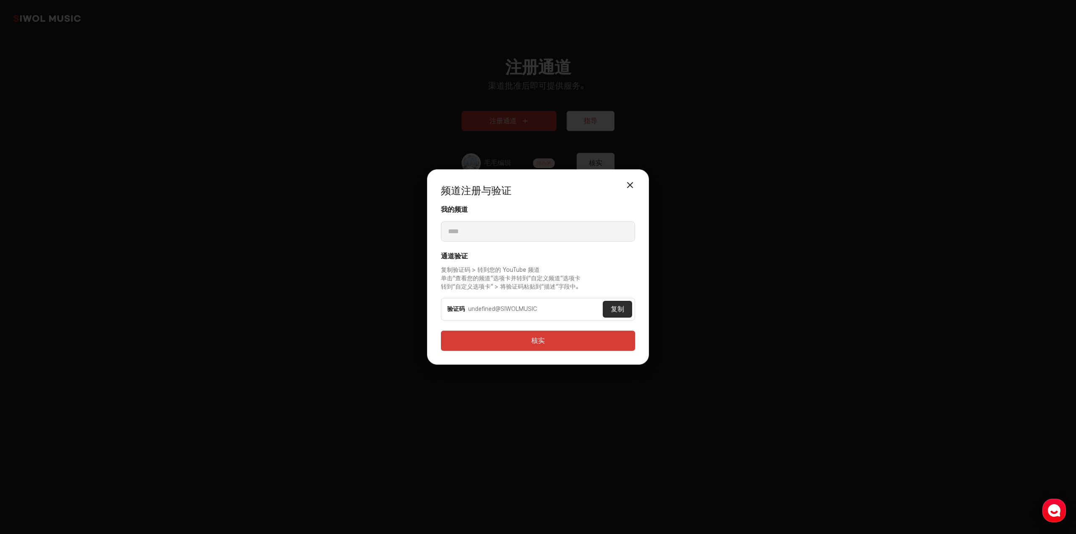
click at [635, 182] on button "关闭模式" at bounding box center [630, 185] width 17 height 17
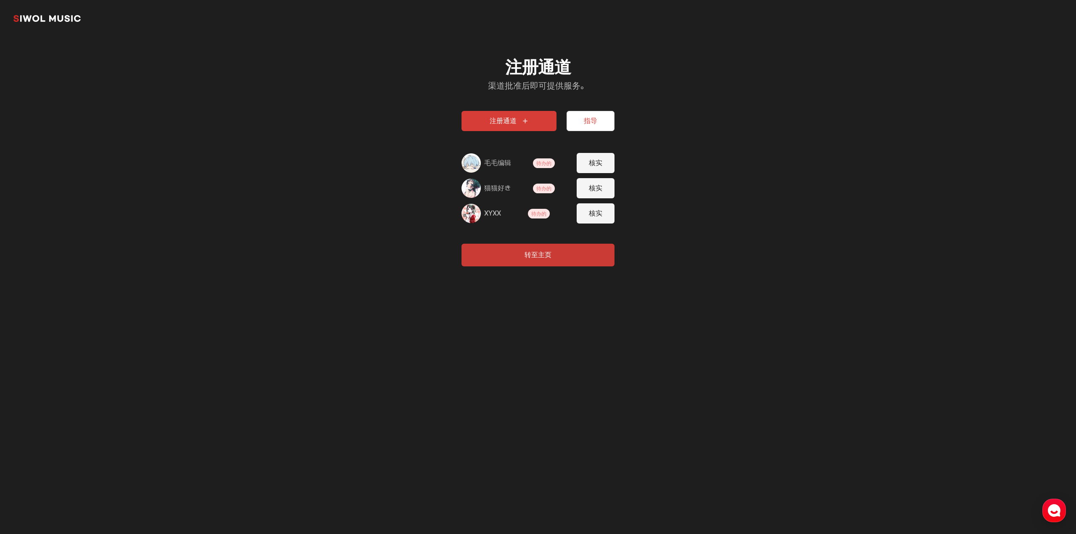
click at [537, 122] on button "注册通道" at bounding box center [509, 121] width 95 height 20
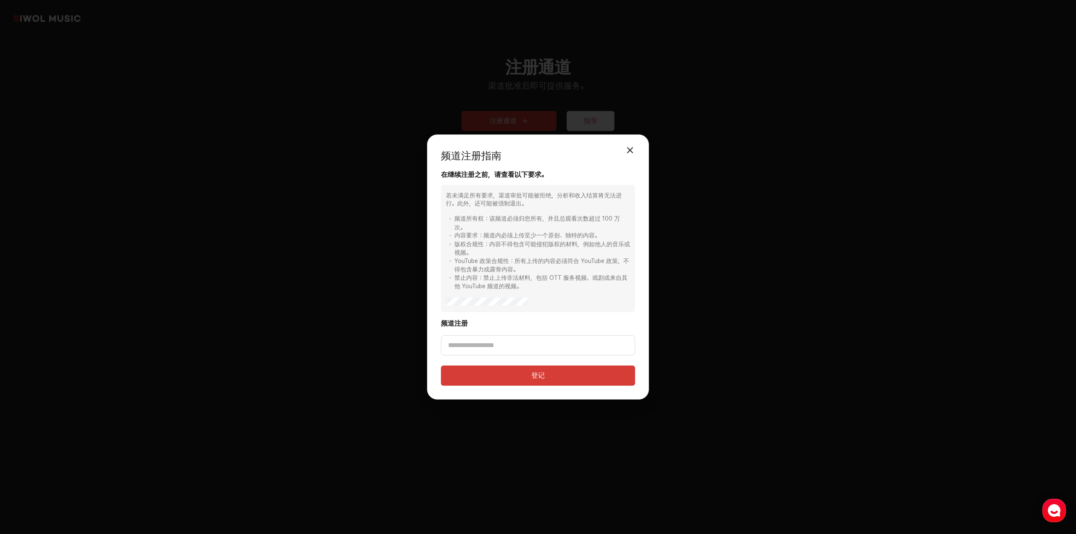
click at [628, 148] on button "关闭模式" at bounding box center [630, 150] width 17 height 17
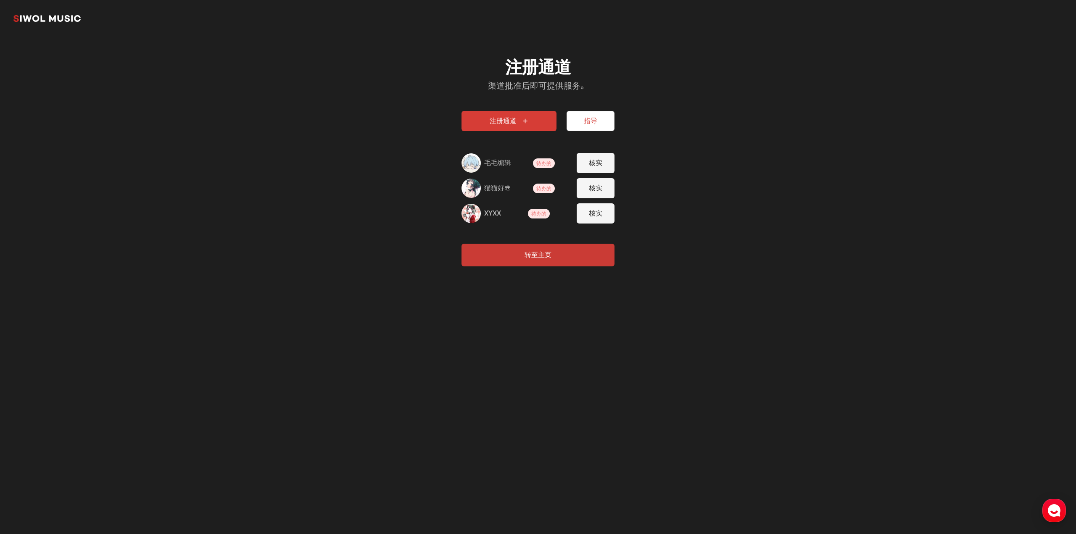
click at [539, 59] on font "注册通道" at bounding box center [538, 67] width 66 height 20
click at [550, 161] on font "待办的" at bounding box center [544, 164] width 15 height 6
drag, startPoint x: 547, startPoint y: 185, endPoint x: 545, endPoint y: 207, distance: 22.4
click at [547, 185] on span "待办的" at bounding box center [544, 189] width 22 height 10
click at [545, 207] on div "XYXX 待办的 核实" at bounding box center [538, 214] width 153 height 20
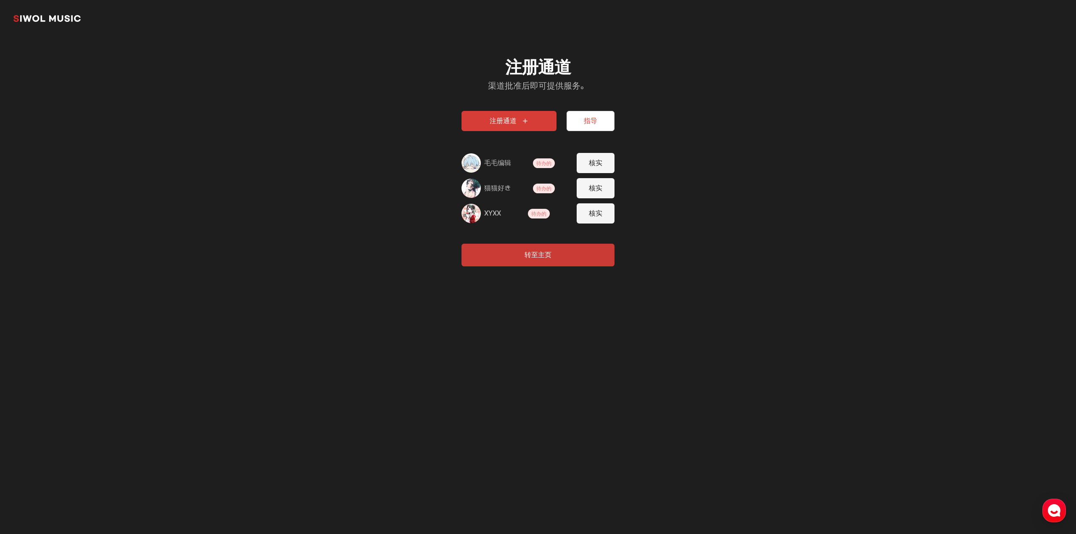
click at [545, 214] on font "待办的" at bounding box center [538, 214] width 15 height 6
click at [548, 254] on font "转至主页" at bounding box center [538, 255] width 27 height 8
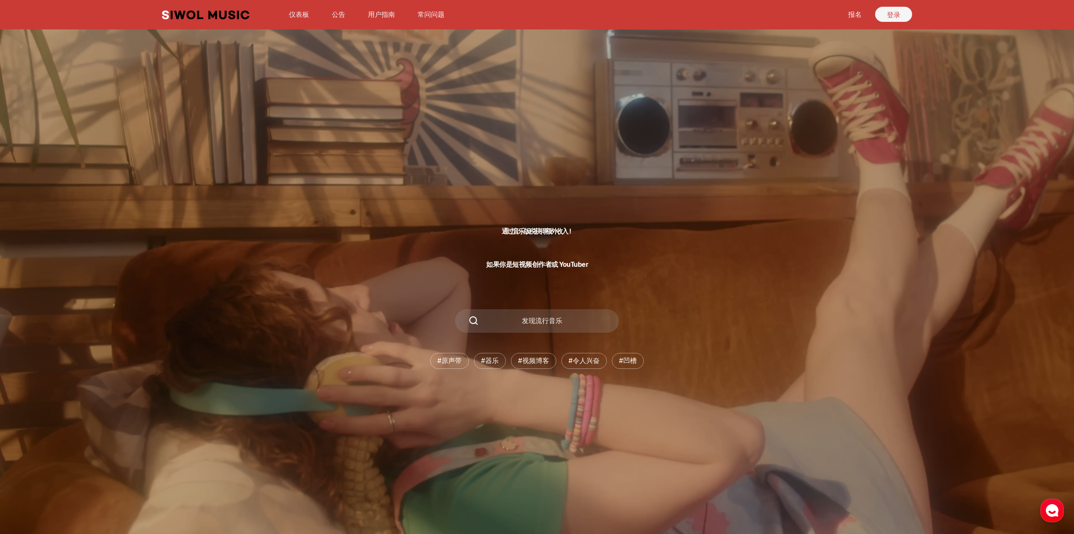
click at [888, 19] on link "登录" at bounding box center [893, 14] width 37 height 15
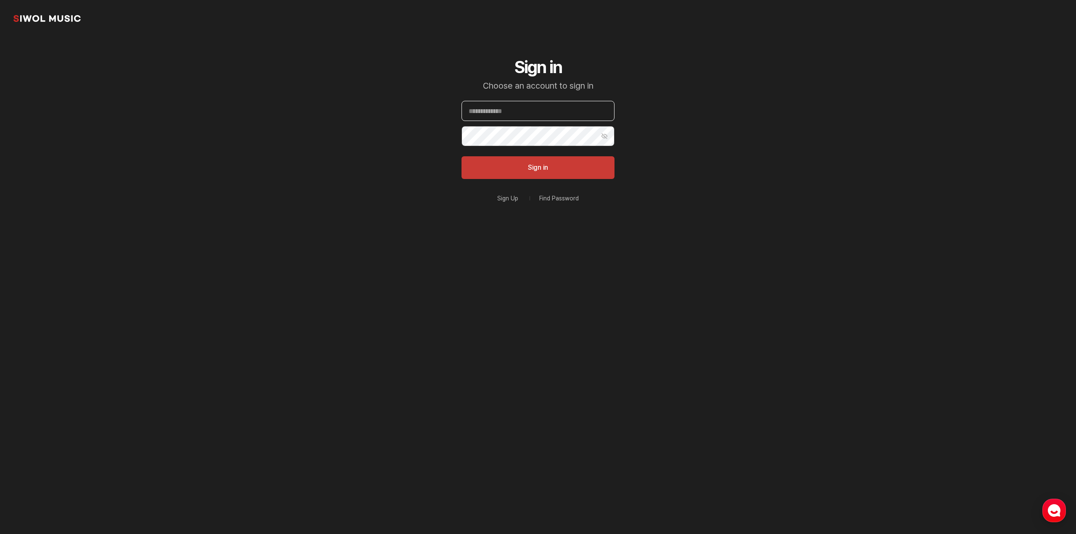
type input "**********"
click at [538, 176] on button "登入" at bounding box center [538, 167] width 153 height 23
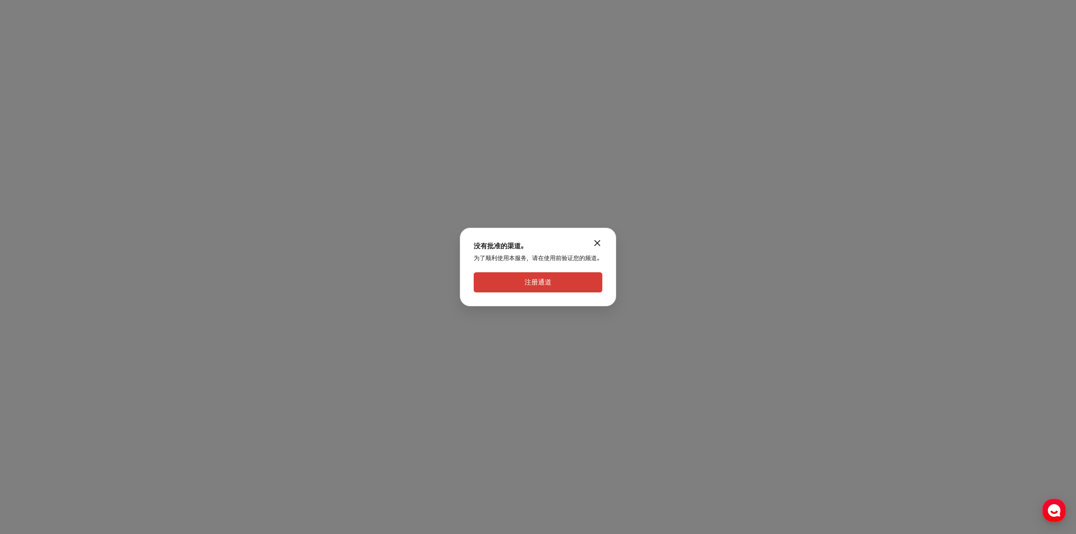
click at [155, 320] on div "modal.close 没有批准的渠道。 为了顺利使用本服务，请在使用前验证您的频道。 注册通道" at bounding box center [538, 267] width 1076 height 534
click at [485, 278] on button "注册通道" at bounding box center [538, 282] width 129 height 20
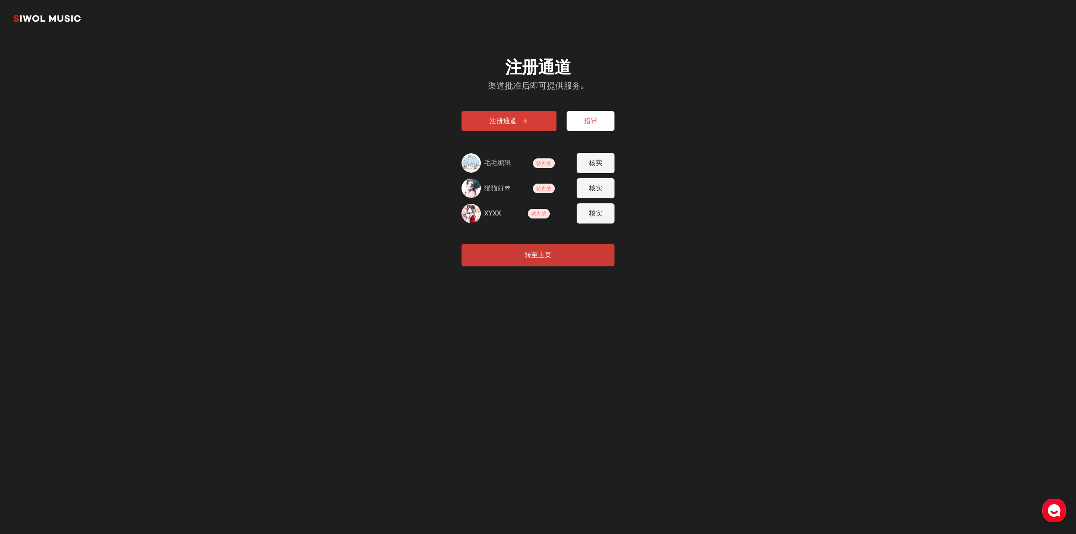
click at [550, 161] on font "待办的" at bounding box center [544, 164] width 15 height 6
click at [545, 180] on div "猫猫好き 待办的 核实" at bounding box center [538, 188] width 153 height 20
click at [543, 209] on span "待办的" at bounding box center [539, 214] width 22 height 10
click at [534, 242] on div "注册通道 渠道批准后即可提供服务。 注册通道 指导 毛毛编辑 待办的 核实 猫猫好き 待办的 核实 XYXX 待办的 核实 转至主页" at bounding box center [537, 162] width 193 height 250
click at [531, 259] on button "转至主页" at bounding box center [538, 255] width 153 height 23
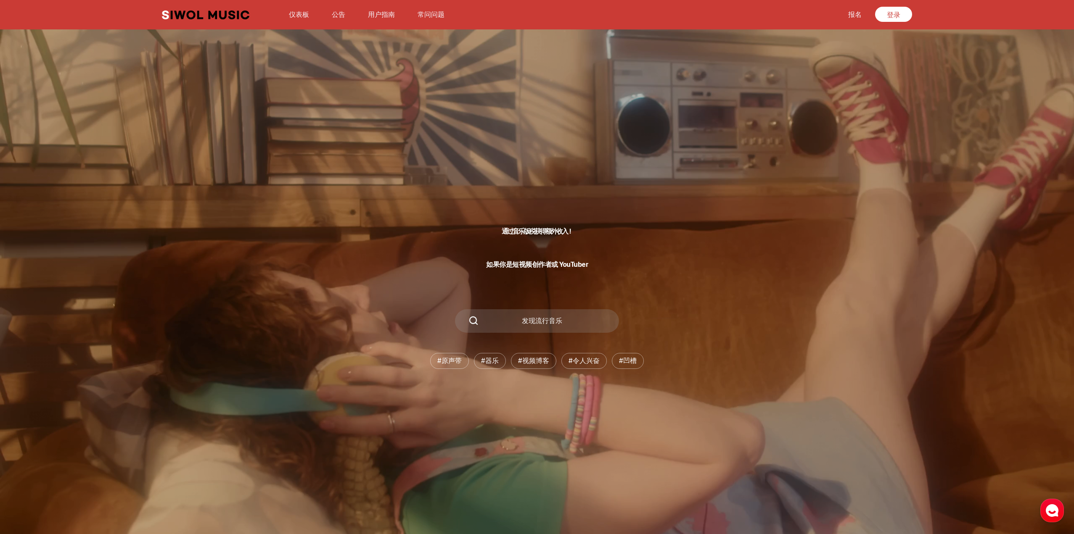
click at [300, 13] on font "仪表板" at bounding box center [299, 15] width 20 height 8
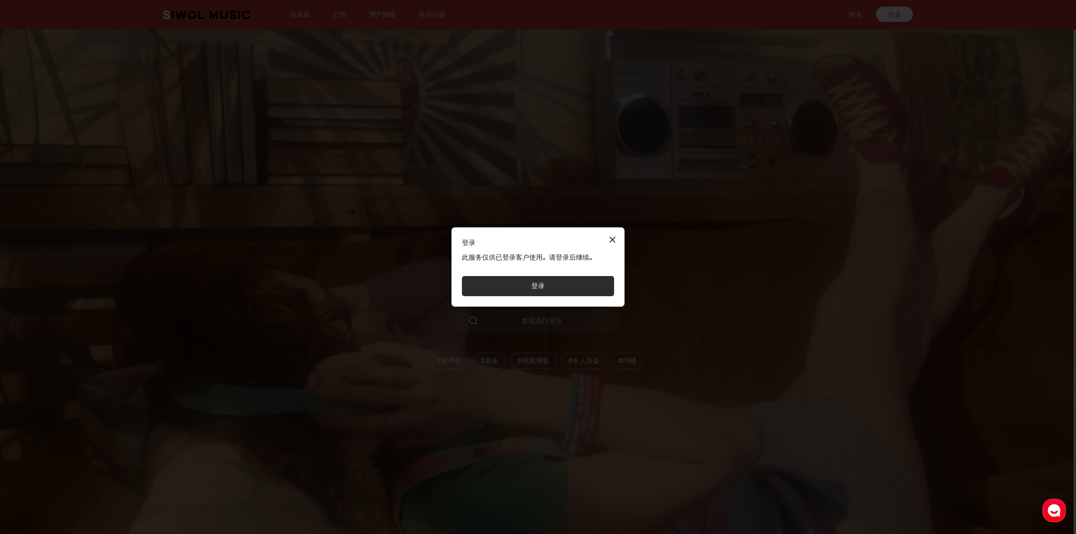
click at [499, 287] on button "登录" at bounding box center [538, 286] width 152 height 20
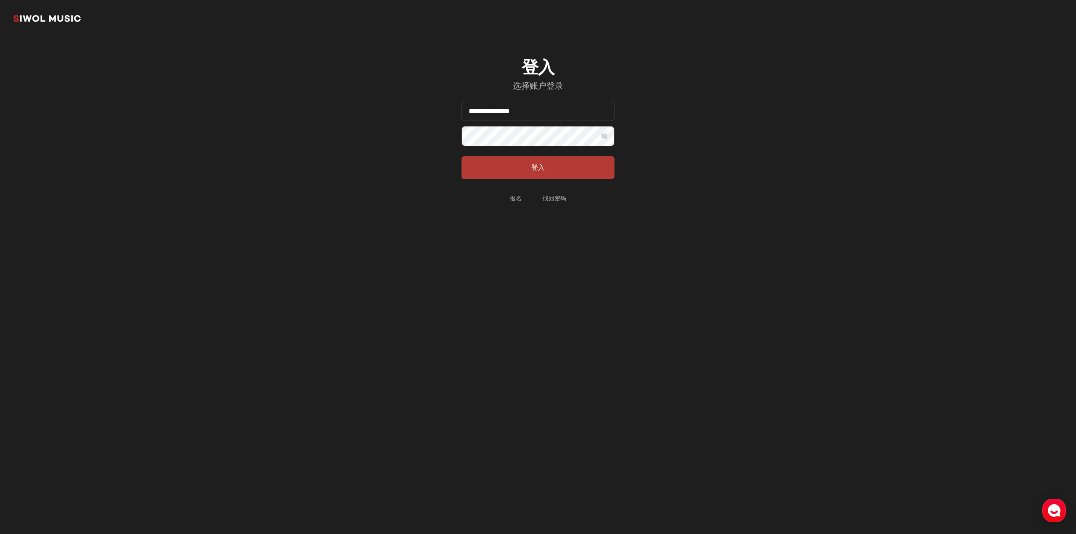
click at [519, 160] on button "登入" at bounding box center [538, 167] width 153 height 23
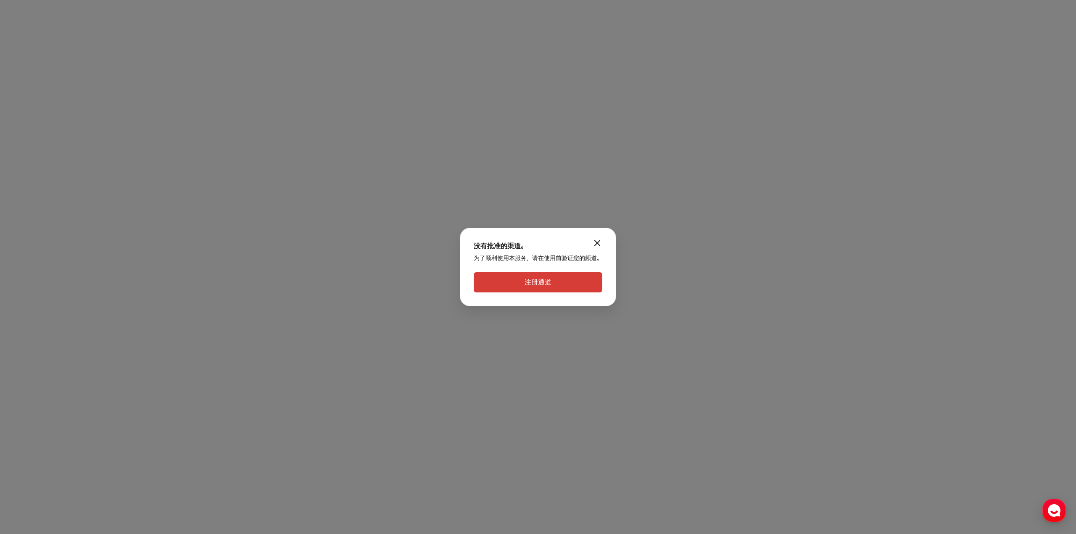
click at [525, 279] on font "注册通道" at bounding box center [538, 282] width 27 height 8
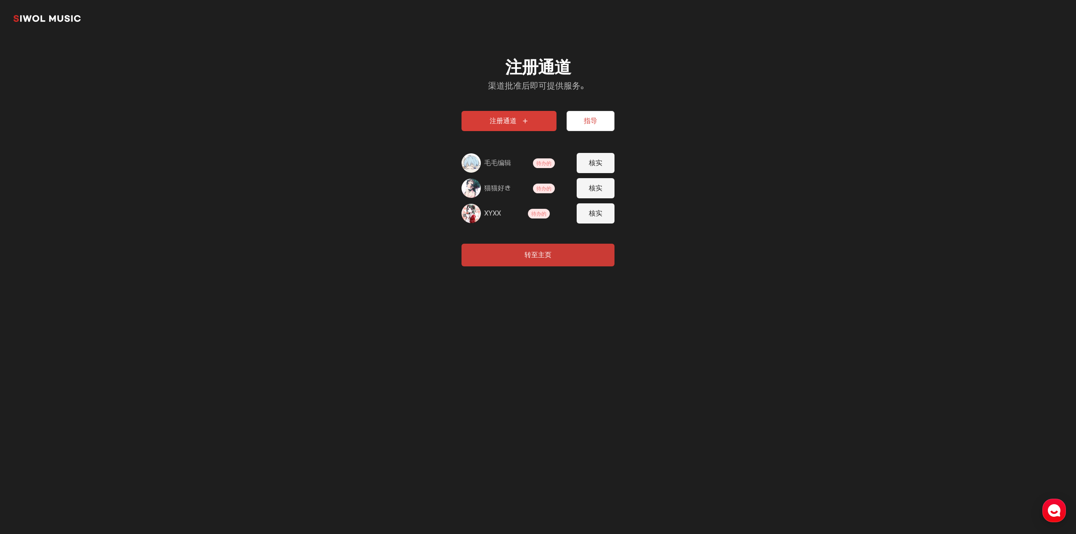
drag, startPoint x: 548, startPoint y: 167, endPoint x: 518, endPoint y: 166, distance: 29.4
click at [518, 166] on div "毛毛编辑 待办的 核实" at bounding box center [538, 163] width 153 height 20
click at [537, 162] on font "待办的" at bounding box center [544, 164] width 15 height 6
click at [539, 187] on font "待办的" at bounding box center [544, 189] width 15 height 6
click at [536, 213] on font "待办的" at bounding box center [538, 214] width 15 height 6
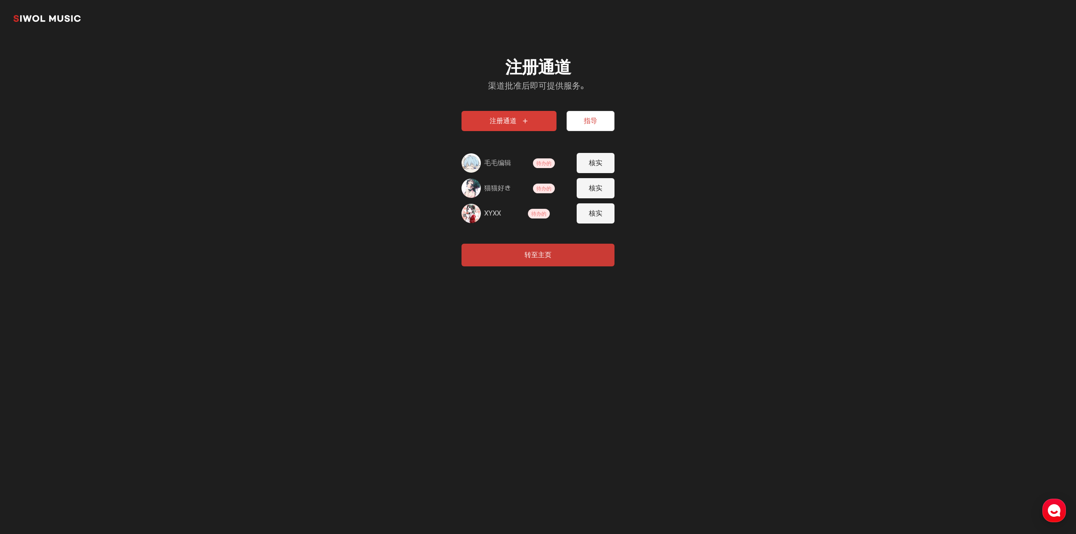
click at [476, 215] on img at bounding box center [471, 213] width 19 height 19
click at [537, 216] on font "待办的" at bounding box center [538, 214] width 15 height 6
click at [552, 253] on button "转至主页" at bounding box center [538, 255] width 153 height 23
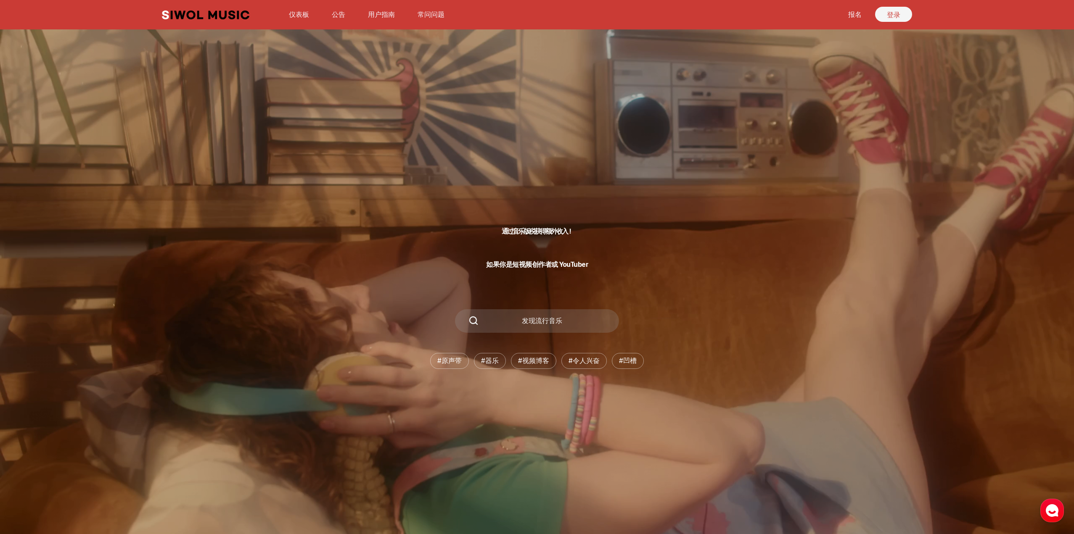
click at [898, 17] on font "登录" at bounding box center [893, 15] width 13 height 8
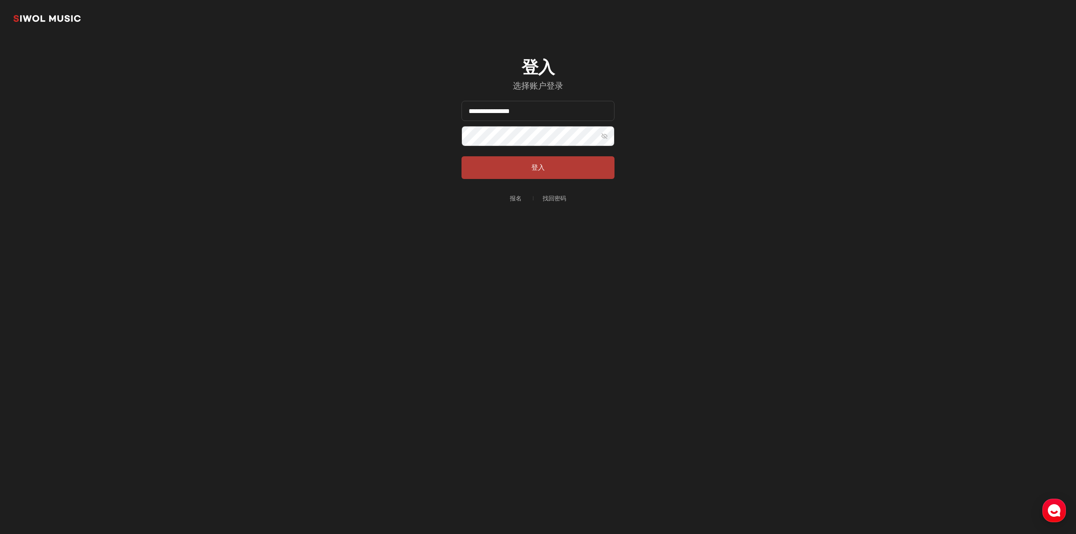
click at [505, 176] on button "登入" at bounding box center [538, 167] width 153 height 23
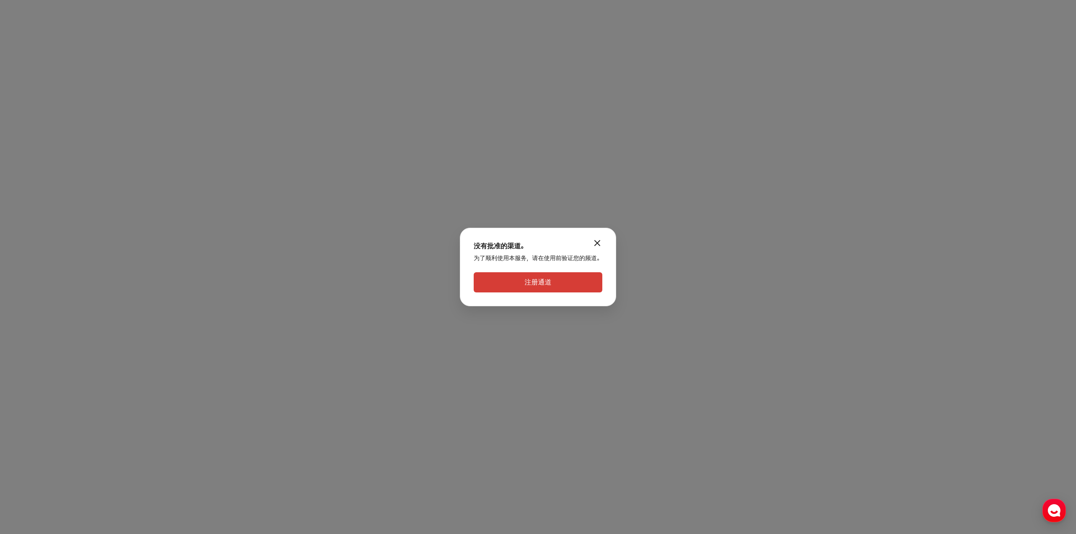
click at [510, 289] on button "注册通道" at bounding box center [538, 282] width 129 height 20
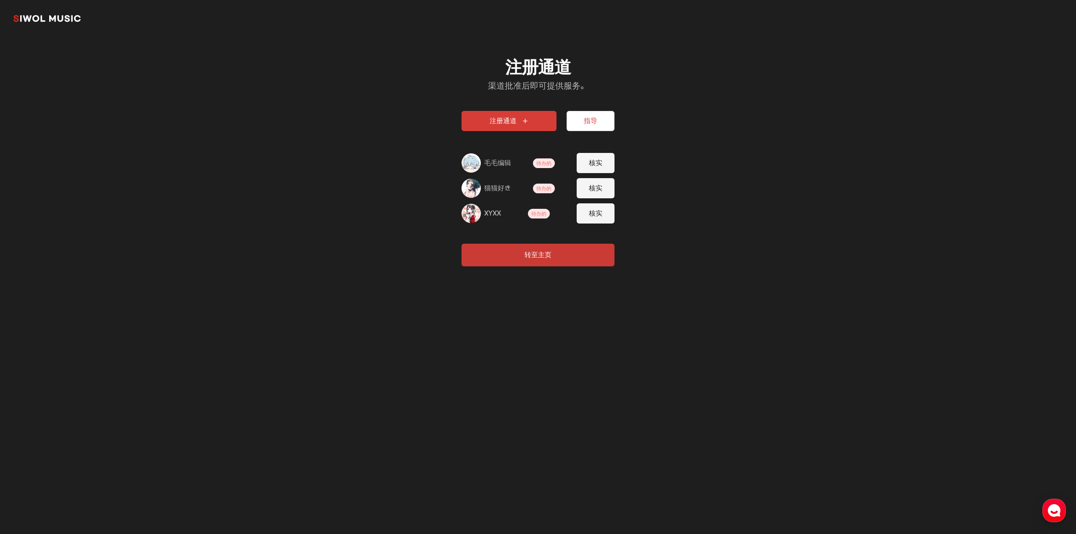
click at [549, 161] on font "待办的" at bounding box center [544, 164] width 15 height 6
click at [543, 184] on span "待办的" at bounding box center [544, 189] width 22 height 10
drag, startPoint x: 543, startPoint y: 201, endPoint x: 540, endPoint y: 215, distance: 13.7
click at [543, 203] on div "注册通道 指导 毛毛编辑 待办的 核实 猫猫好き 待办的 核实 XYXX 待办的 核实" at bounding box center [538, 167] width 153 height 113
click at [540, 215] on font "待办的" at bounding box center [538, 214] width 15 height 6
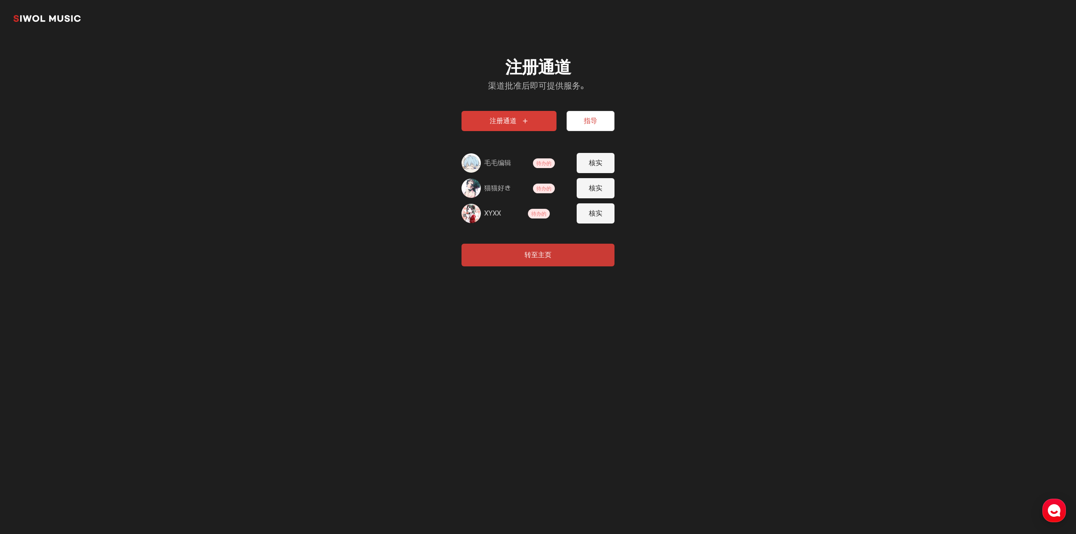
click at [611, 157] on button "核实" at bounding box center [596, 163] width 38 height 20
type input "**********"
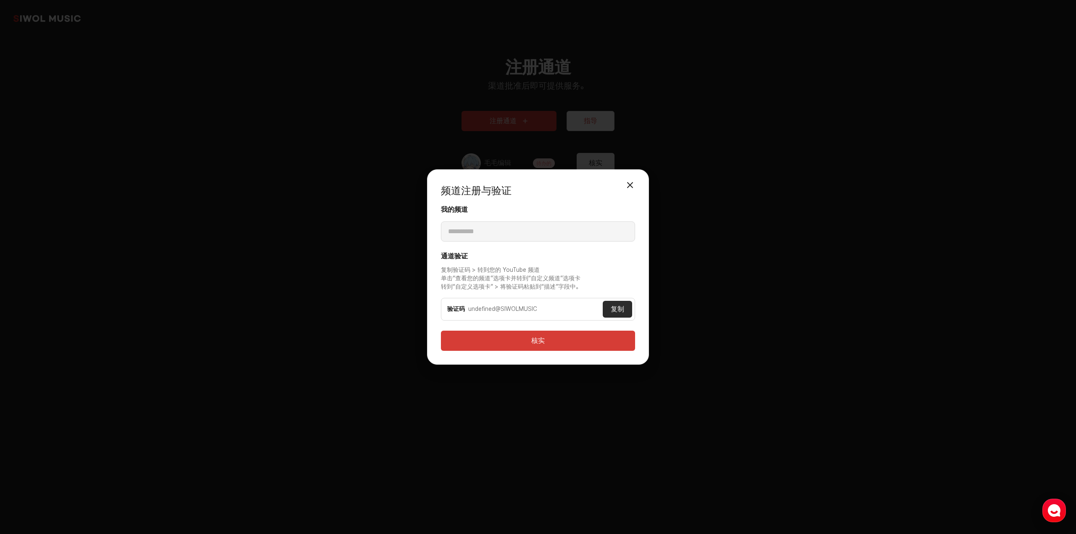
click at [618, 306] on font "复制" at bounding box center [617, 309] width 13 height 8
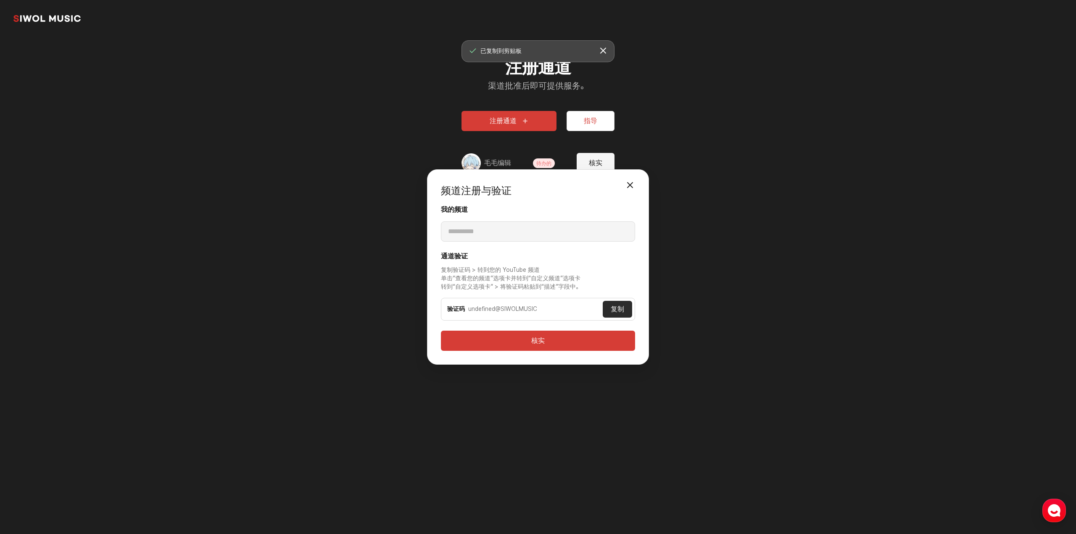
click at [634, 182] on button "关闭模式" at bounding box center [630, 185] width 17 height 17
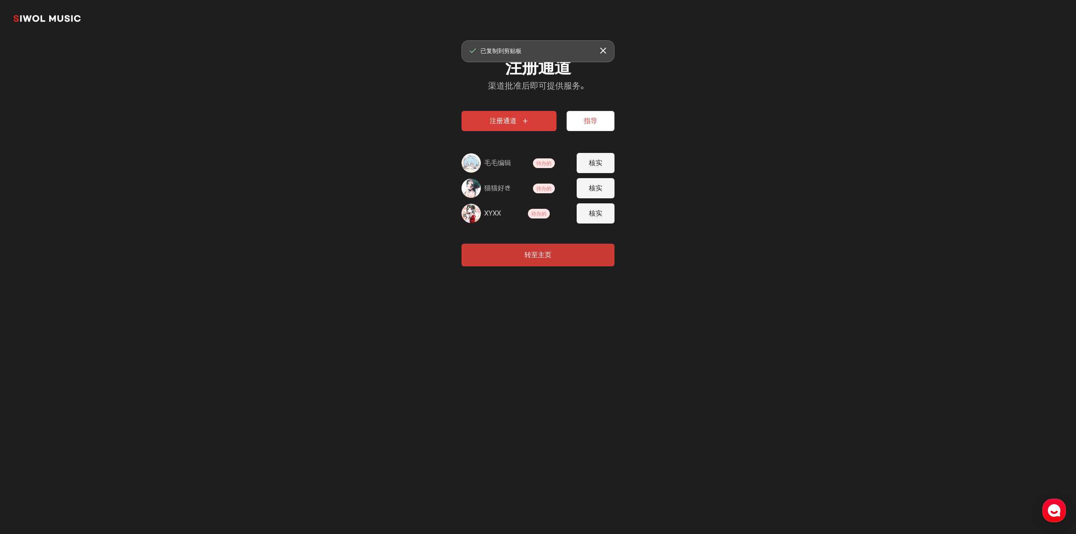
click at [544, 164] on font "待办的" at bounding box center [544, 164] width 15 height 6
click at [600, 123] on button "指导" at bounding box center [591, 121] width 48 height 20
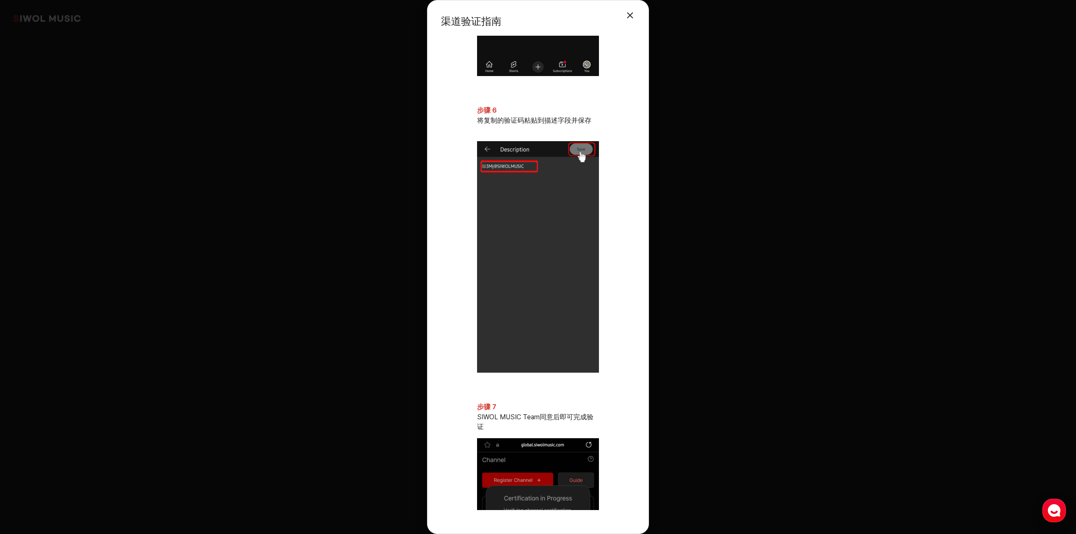
scroll to position [1560, 0]
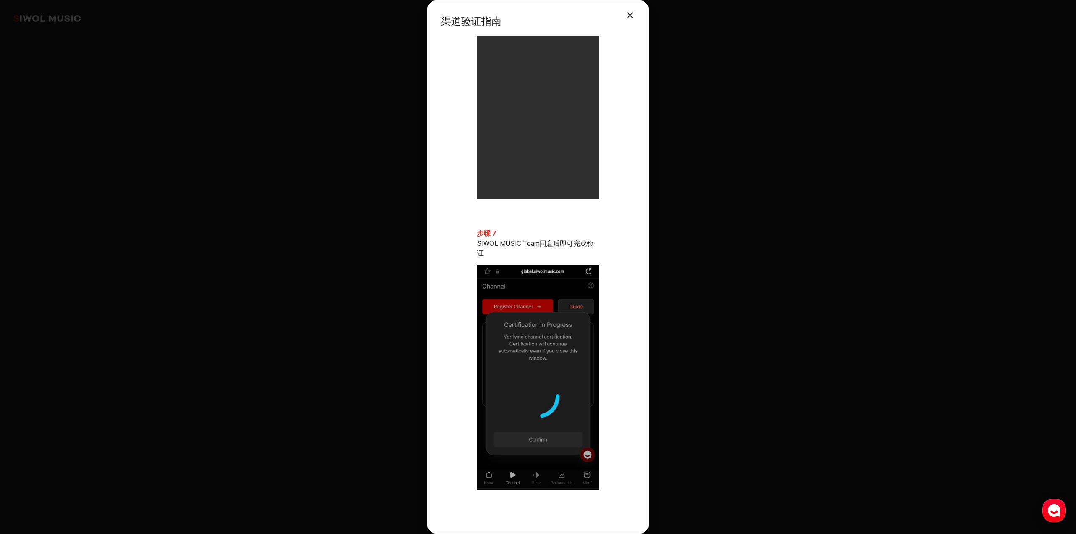
click at [633, 19] on button "关闭模式" at bounding box center [630, 15] width 17 height 17
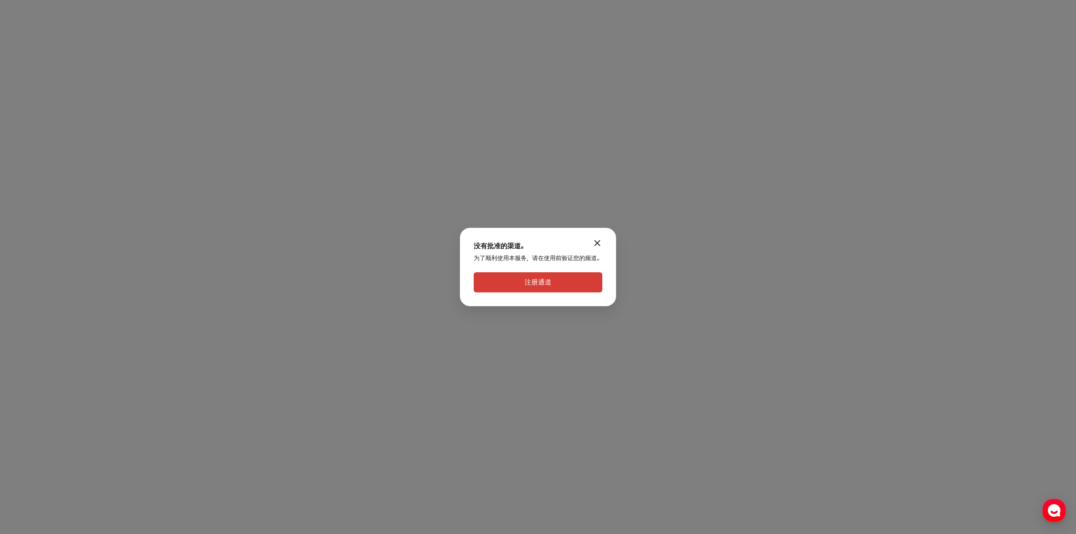
click at [601, 245] on button "modal.close" at bounding box center [597, 243] width 17 height 17
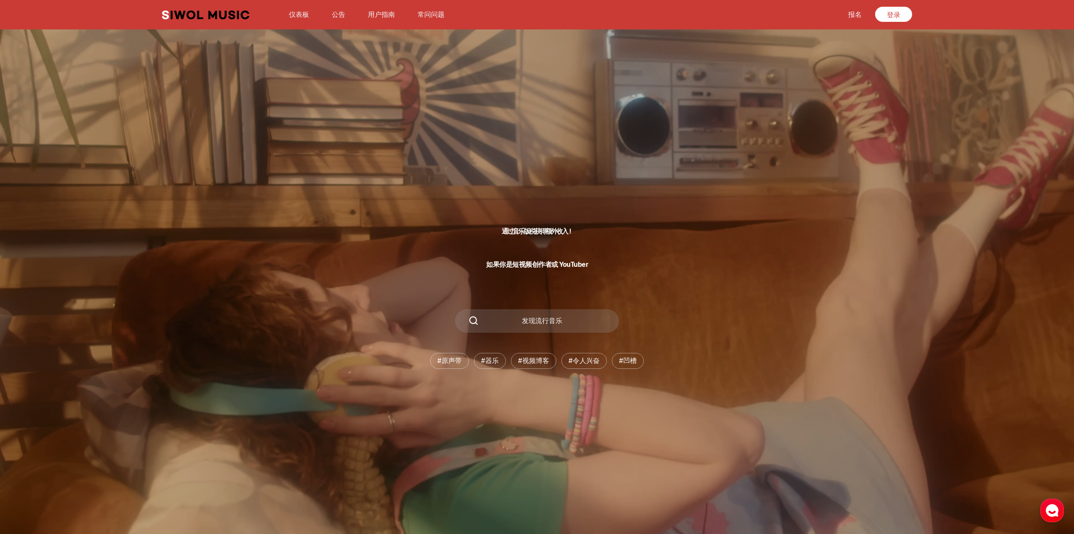
click at [297, 18] on font "仪表板" at bounding box center [299, 15] width 20 height 8
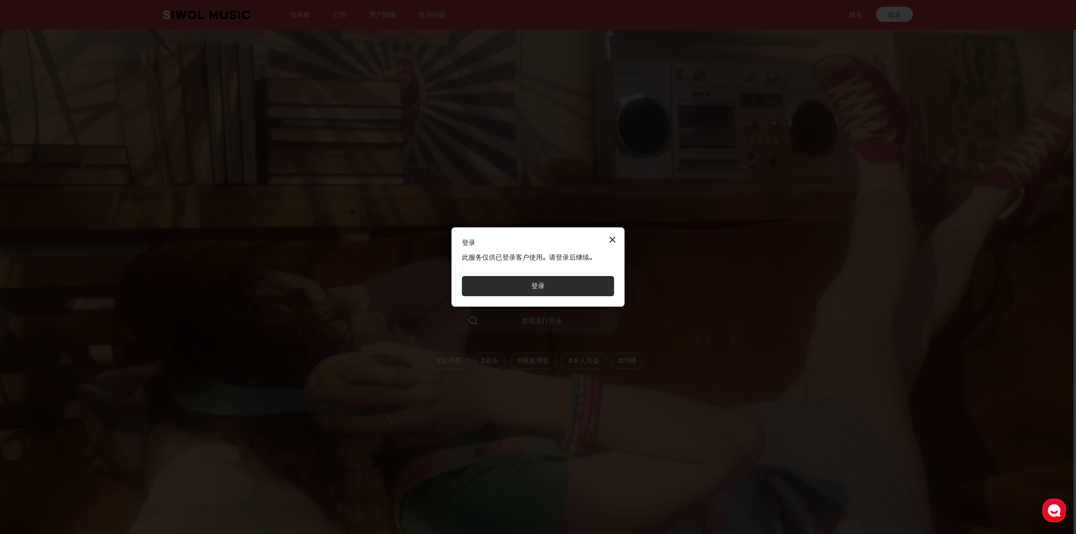
click at [247, 16] on div "登录 关闭模式 此服务仅供已登录客户使用。请登录后继续。 登录" at bounding box center [538, 267] width 1076 height 534
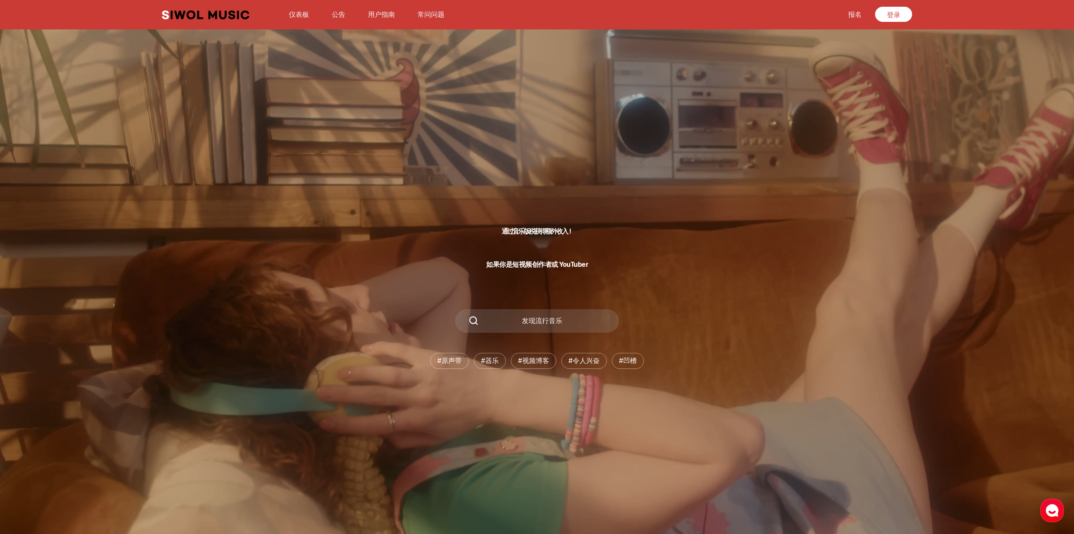
click at [220, 13] on link "时月音乐" at bounding box center [205, 15] width 87 height 9
click at [218, 19] on link "时月音乐" at bounding box center [205, 15] width 87 height 9
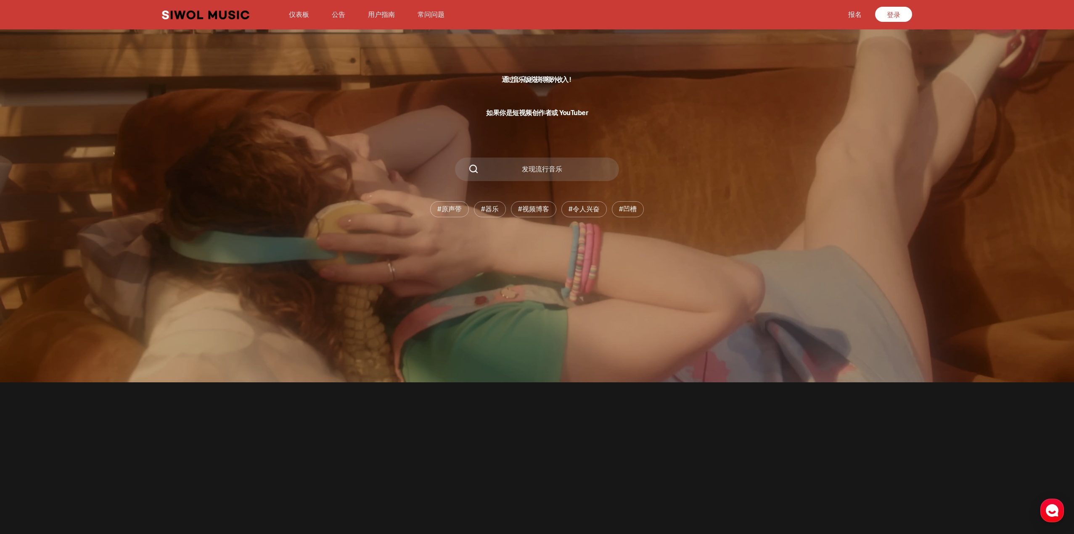
scroll to position [168, 0]
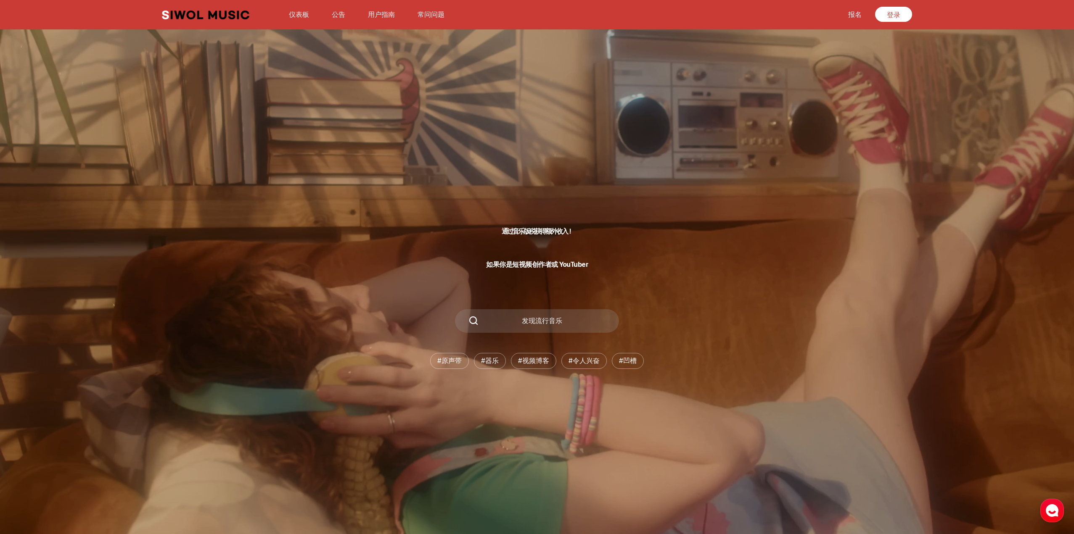
click at [816, 25] on div "时月音乐 仪表板 公告 用户指南 常问问题 报名 登录 仪表板 公告 用户指南 常问问题 报名 登录" at bounding box center [536, 14] width 767 height 29
click at [891, 12] on font "登录" at bounding box center [893, 15] width 13 height 8
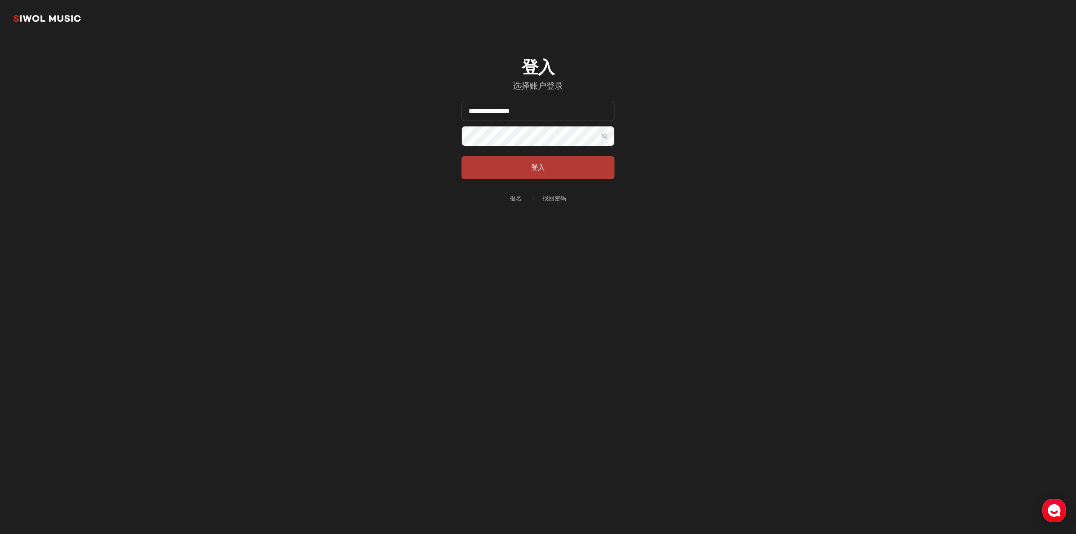
click at [542, 170] on font "登入" at bounding box center [537, 168] width 13 height 8
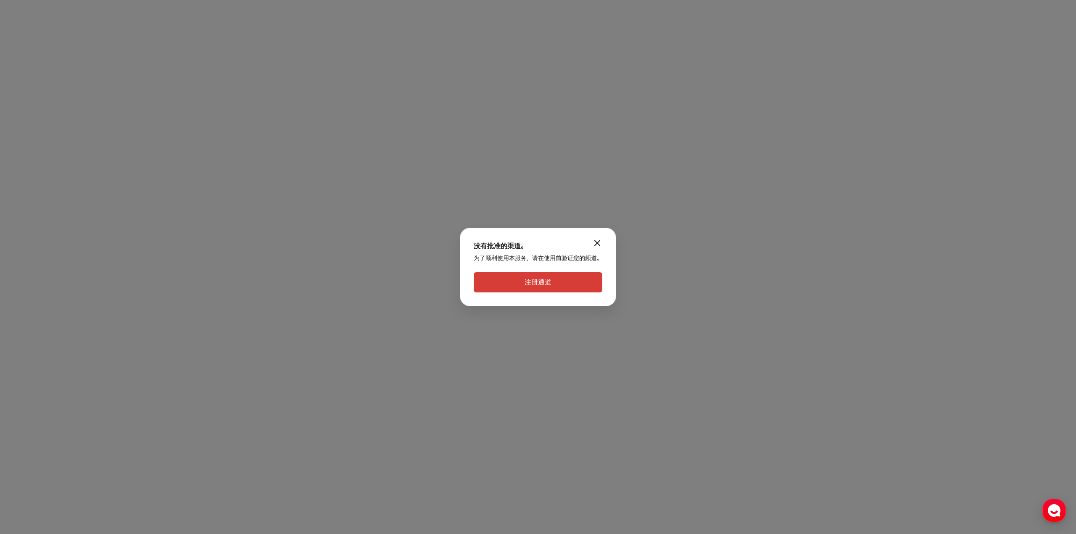
click at [513, 285] on button "注册通道" at bounding box center [538, 282] width 129 height 20
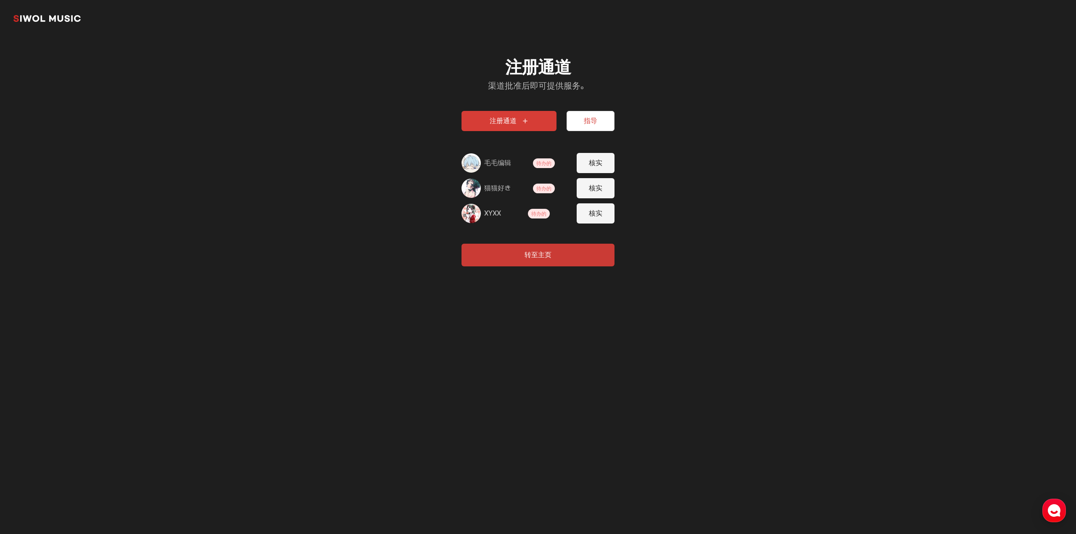
click at [595, 186] on font "核实" at bounding box center [595, 188] width 13 height 8
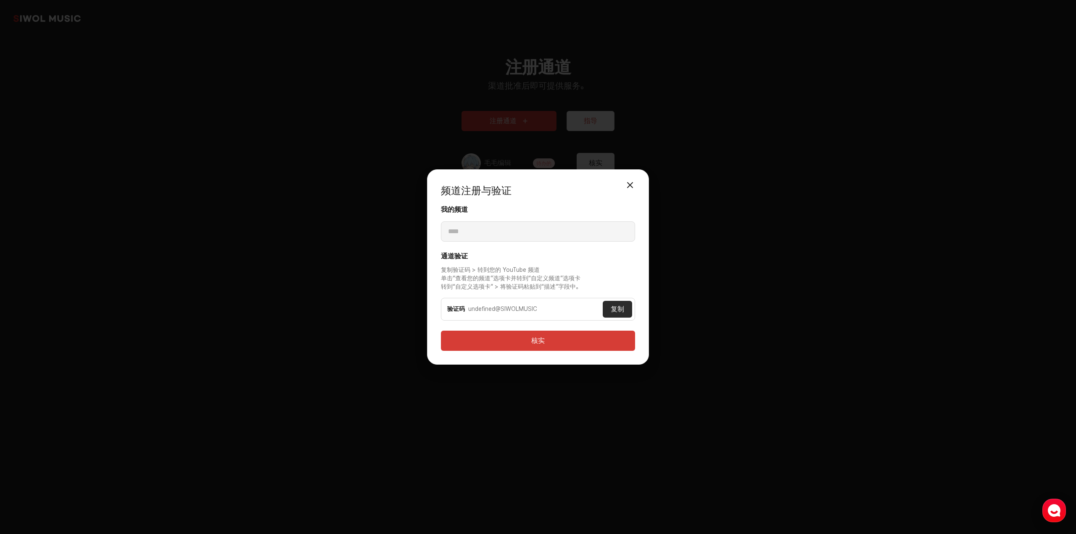
click at [634, 183] on button "关闭模式" at bounding box center [630, 185] width 17 height 17
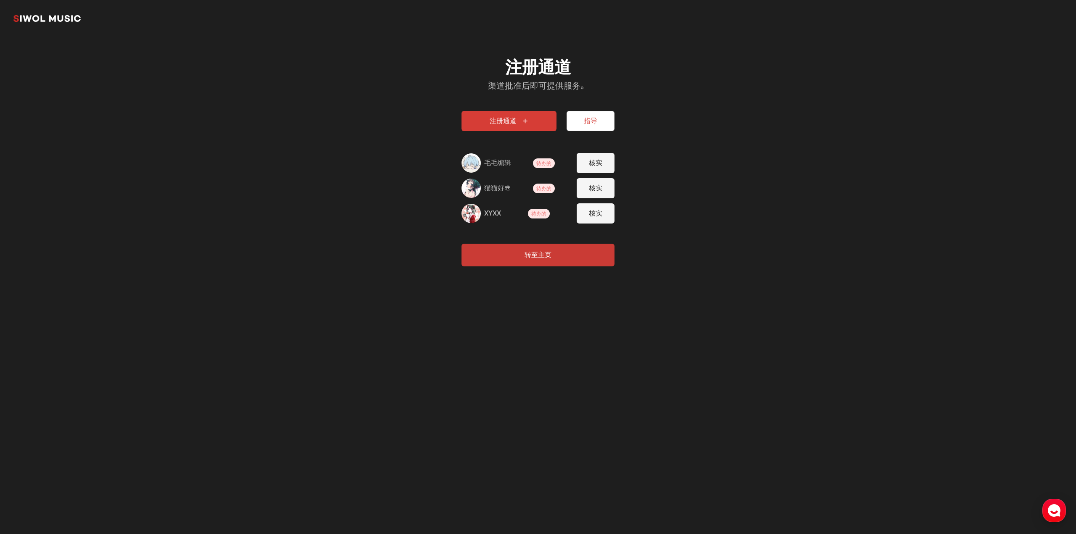
click at [603, 213] on button "核实" at bounding box center [596, 214] width 38 height 20
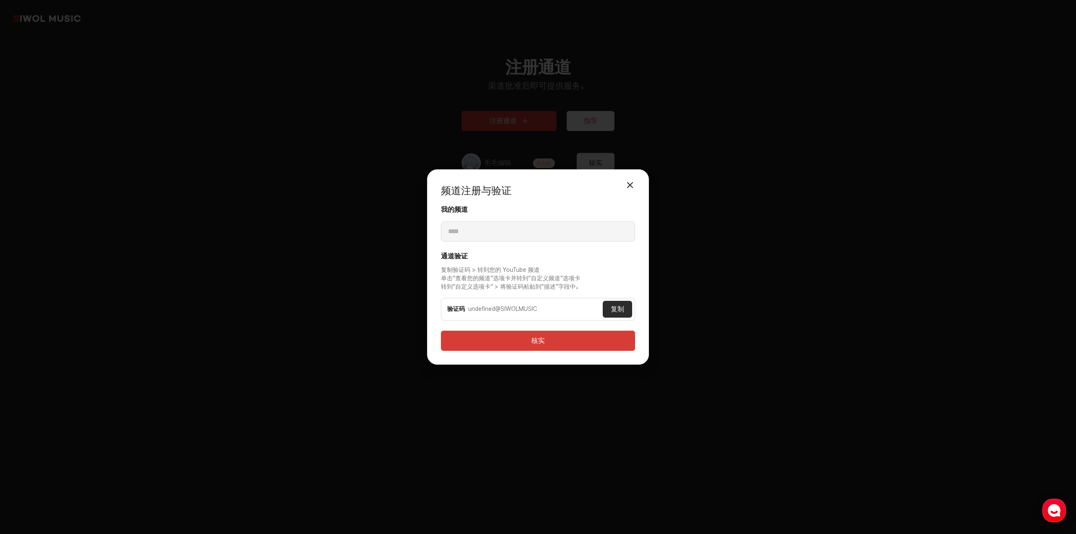
click at [628, 196] on div "频道注册与验证 关闭模式" at bounding box center [538, 194] width 194 height 22
click at [628, 193] on button "关闭模式" at bounding box center [630, 185] width 17 height 17
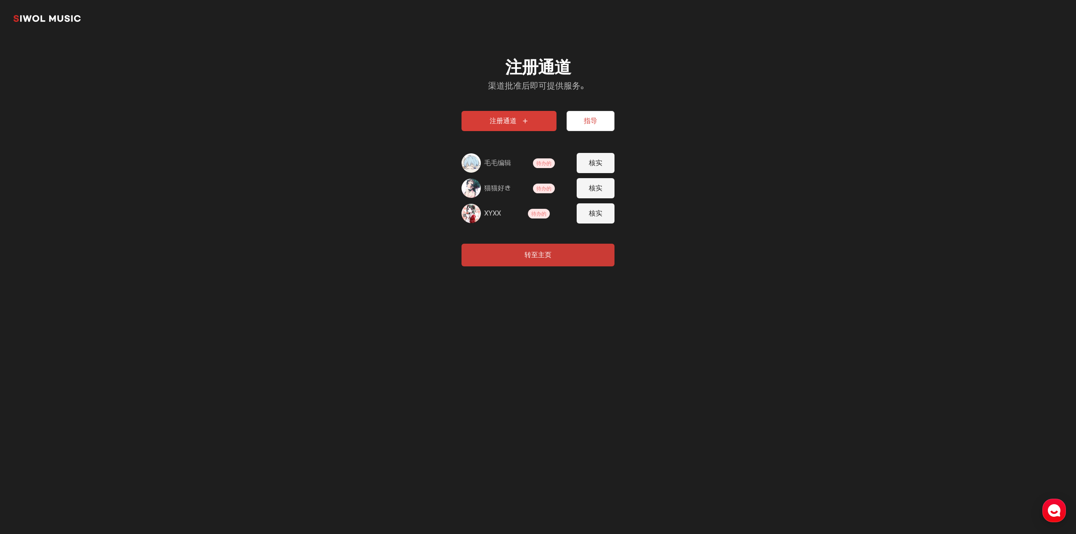
click at [531, 128] on button "注册通道" at bounding box center [509, 121] width 95 height 20
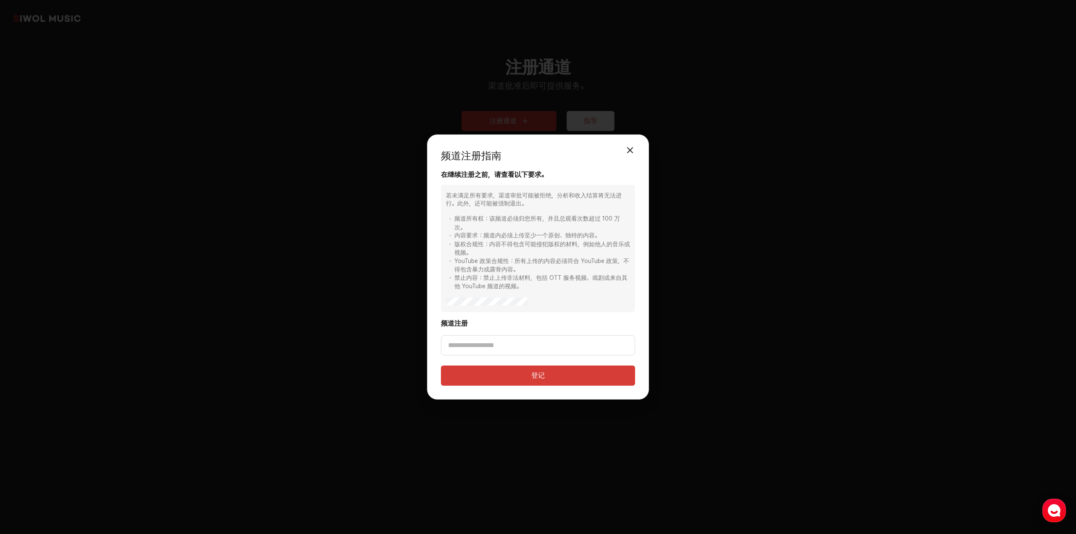
click at [634, 154] on button "关闭模式" at bounding box center [630, 150] width 17 height 17
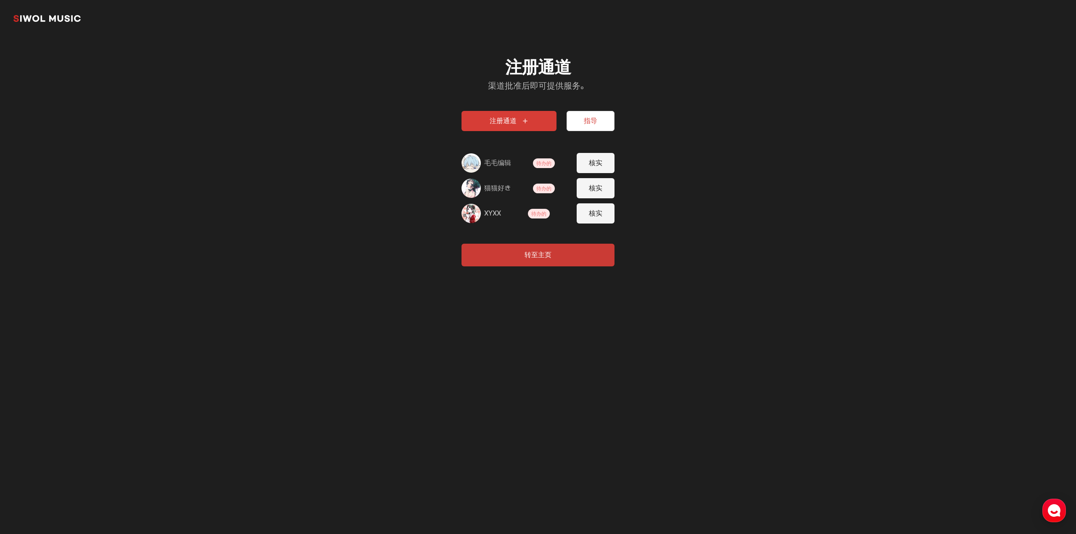
click at [536, 168] on div "待办的" at bounding box center [544, 163] width 22 height 10
click at [600, 159] on font "核实" at bounding box center [595, 163] width 13 height 8
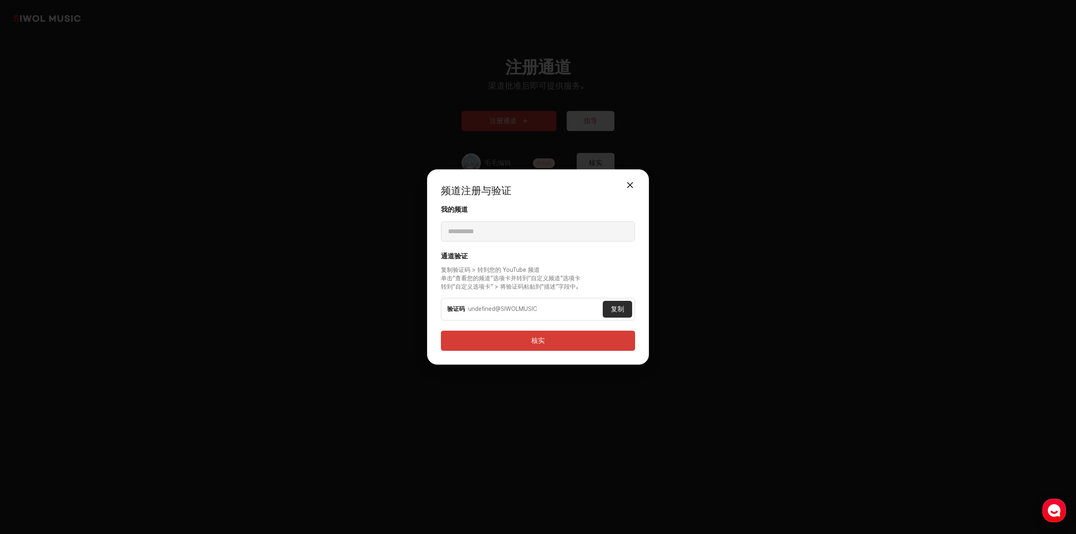
click at [623, 176] on div "**********" at bounding box center [538, 266] width 222 height 195
click at [629, 178] on button "关闭模式" at bounding box center [630, 185] width 17 height 17
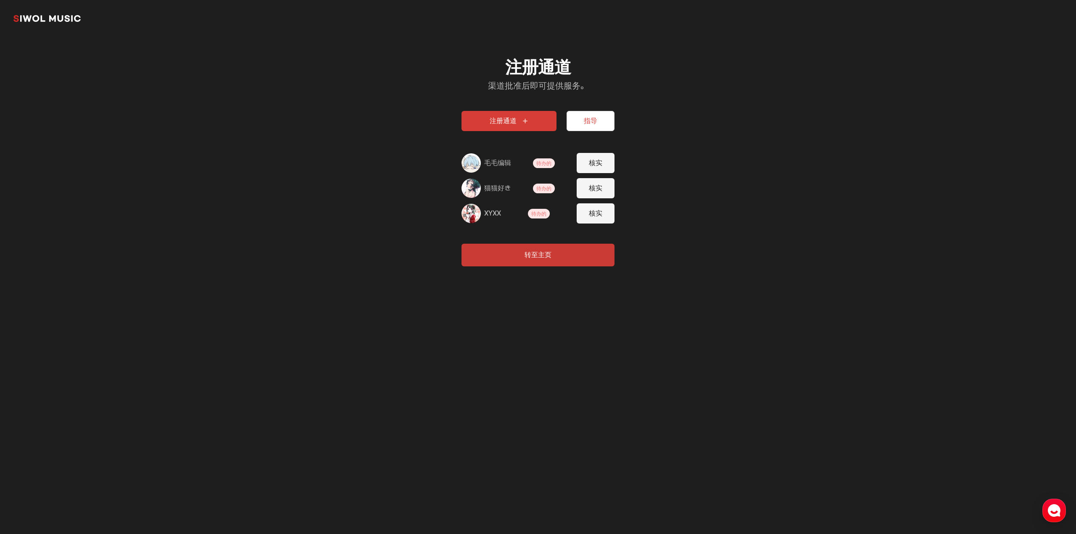
click at [600, 188] on font "核实" at bounding box center [595, 188] width 13 height 8
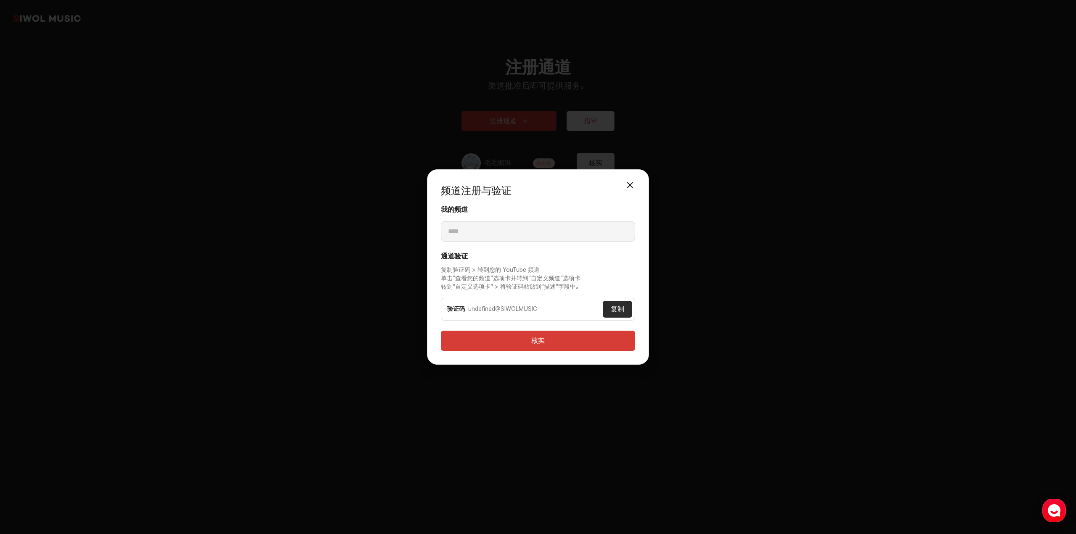
click at [622, 183] on button "关闭模式" at bounding box center [630, 185] width 17 height 17
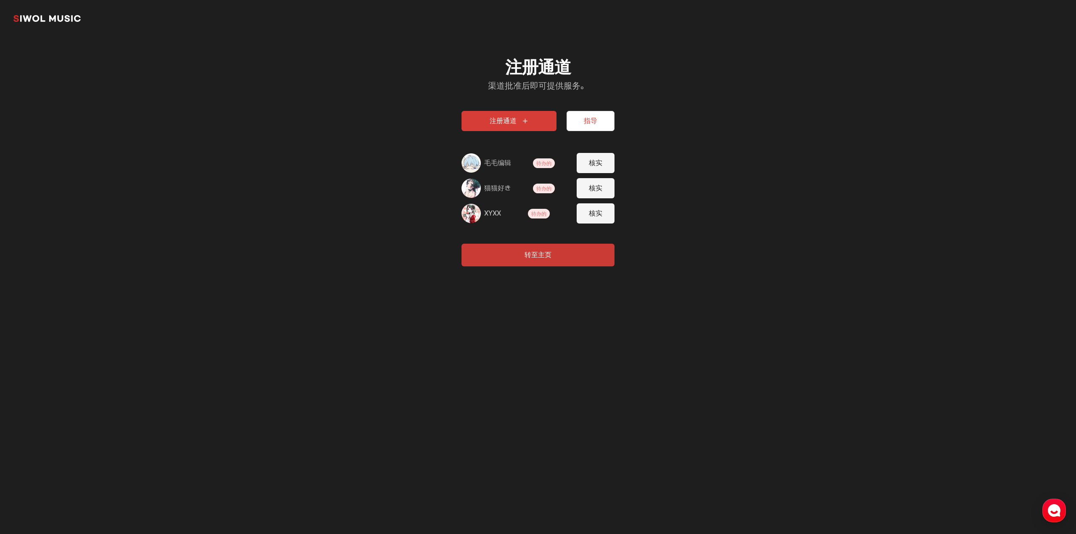
click at [607, 211] on button "核实" at bounding box center [596, 214] width 38 height 20
type input "****"
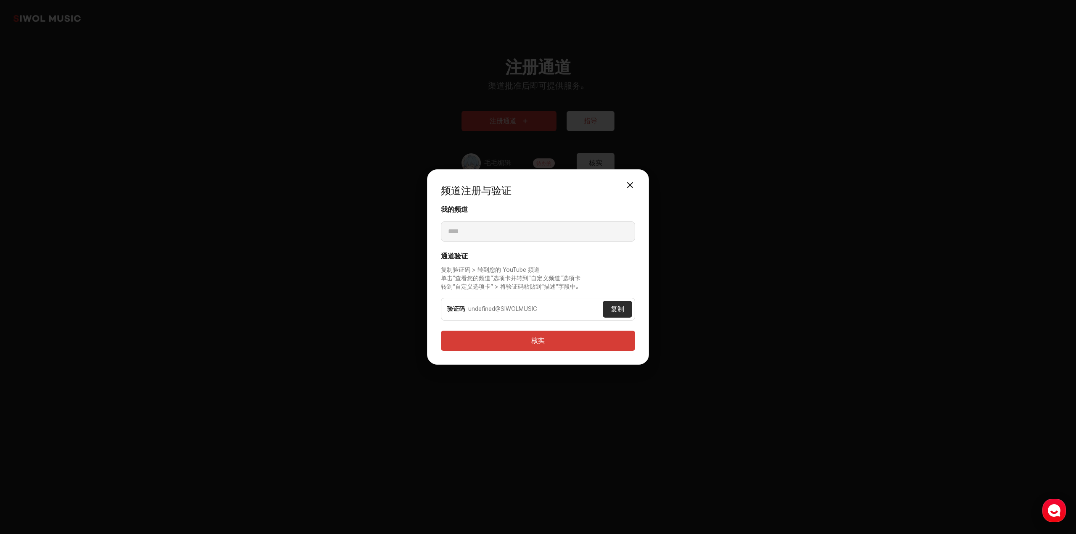
click at [624, 193] on button "关闭模式" at bounding box center [630, 185] width 17 height 17
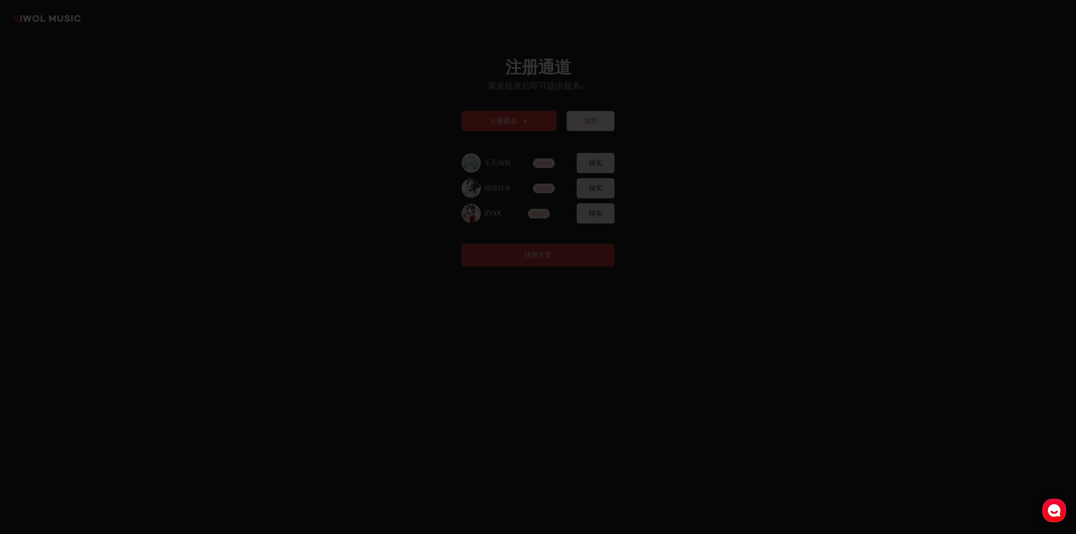
click at [632, 181] on div "注册通道 渠道批准后即可提供服务。 注册通道 指导 毛毛编辑 待办的 核实 猫猫好き 待办的 核实 XYXX 待办的 核实 转至主页" at bounding box center [537, 162] width 193 height 250
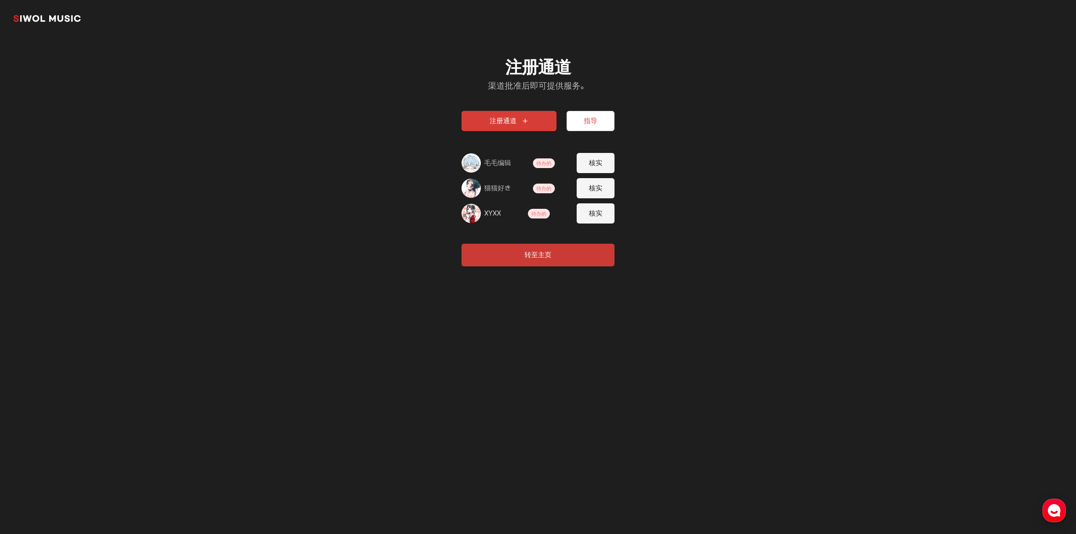
click at [543, 166] on font "待办的" at bounding box center [544, 164] width 15 height 6
click at [543, 186] on font "待办的" at bounding box center [544, 189] width 15 height 6
click at [534, 211] on font "待办的" at bounding box center [538, 214] width 15 height 6
click at [478, 217] on img at bounding box center [471, 213] width 19 height 19
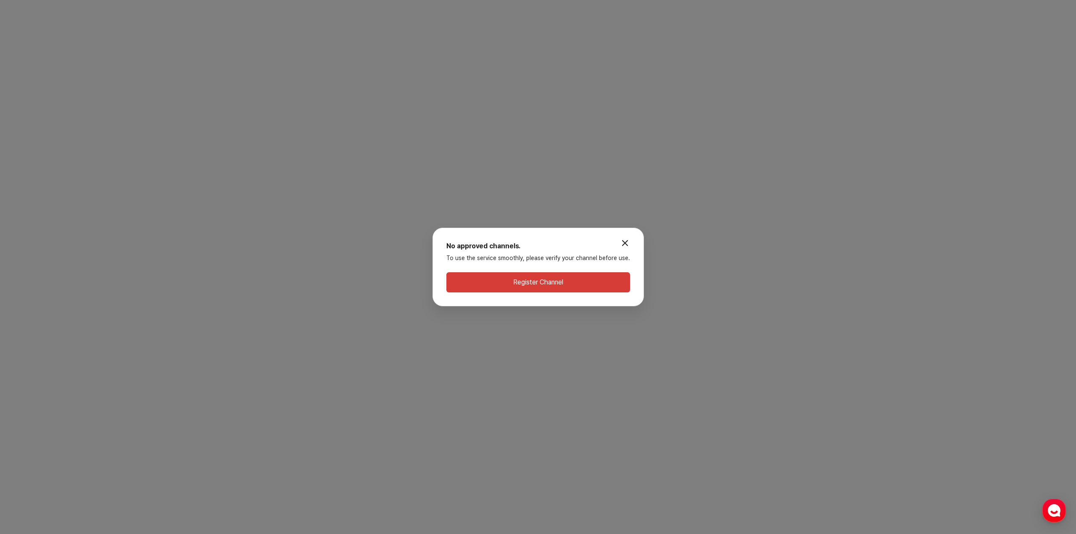
click at [583, 283] on button "Register Channel" at bounding box center [539, 282] width 184 height 20
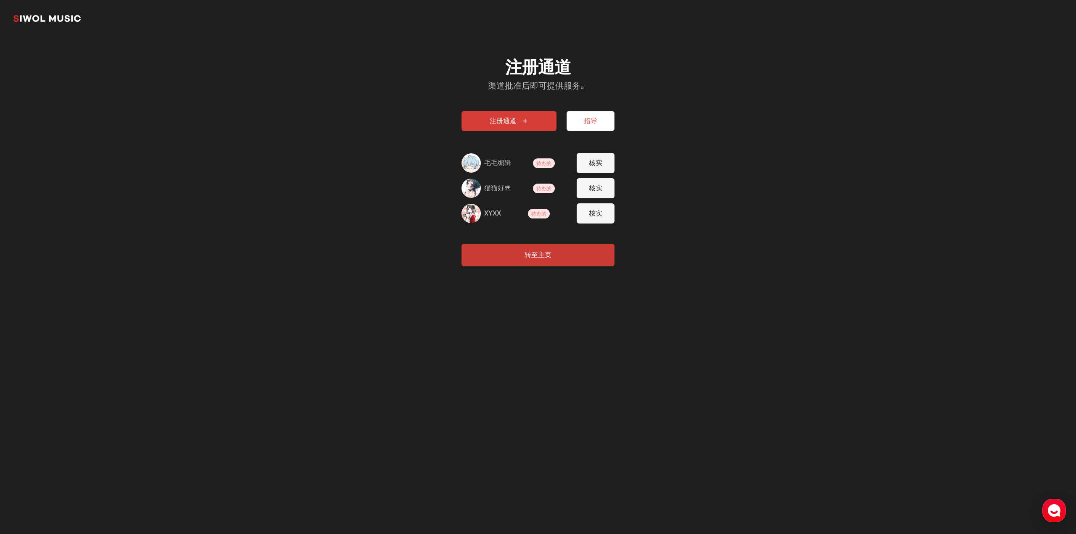
drag, startPoint x: 0, startPoint y: 0, endPoint x: 583, endPoint y: 325, distance: 667.4
click at [583, 325] on div "시월뮤직 注册通道 渠道批准后即可提供服务。 注册通道 指导 毛毛编辑 待办的 核实 猫猫好き 待办的 核实 XYXX 待办的 核实 转至主页" at bounding box center [538, 267] width 1076 height 534
click at [604, 219] on button "核实" at bounding box center [596, 214] width 38 height 20
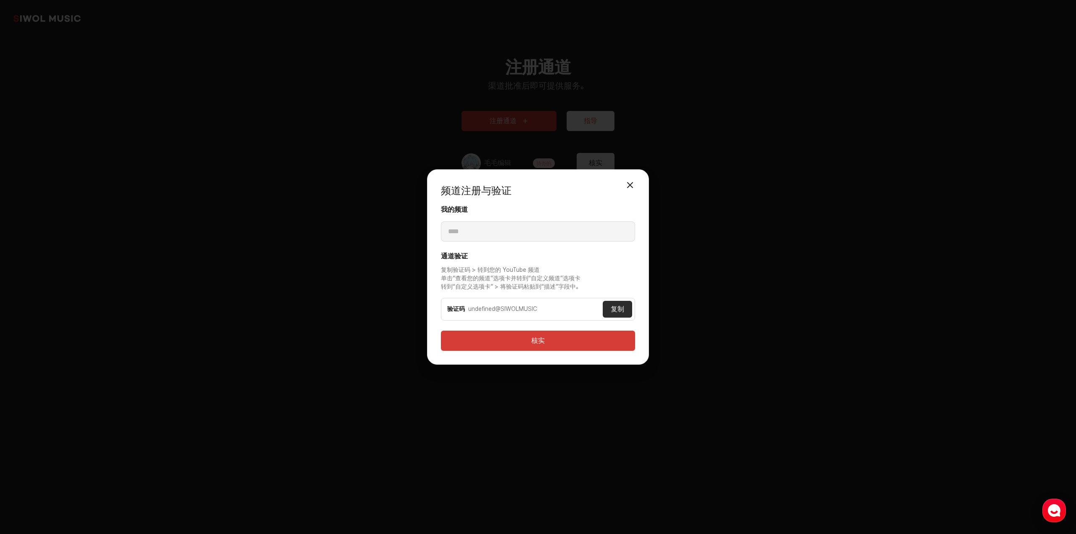
click at [564, 307] on div "undefined@SIWOLMUSIC" at bounding box center [535, 309] width 135 height 8
click at [568, 312] on div "undefined@SIWOLMUSIC" at bounding box center [535, 309] width 135 height 8
click at [620, 317] on button "复制" at bounding box center [617, 309] width 29 height 17
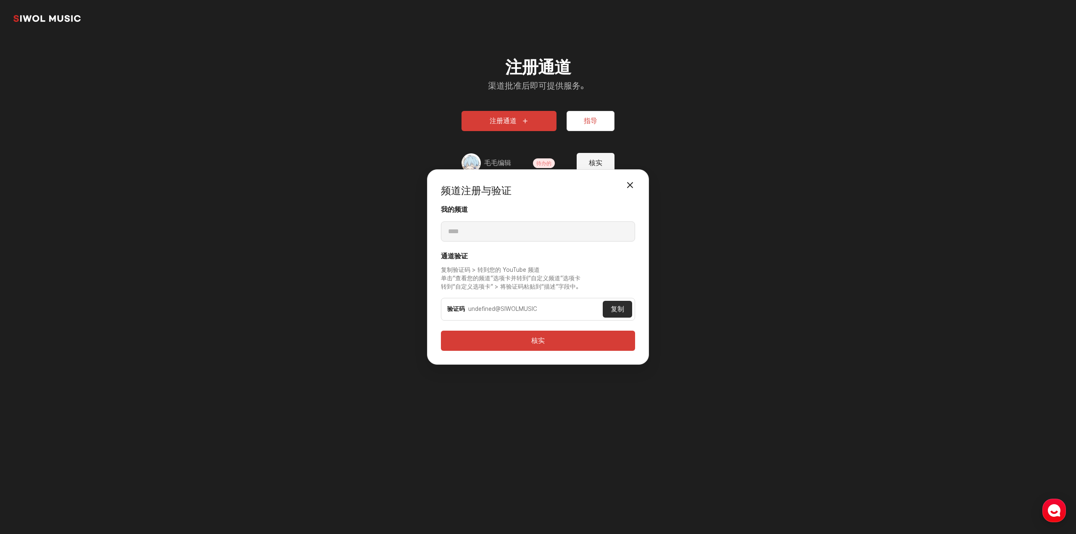
click at [93, 293] on div "频道注册与验证 关闭模式 我的频道 **** 通道验证 复制验证码 > 转到您的 YouTube 频道 单击“查看您的频道”选项卡并转到“自定义频道”选项卡 …" at bounding box center [538, 267] width 1076 height 534
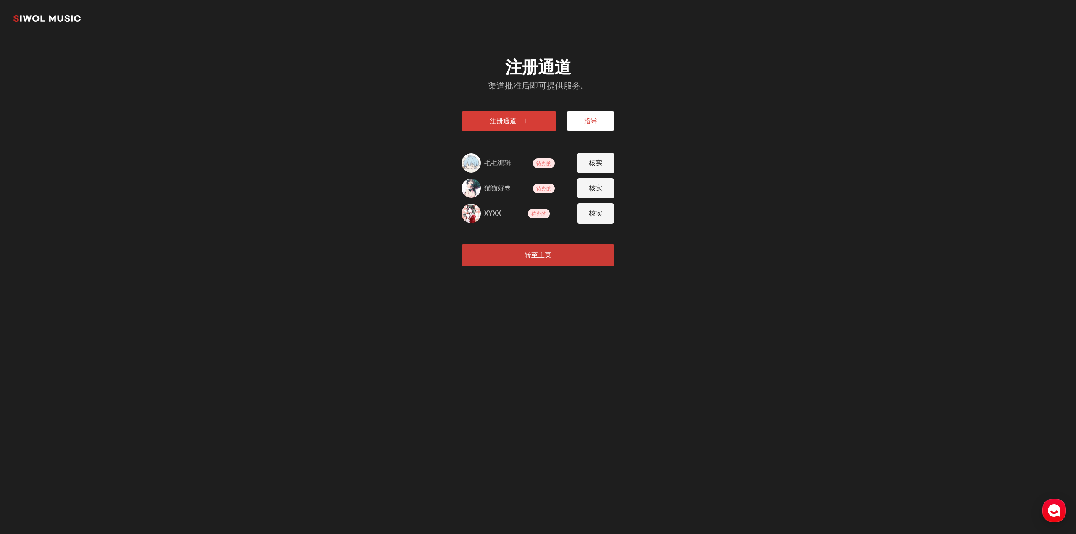
click at [494, 216] on font "XYXX" at bounding box center [492, 213] width 17 height 8
click at [490, 161] on font "毛毛编辑" at bounding box center [497, 163] width 27 height 8
click at [595, 160] on font "核实" at bounding box center [595, 163] width 13 height 8
type input "**********"
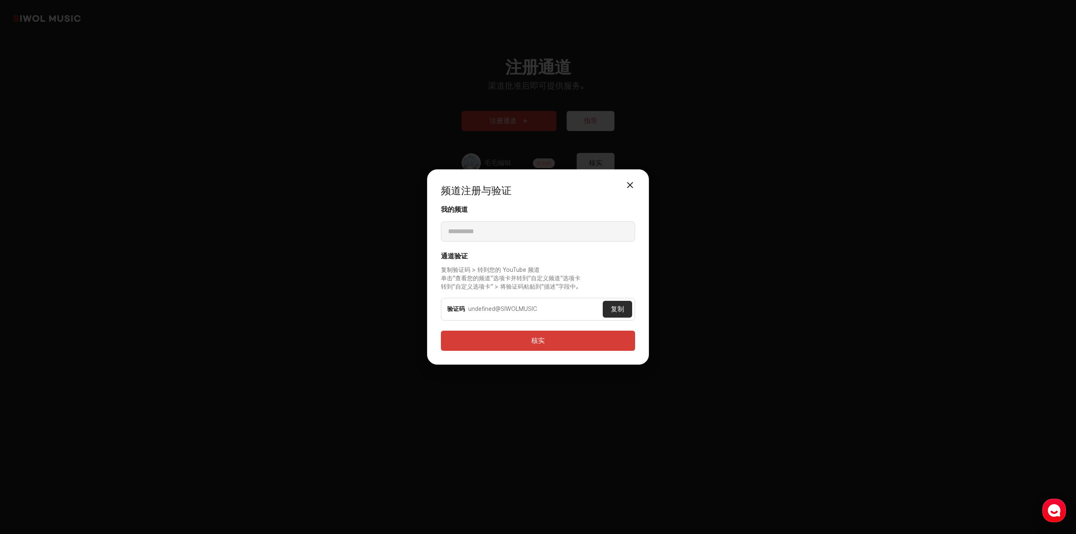
click at [619, 314] on button "复制" at bounding box center [617, 309] width 29 height 17
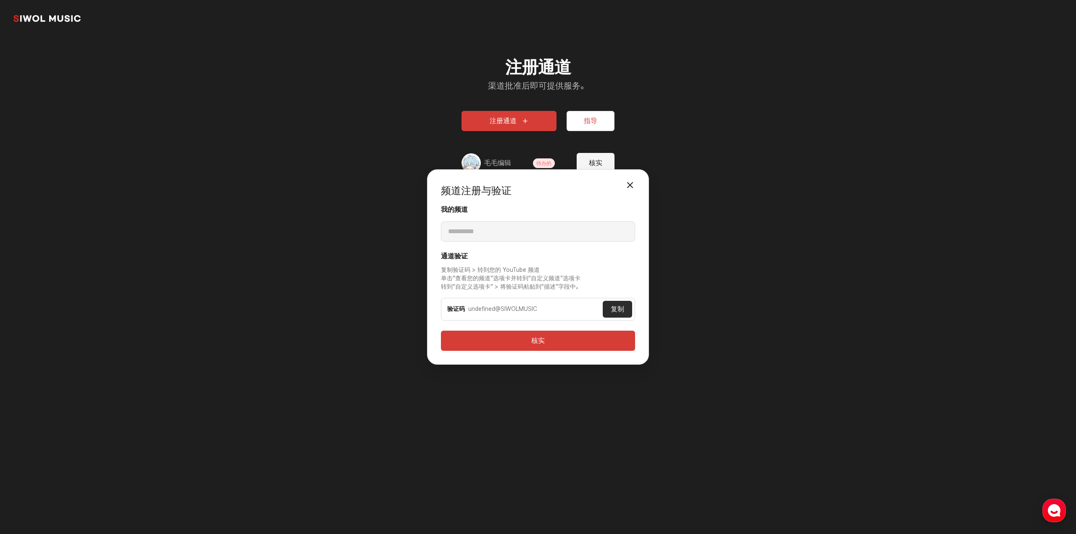
click at [823, 368] on div "**********" at bounding box center [538, 267] width 1076 height 534
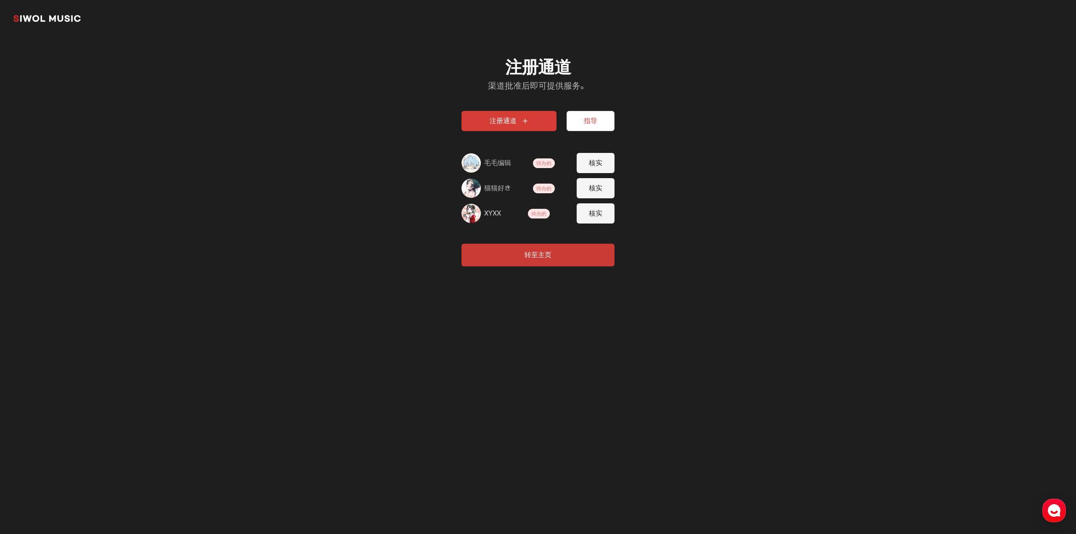
click at [550, 163] on font "待办的" at bounding box center [544, 164] width 15 height 6
click at [559, 191] on div "猫猫好き 待办的 核实" at bounding box center [538, 188] width 153 height 20
drag, startPoint x: 544, startPoint y: 201, endPoint x: 546, endPoint y: 210, distance: 9.4
click at [544, 202] on div "注册通道 指导 毛毛编辑 待办的 核实 猫猫好き 待办的 核实 XYXX 待办的 核实" at bounding box center [538, 167] width 153 height 113
click at [547, 218] on span "待办的" at bounding box center [539, 214] width 22 height 10
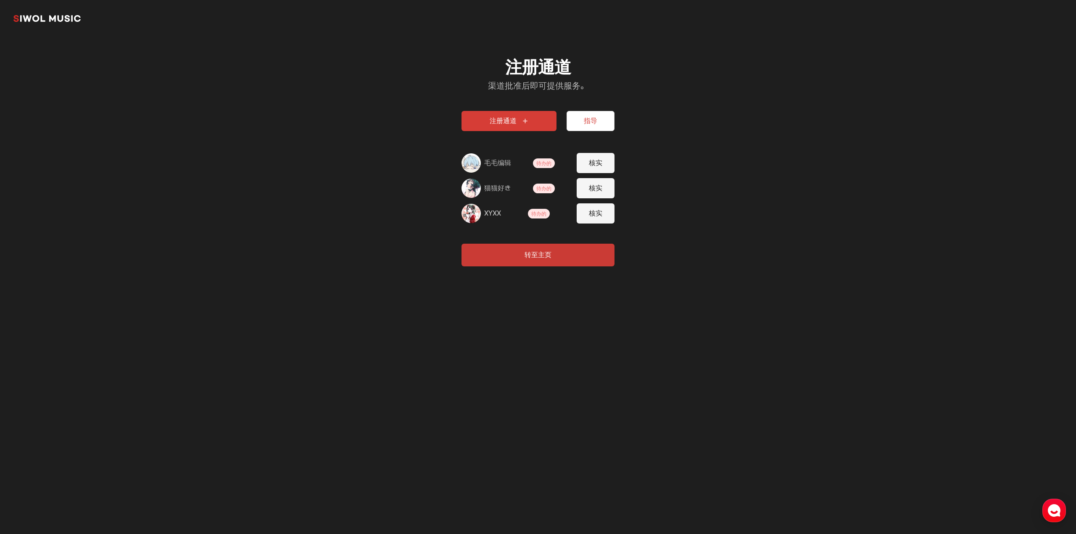
click at [603, 128] on button "指导" at bounding box center [591, 121] width 48 height 20
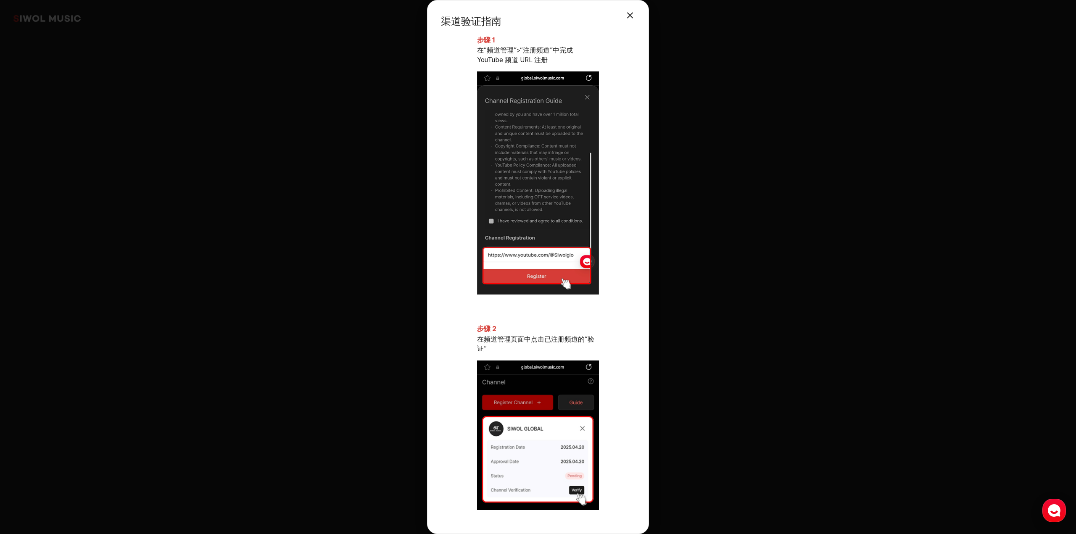
click at [632, 15] on button "关闭模式" at bounding box center [630, 15] width 17 height 17
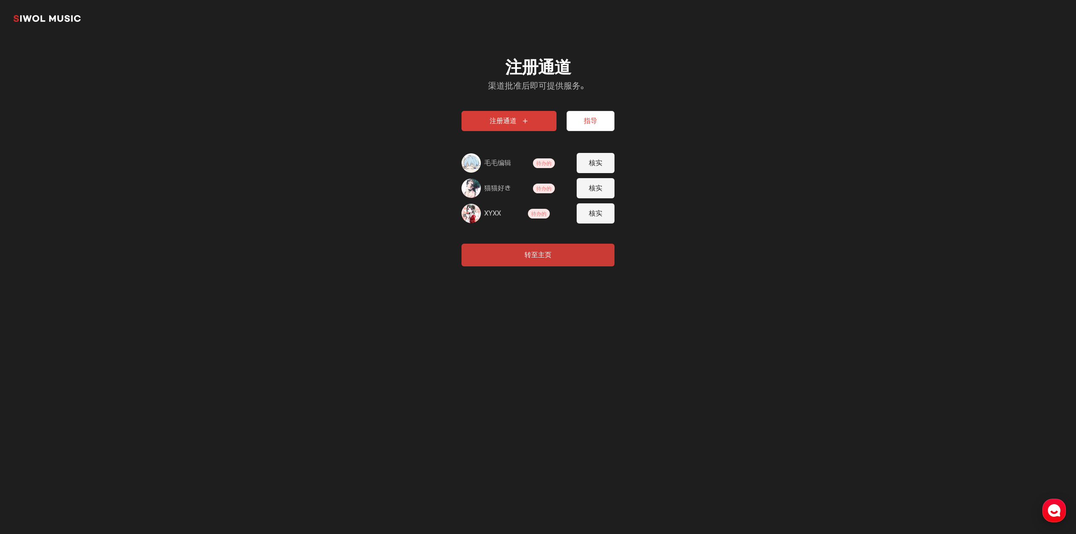
click at [1059, 510] on use "button" at bounding box center [1054, 511] width 13 height 13
click at [528, 90] on font "渠道批准后即可提供服务。" at bounding box center [538, 86] width 100 height 10
click at [77, 24] on link "시월뮤직" at bounding box center [46, 18] width 67 height 17
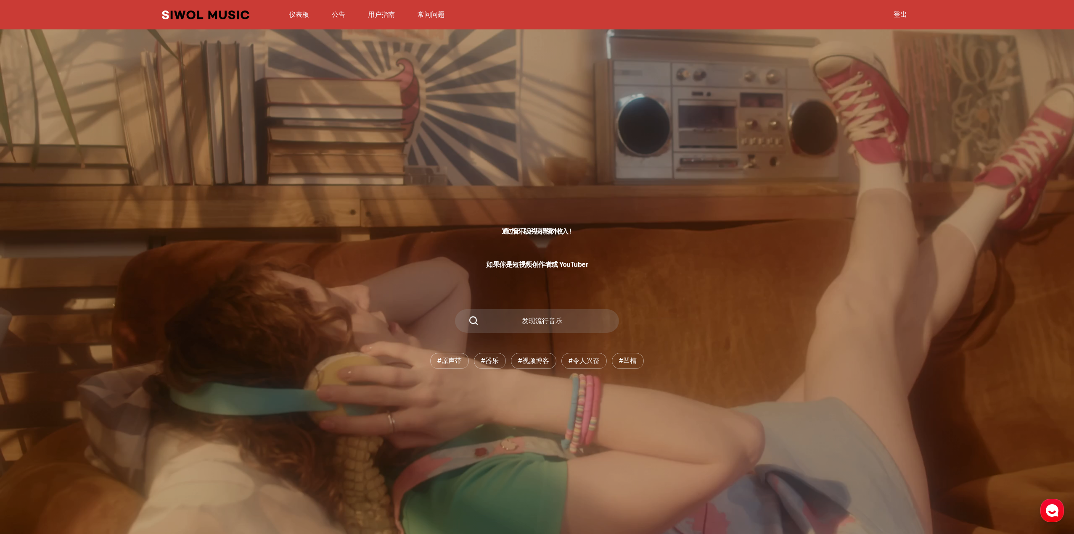
click at [434, 16] on font "常问问题" at bounding box center [431, 15] width 27 height 8
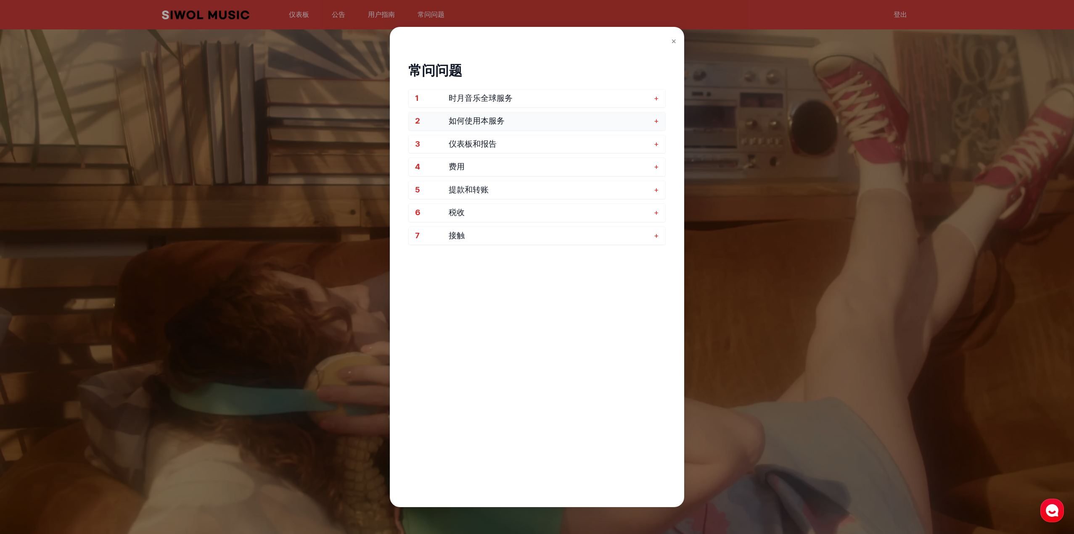
click at [504, 117] on span "如何使用本服务" at bounding box center [549, 121] width 201 height 10
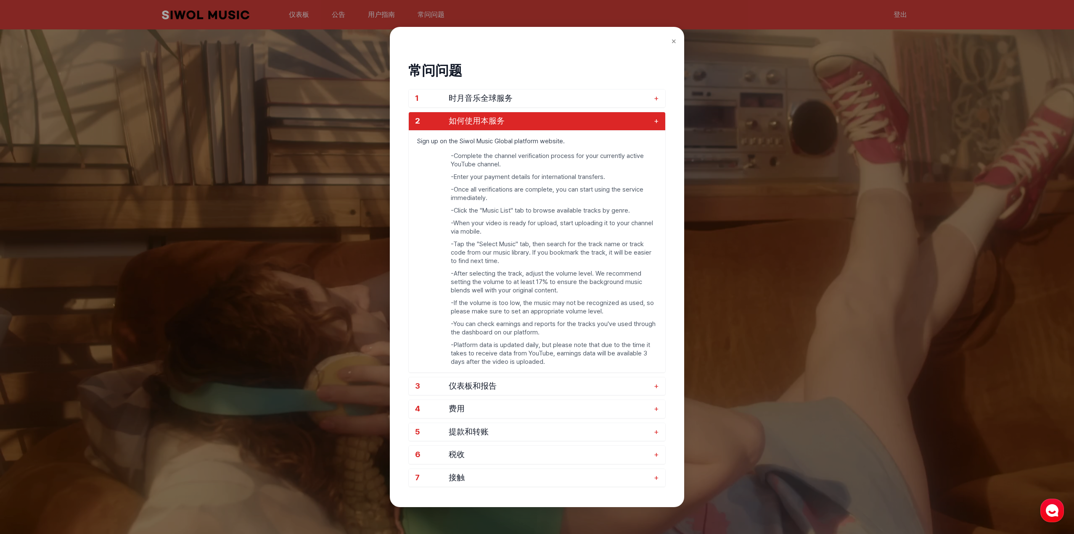
click at [472, 225] on li "- When your video is ready for upload, start uploading it to your channel via m…" at bounding box center [554, 227] width 206 height 17
click at [502, 126] on font "如何使用本服务" at bounding box center [477, 121] width 56 height 10
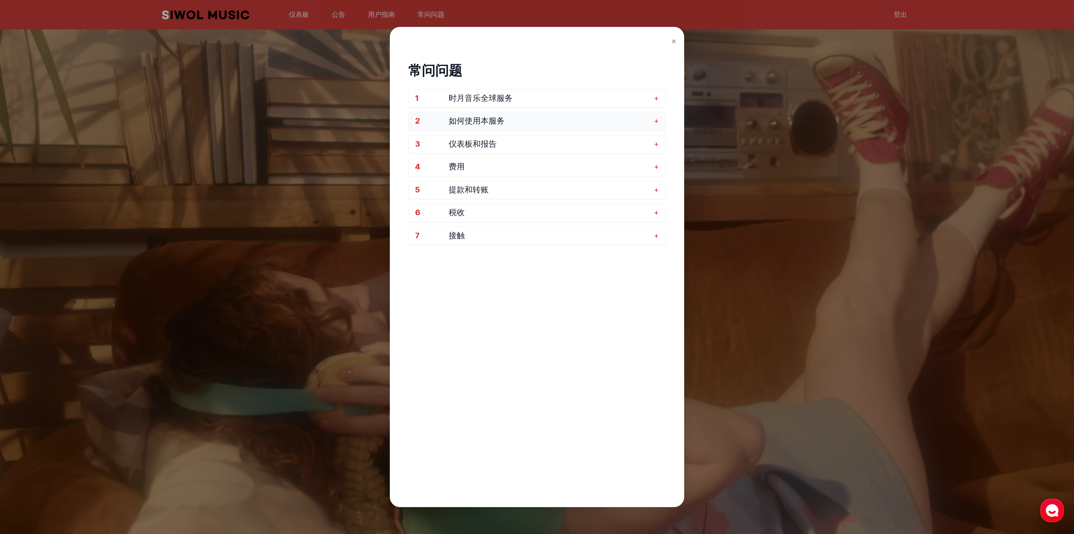
click at [497, 120] on font "如何使用本服务" at bounding box center [477, 121] width 56 height 10
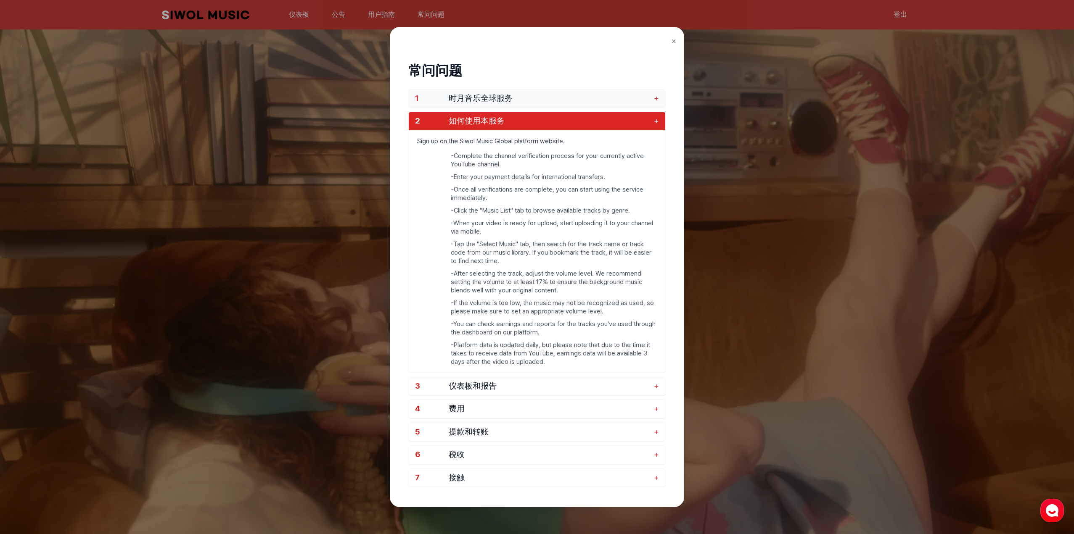
click at [545, 99] on span "时月音乐全球服务" at bounding box center [549, 99] width 201 height 10
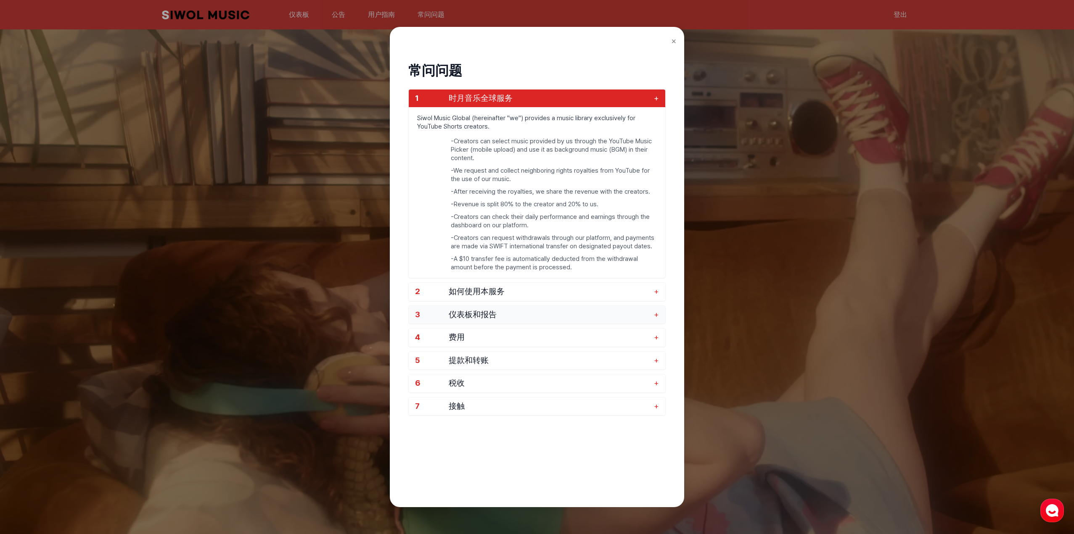
click at [618, 322] on button "3 仪表板和报告 +" at bounding box center [537, 315] width 256 height 18
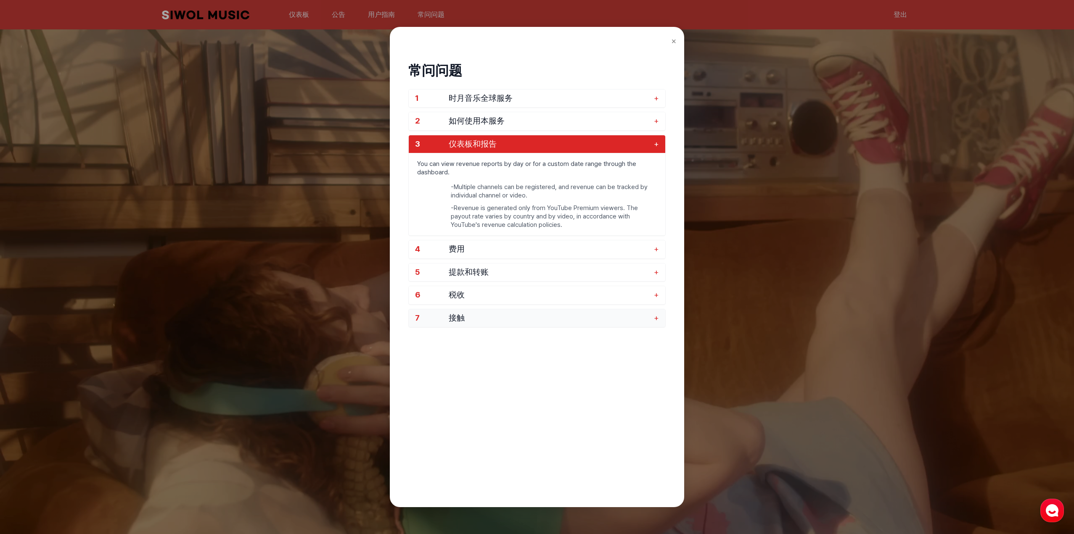
click at [495, 320] on span "接触" at bounding box center [549, 319] width 201 height 10
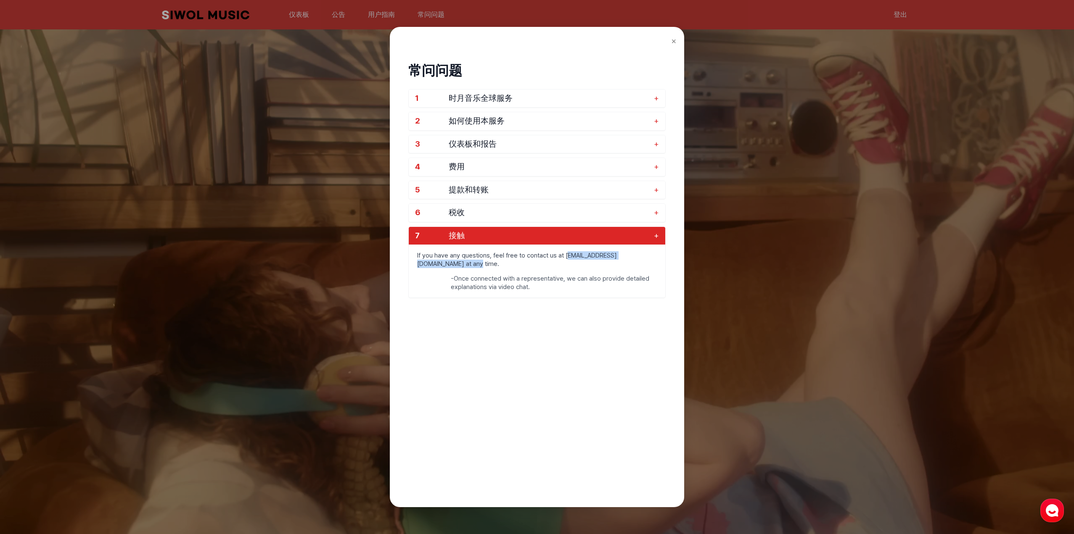
drag, startPoint x: 565, startPoint y: 258, endPoint x: 583, endPoint y: 262, distance: 18.9
click at [583, 262] on p "If you have any questions, feel free to contact us at global@10wol-media.com at…" at bounding box center [537, 259] width 256 height 29
drag, startPoint x: 563, startPoint y: 257, endPoint x: 634, endPoint y: 257, distance: 71.1
click at [634, 257] on p "If you have any questions, feel free to contact us at global@10wol-media.com at…" at bounding box center [537, 259] width 256 height 29
copy p "global@10wol-media.com"
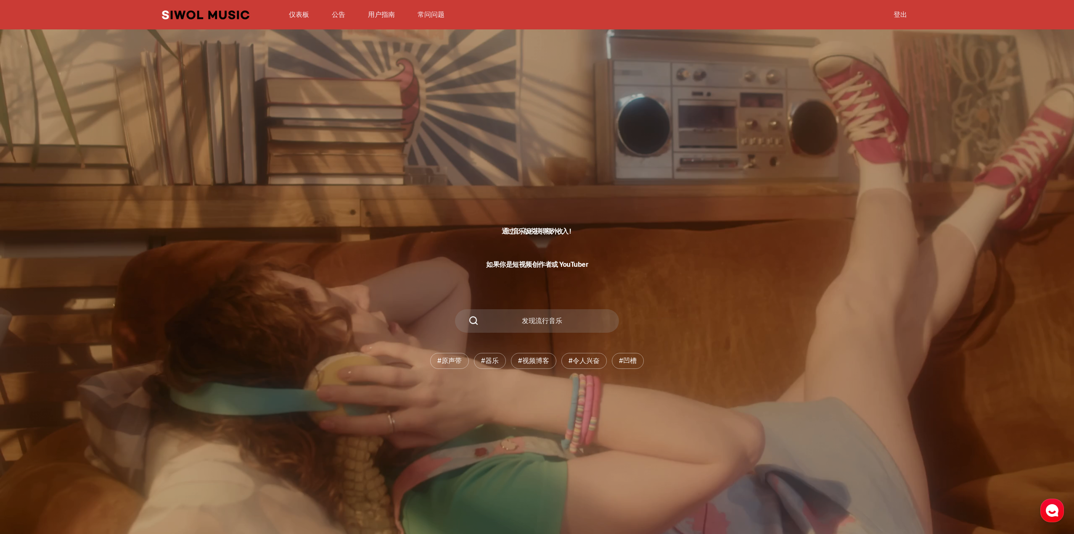
click at [559, 268] on font "如果你是短视频创作者或 YouTuber" at bounding box center [537, 265] width 102 height 8
click at [543, 330] on div "发现流行音乐" at bounding box center [537, 321] width 164 height 24
click at [537, 320] on font "发现流行音乐" at bounding box center [542, 321] width 40 height 8
click at [453, 366] on li "# 原声带" at bounding box center [449, 361] width 39 height 16
click at [451, 362] on font "原声带" at bounding box center [451, 361] width 20 height 8
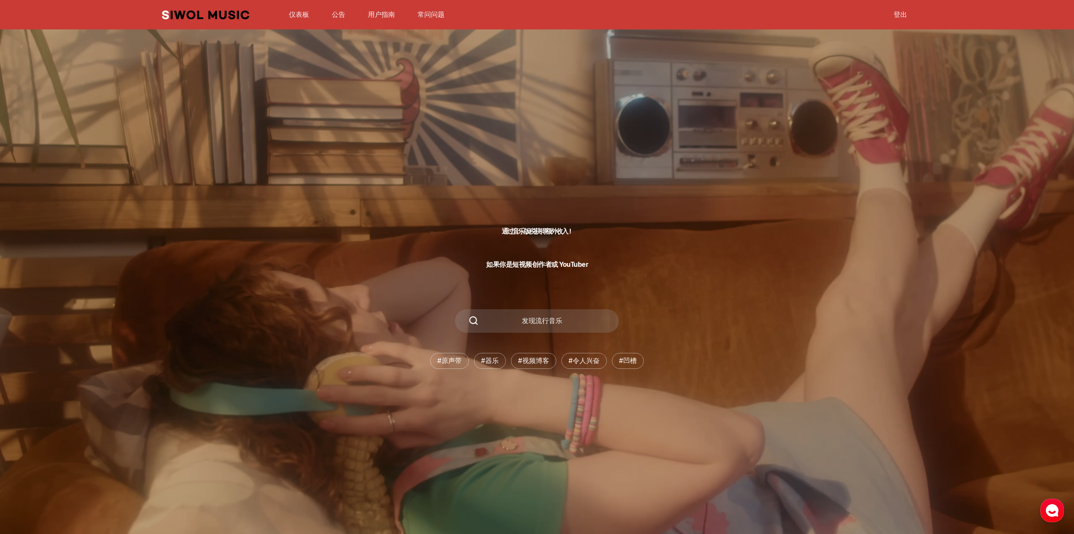
click at [907, 13] on link "登出" at bounding box center [900, 14] width 24 height 18
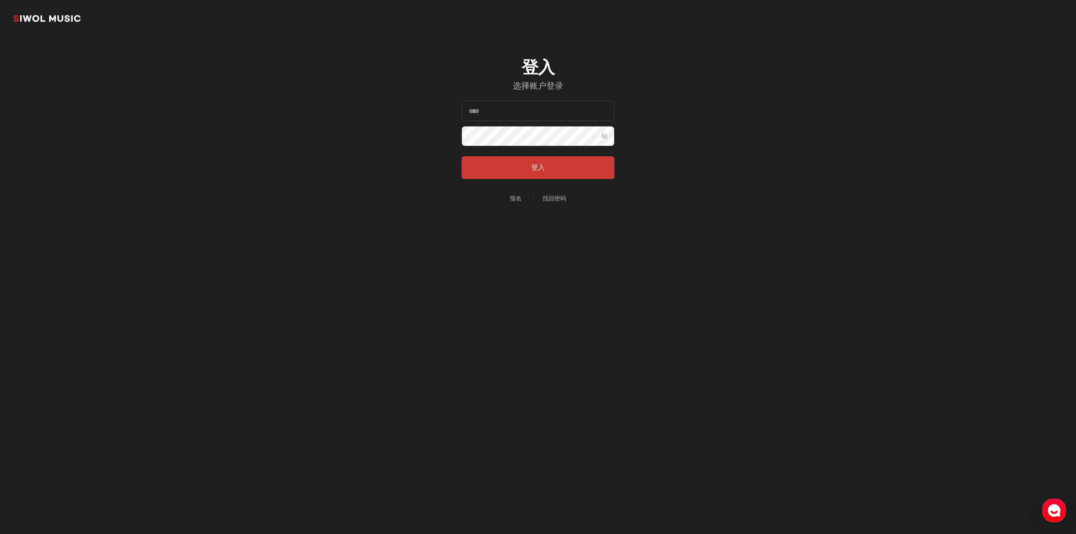
type input "**********"
click at [545, 111] on input "**********" at bounding box center [538, 111] width 153 height 20
click at [513, 168] on button "登入" at bounding box center [538, 167] width 153 height 23
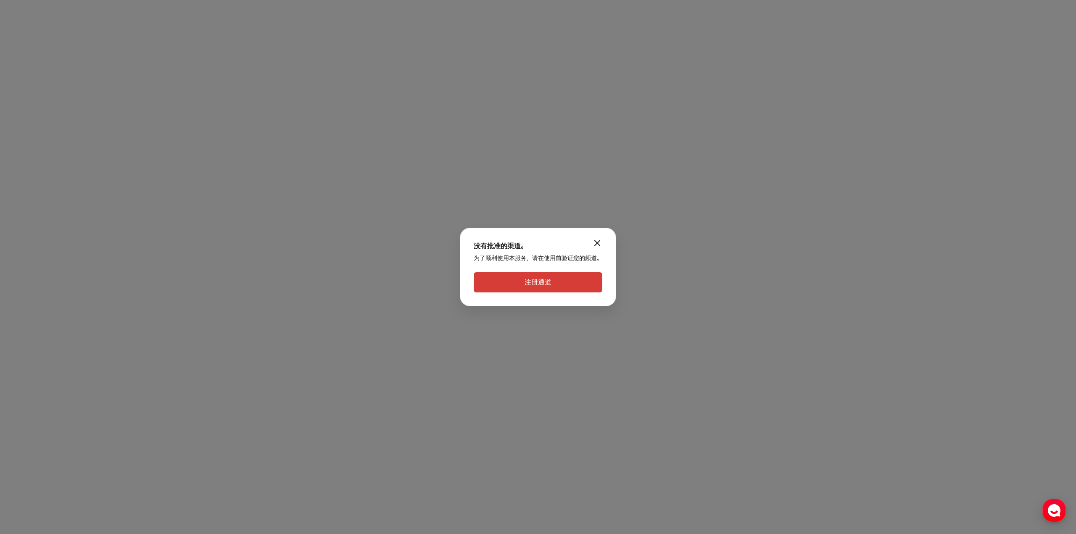
click at [508, 276] on button "注册通道" at bounding box center [538, 282] width 129 height 20
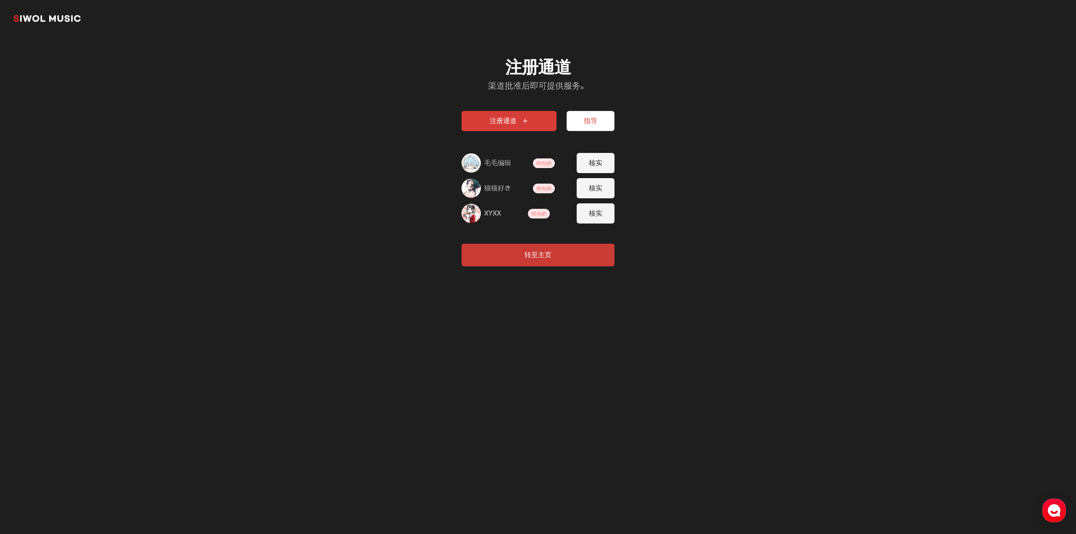
click at [544, 217] on span "待办的" at bounding box center [539, 214] width 22 height 10
click at [590, 215] on font "核实" at bounding box center [595, 213] width 13 height 8
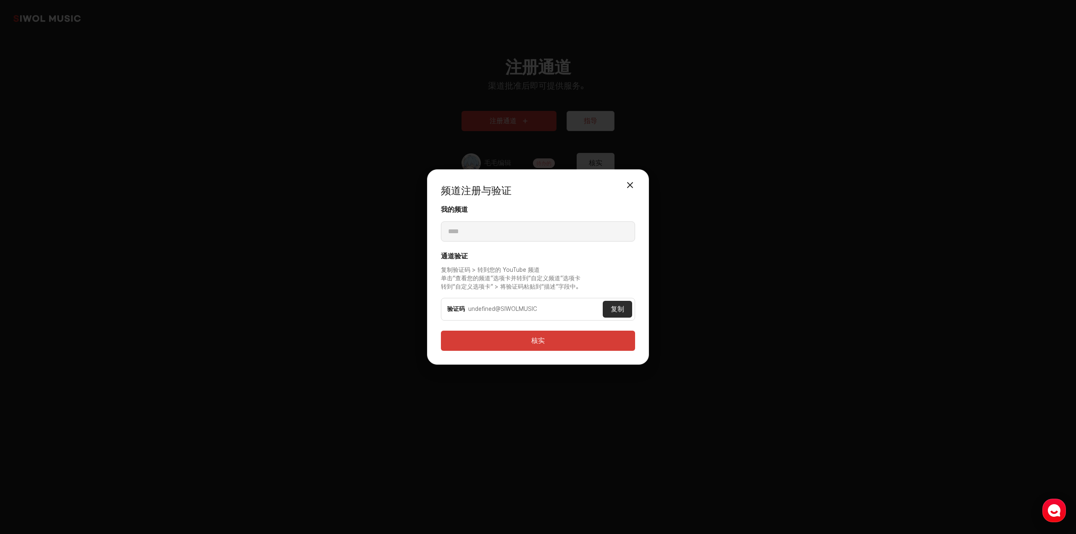
click at [626, 309] on button "复制" at bounding box center [617, 309] width 29 height 17
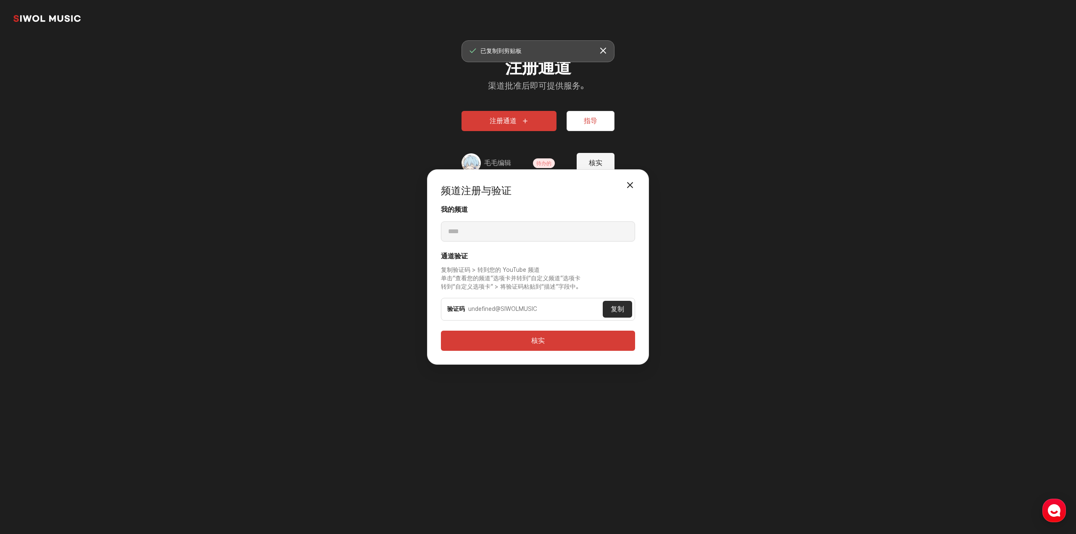
click at [638, 190] on button "关闭模式" at bounding box center [630, 185] width 17 height 17
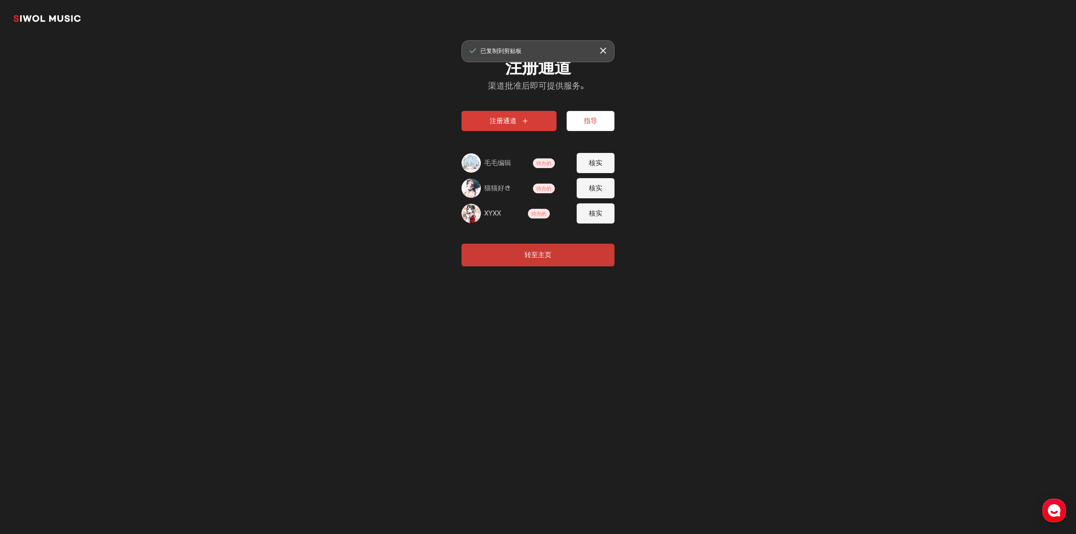
click at [615, 189] on div "注册通道 渠道批准后即可提供服务。 注册通道 指导 毛毛编辑 待办的 核实 猫猫好き 待办的 核实 XYXX 待办的 核实 转至主页" at bounding box center [537, 162] width 193 height 250
click at [607, 191] on button "核实" at bounding box center [596, 188] width 38 height 20
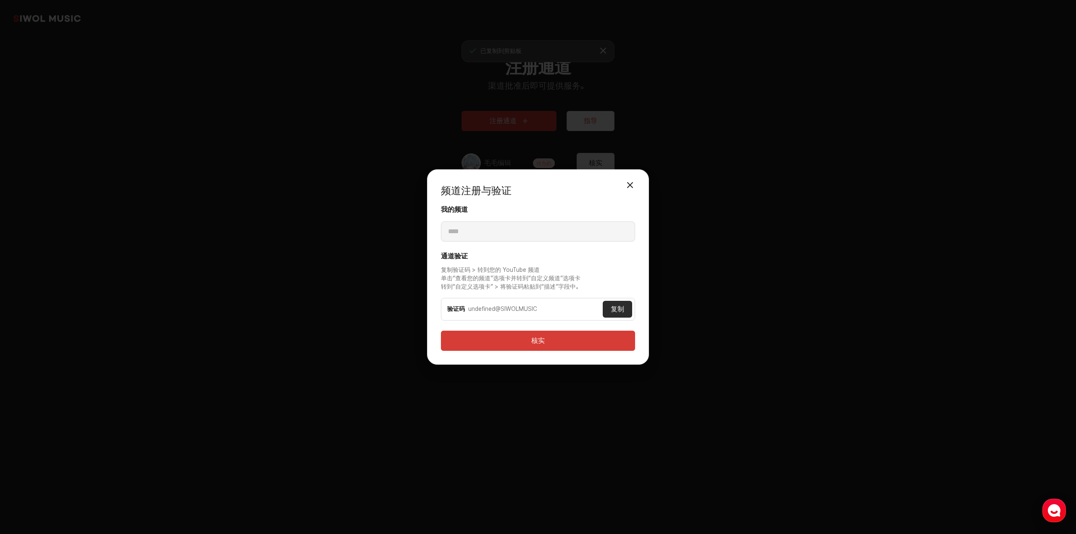
click at [626, 188] on button "关闭模式" at bounding box center [630, 185] width 17 height 17
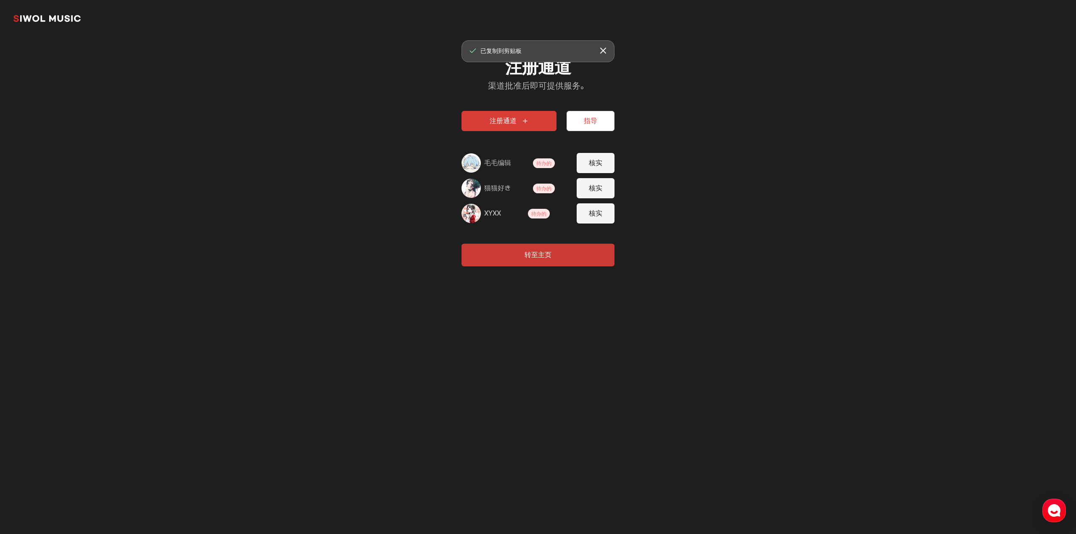
click at [604, 173] on button "核实" at bounding box center [596, 163] width 38 height 20
type input "**********"
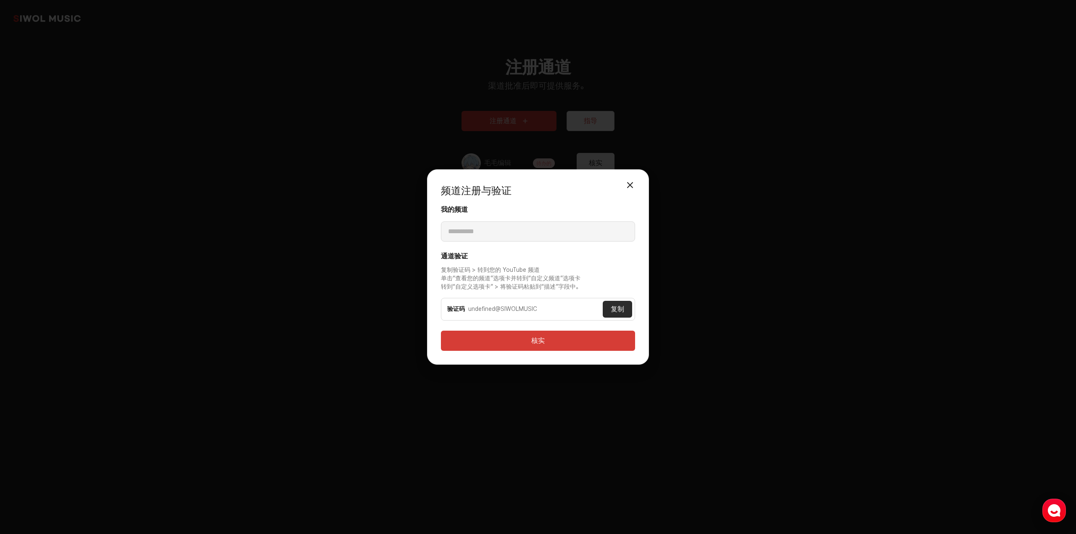
click at [625, 190] on button "关闭模式" at bounding box center [630, 185] width 17 height 17
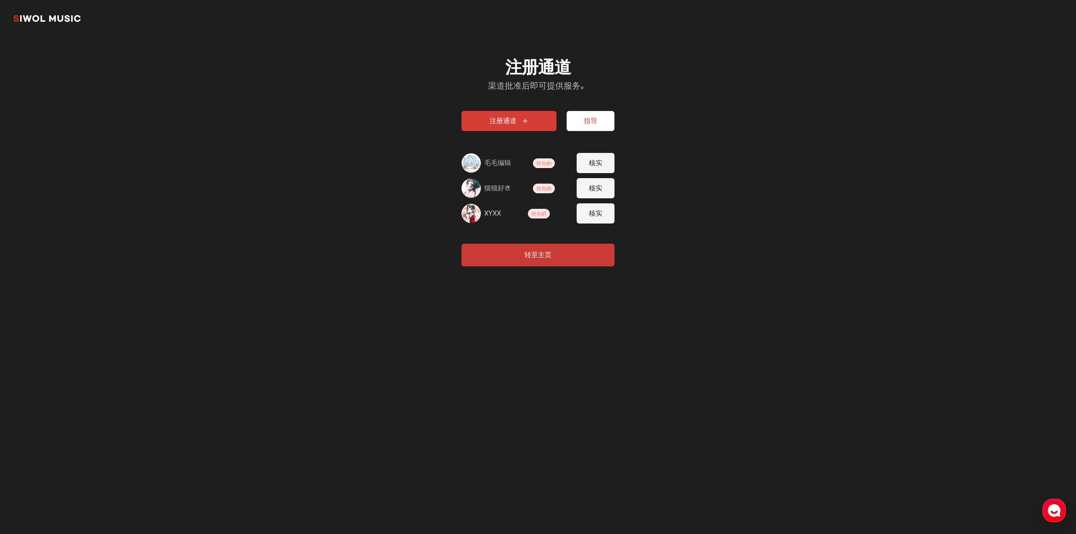
click at [367, 152] on section "시월뮤직 注册通道 渠道批准后即可提供服务。 注册通道 指导 毛毛编辑 待办的 核实 猫猫好き 待办的 核实 XYXX 待办的 核实 转至主页" at bounding box center [538, 143] width 1076 height 287
click at [514, 126] on button "注册通道" at bounding box center [509, 121] width 95 height 20
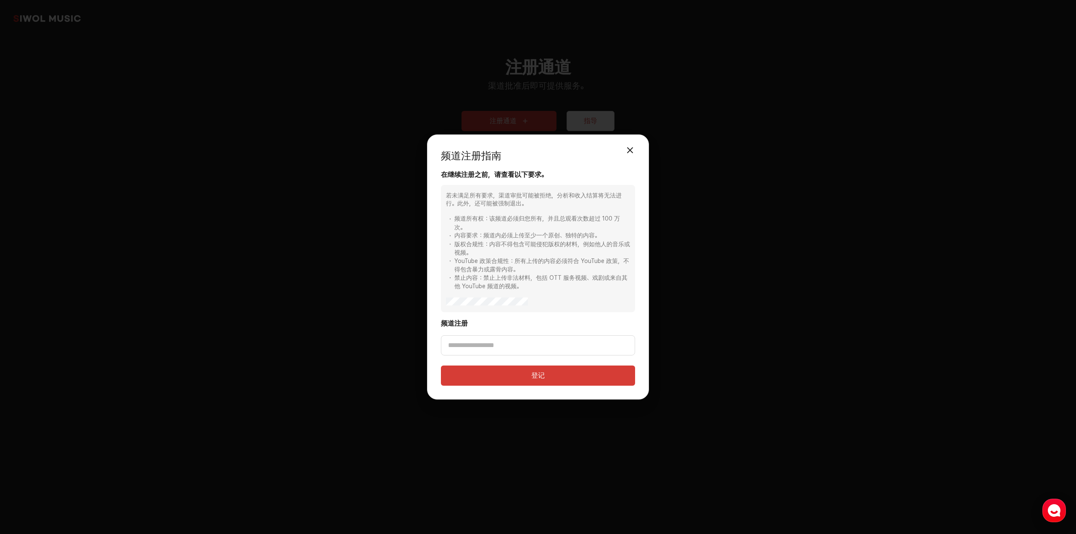
click at [621, 155] on div "频道注册指南 关闭模式" at bounding box center [538, 159] width 194 height 22
click at [627, 151] on button "关闭模式" at bounding box center [630, 150] width 17 height 17
